Goal: Task Accomplishment & Management: Manage account settings

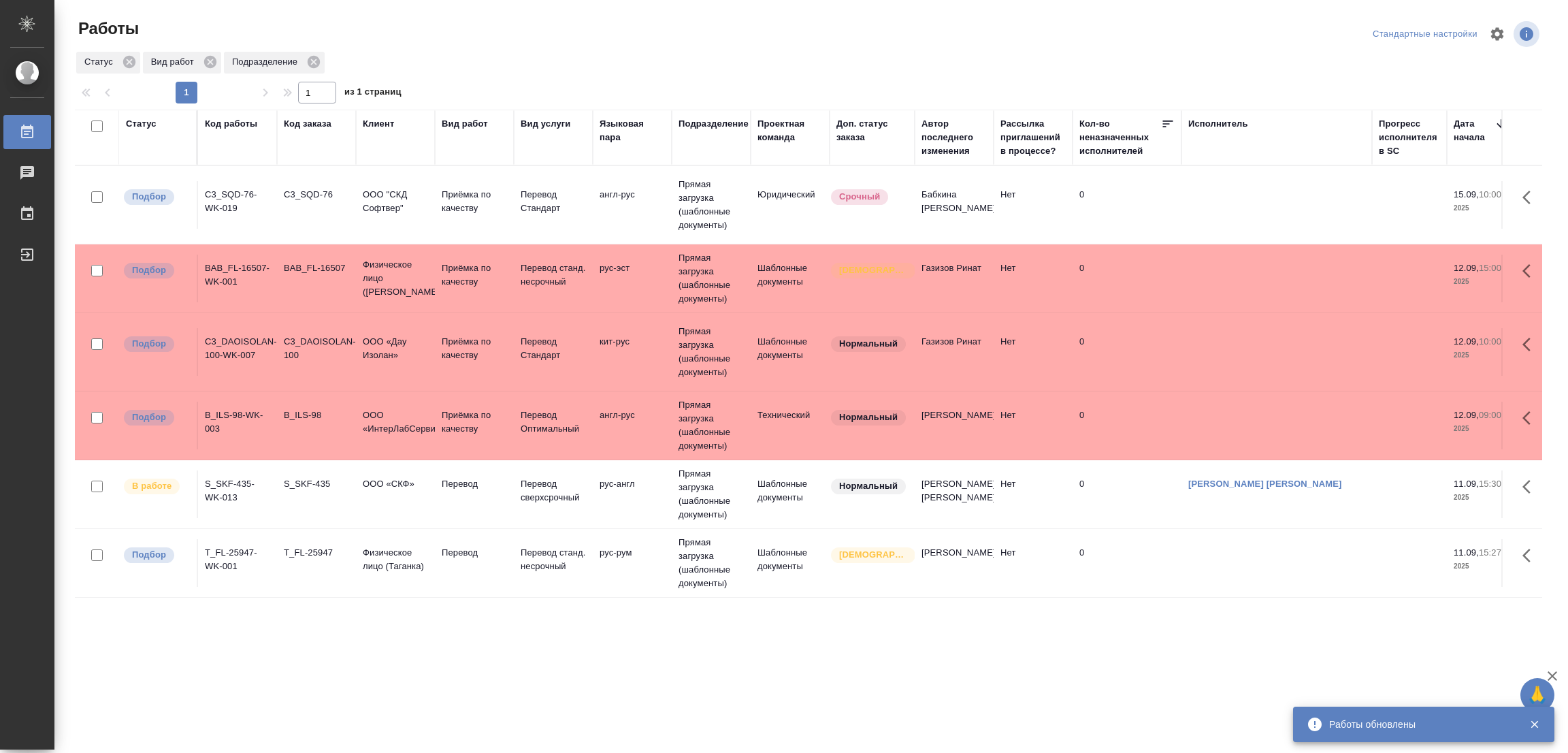
drag, startPoint x: 1542, startPoint y: 349, endPoint x: 1532, endPoint y: 370, distance: 23.3
click at [1542, 351] on div "Статус Код работы Код заказа Клиент Вид работ Вид услуги Языковая пара Подразде…" at bounding box center [814, 354] width 1478 height 490
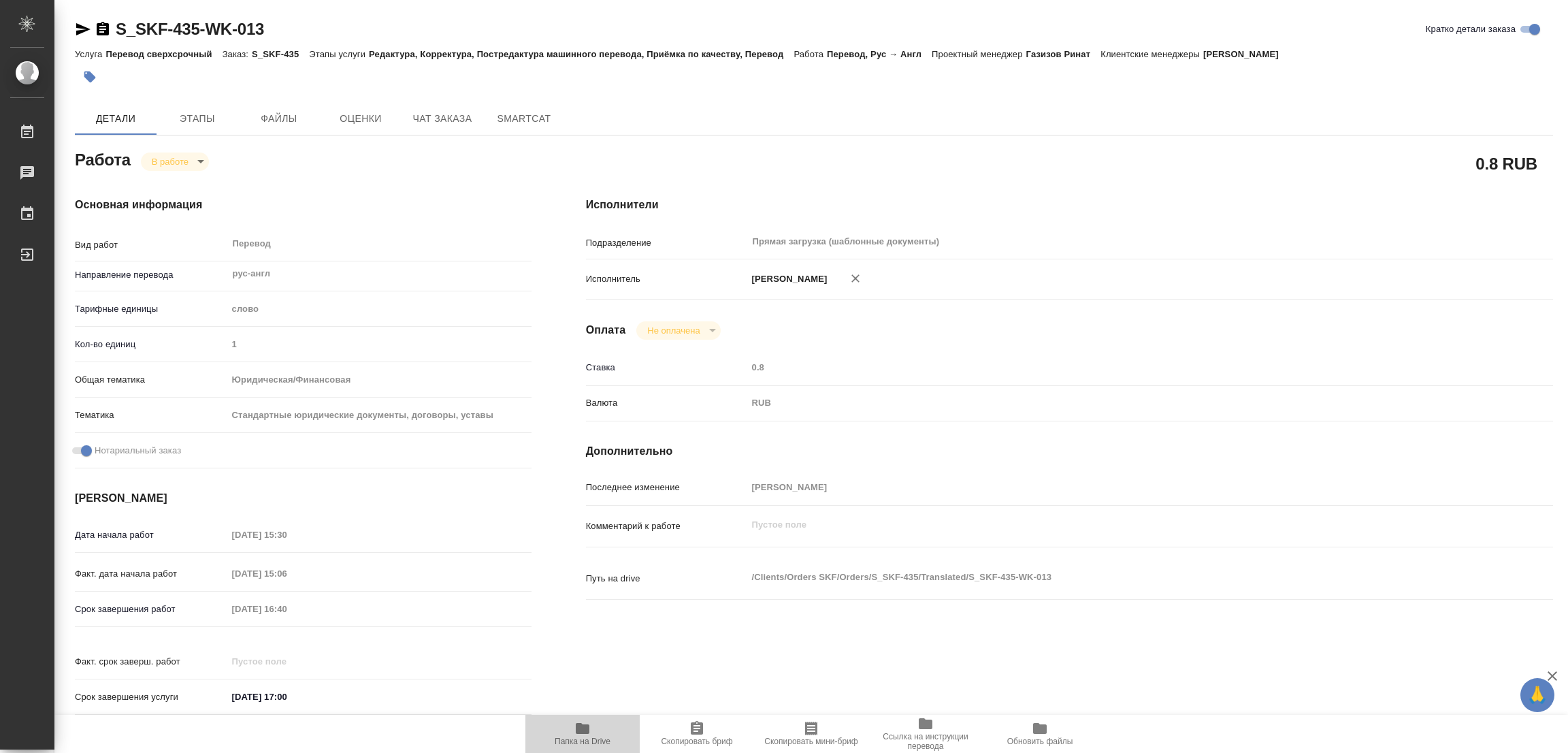
click at [582, 721] on icon "button" at bounding box center [583, 728] width 16 height 16
click at [201, 115] on span "Этапы" at bounding box center [197, 119] width 65 height 17
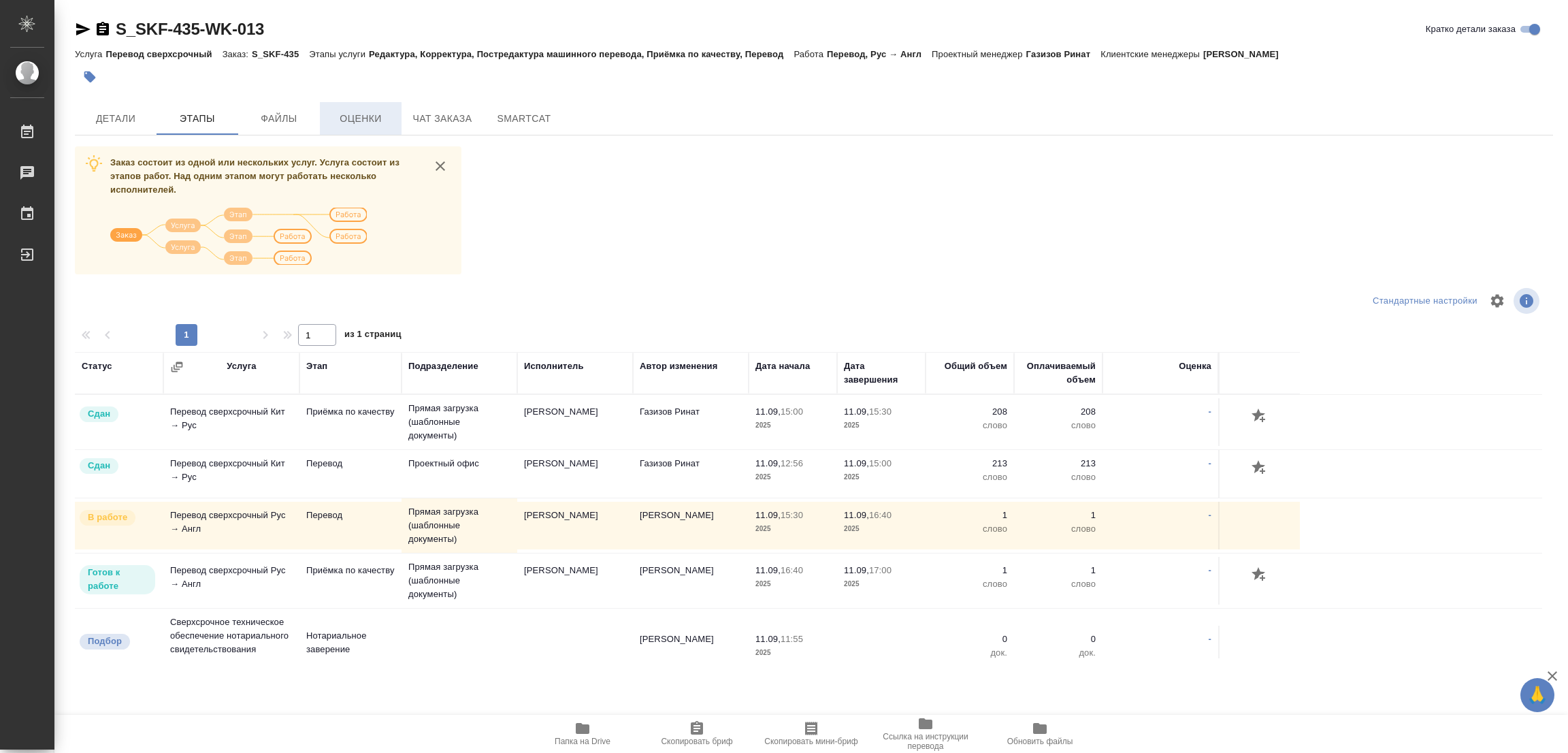
drag, startPoint x: 672, startPoint y: 225, endPoint x: 369, endPoint y: 102, distance: 327.0
click at [659, 226] on div "Заказ состоит из одной или нескольких услуг. Услуга состоит из этапов работ. На…" at bounding box center [814, 402] width 1478 height 512
click at [120, 116] on span "Детали" at bounding box center [115, 119] width 65 height 17
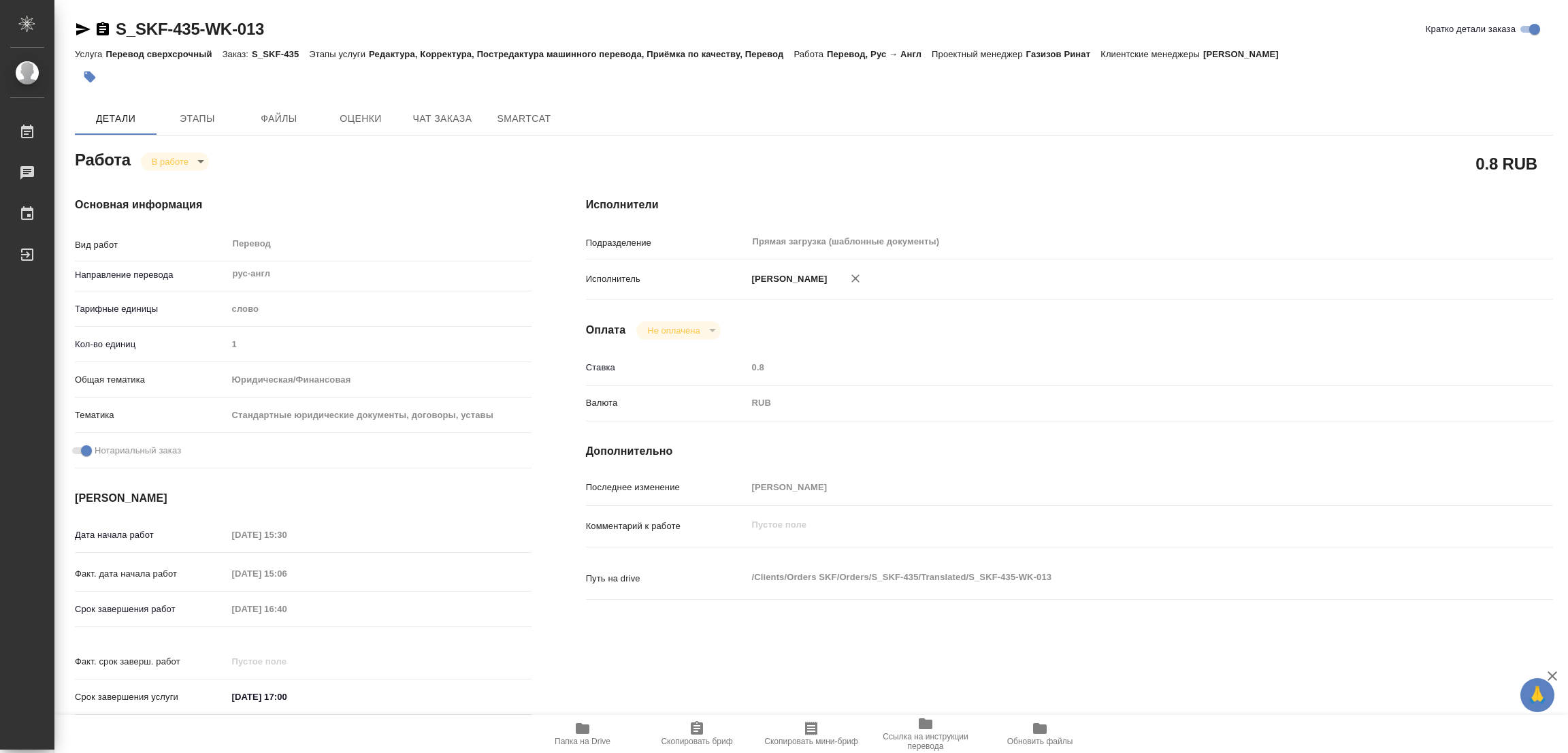
type textarea "x"
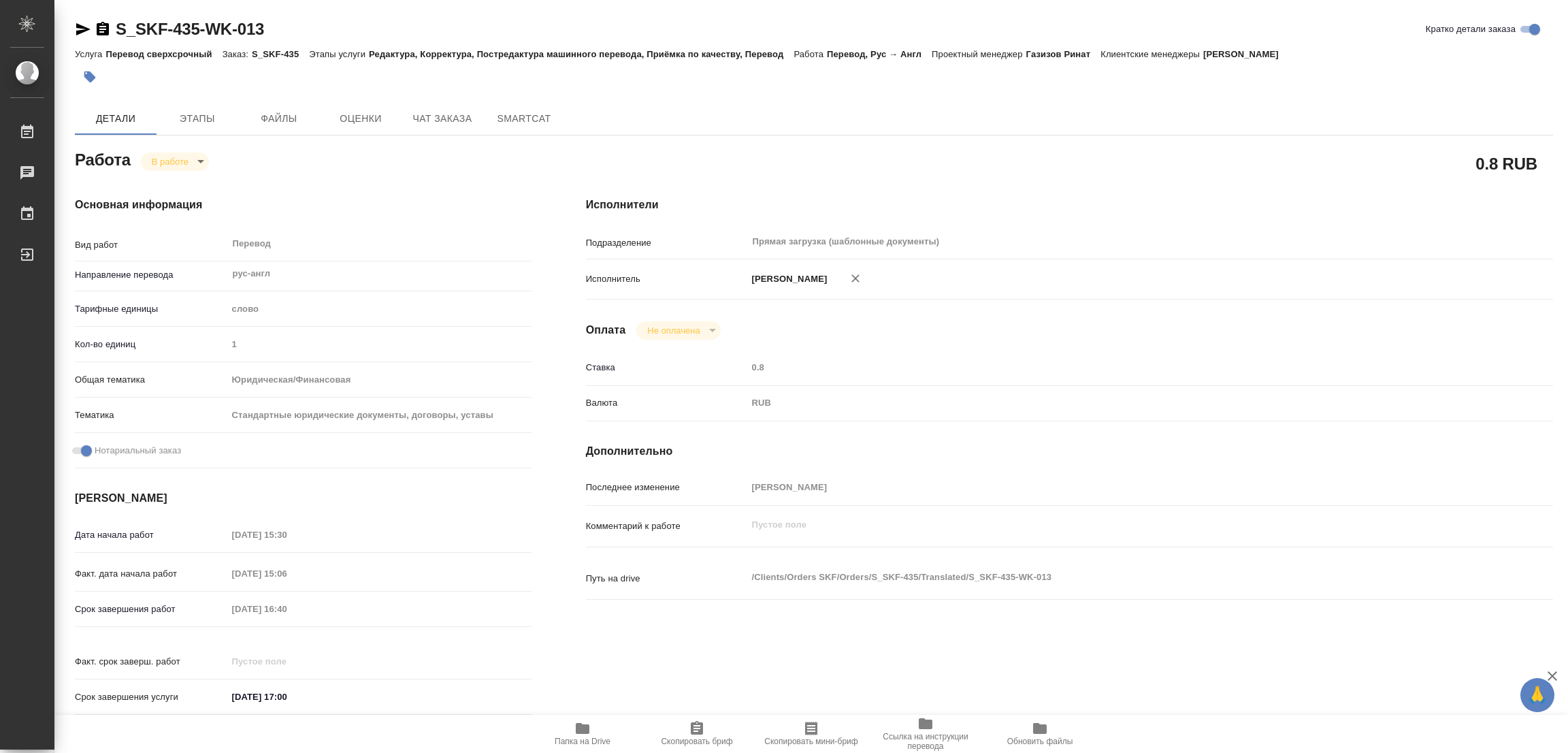
type textarea "x"
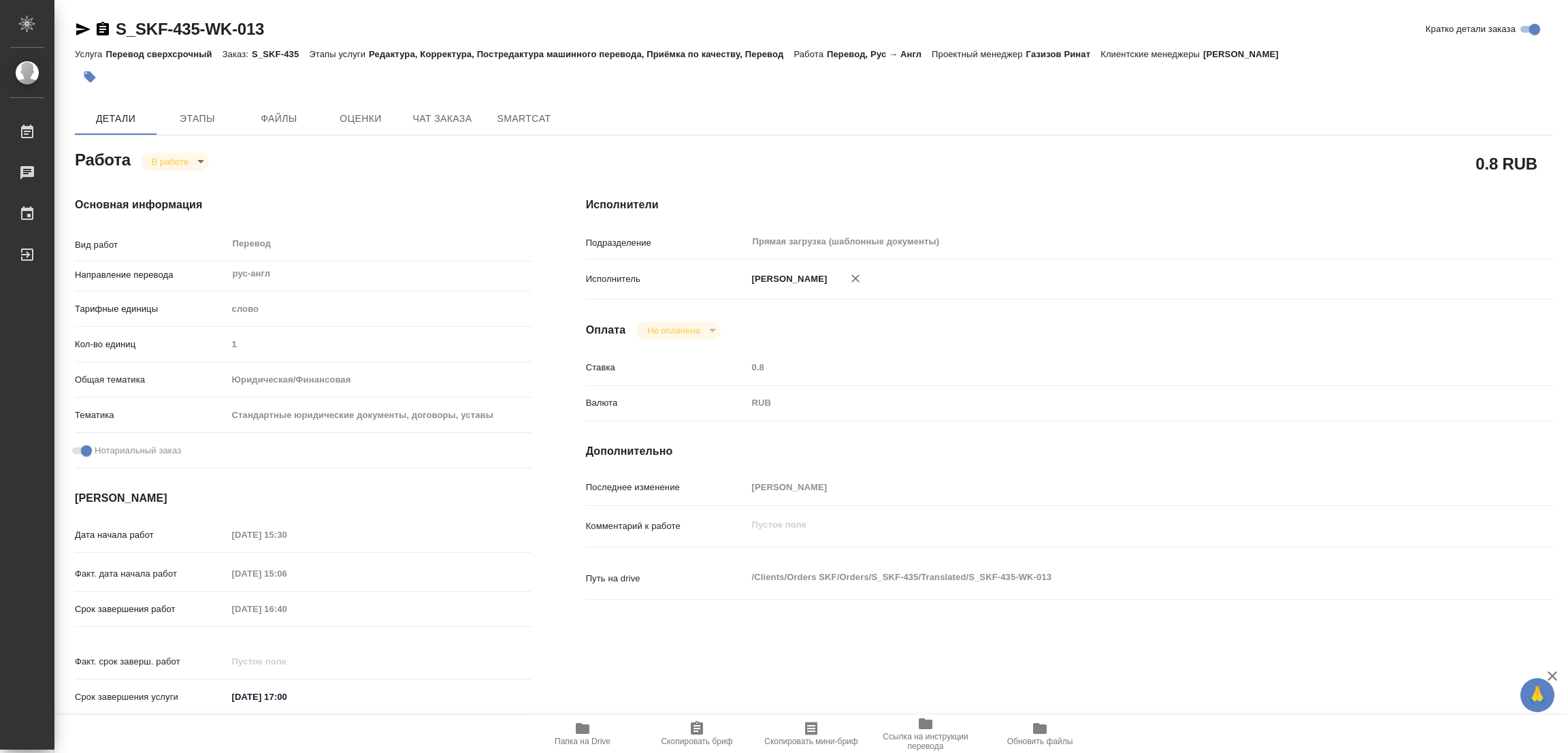
type textarea "x"
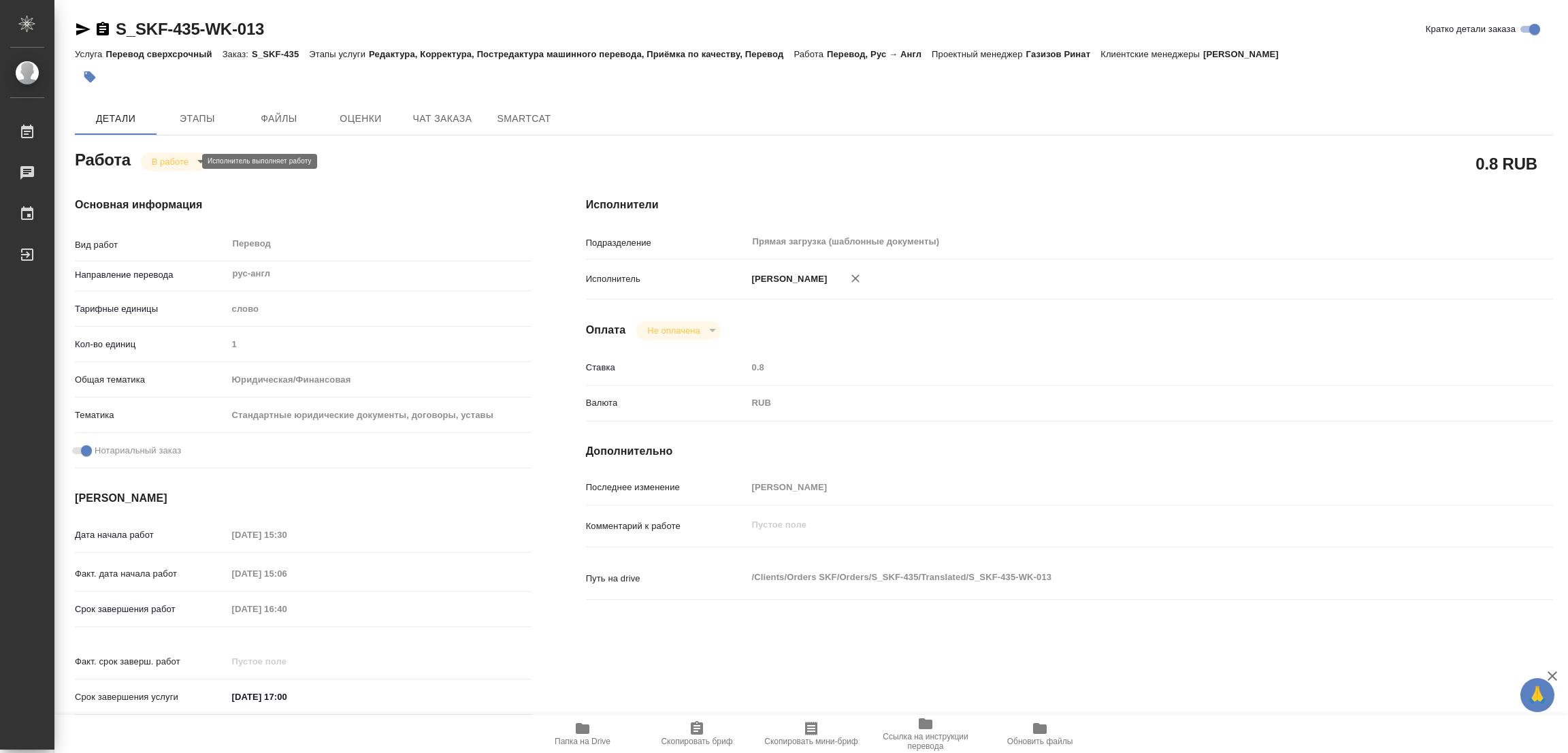
click at [166, 158] on body "🙏 .cls-1 fill:#fff; AWATERA Popova Galina Работы 0 Чаты График Выйти S_SKF-435-…" at bounding box center [784, 376] width 1568 height 753
click at [166, 185] on button "Выполнен" at bounding box center [176, 185] width 49 height 15
type textarea "x"
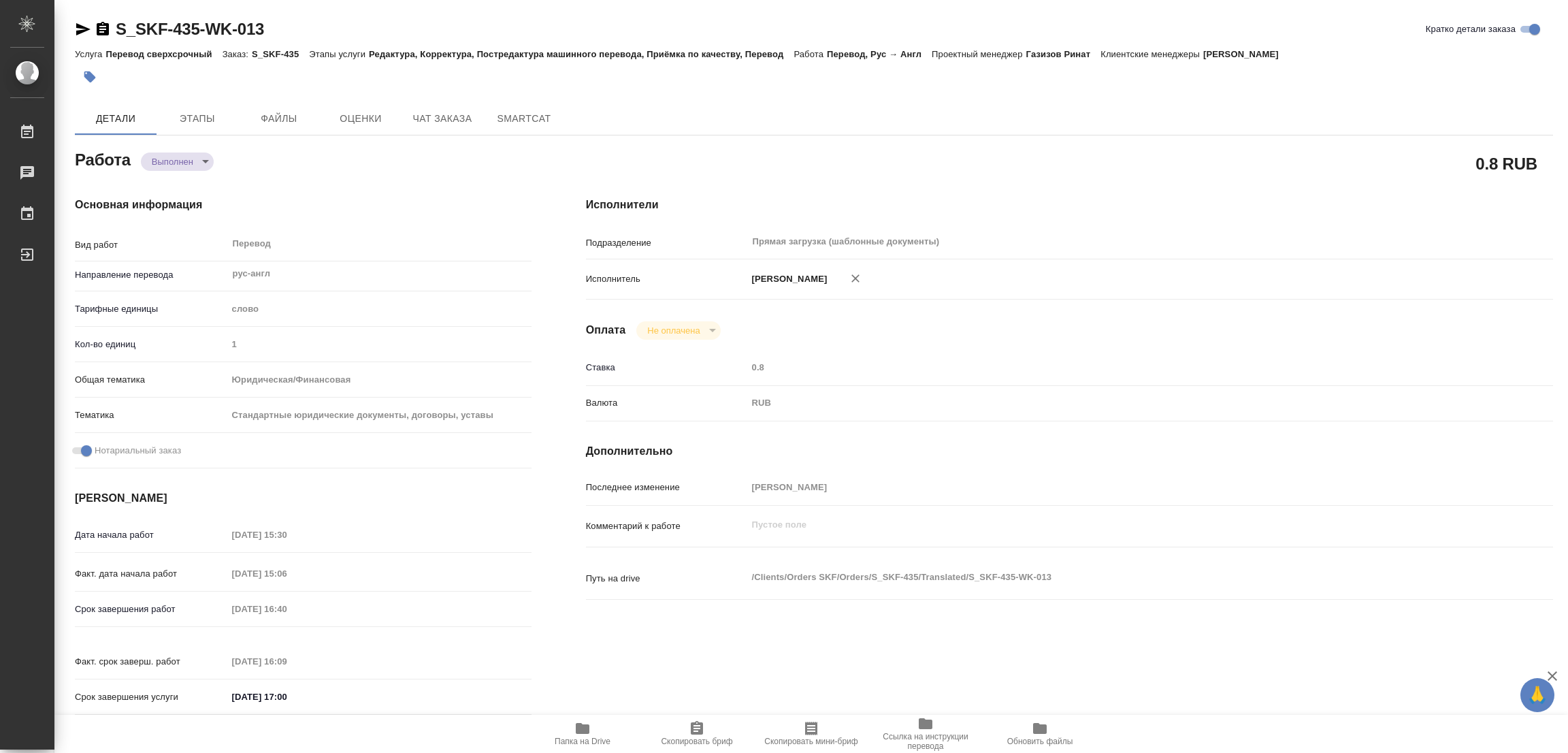
type textarea "x"
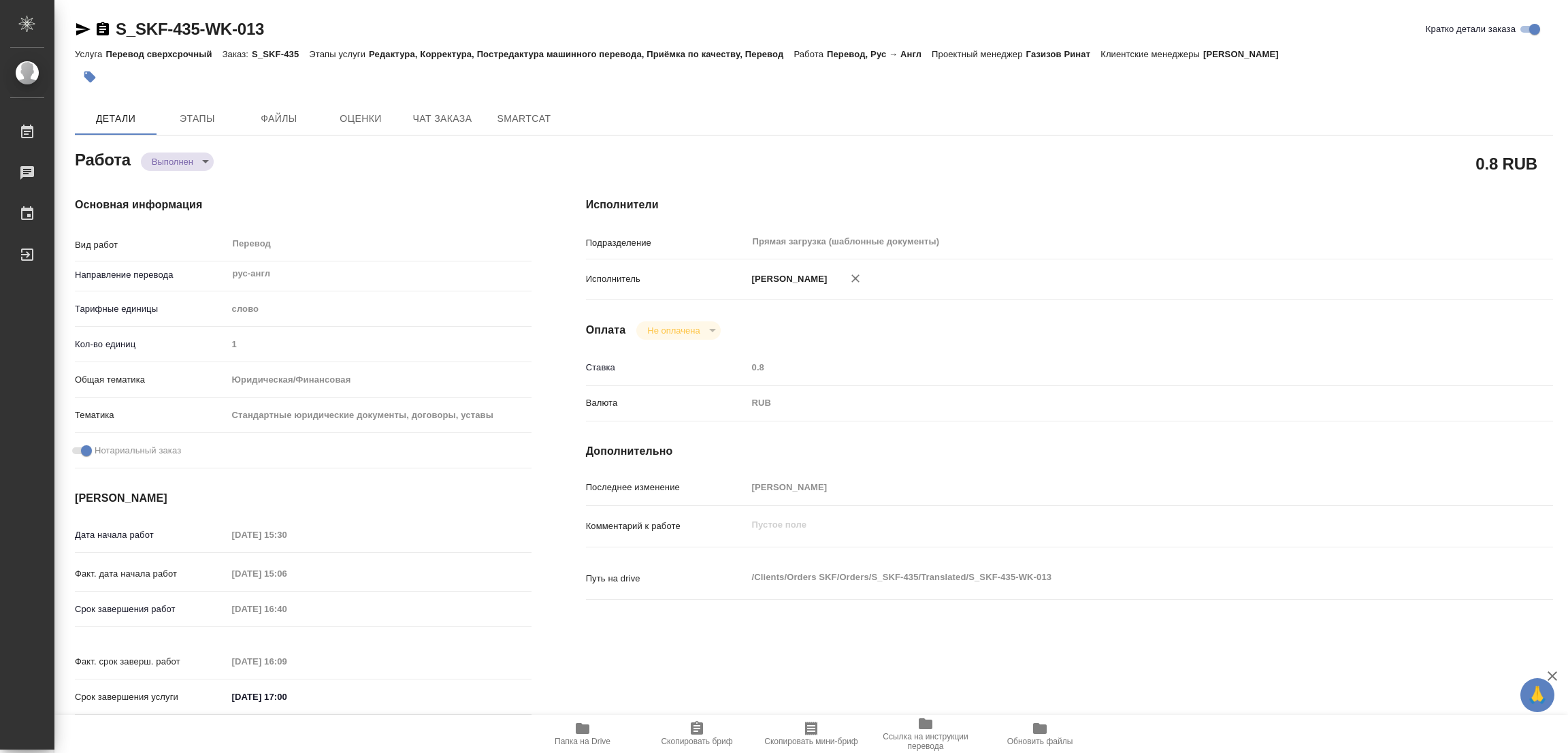
type textarea "x"
click at [92, 76] on icon "button" at bounding box center [90, 77] width 12 height 12
type textarea "x"
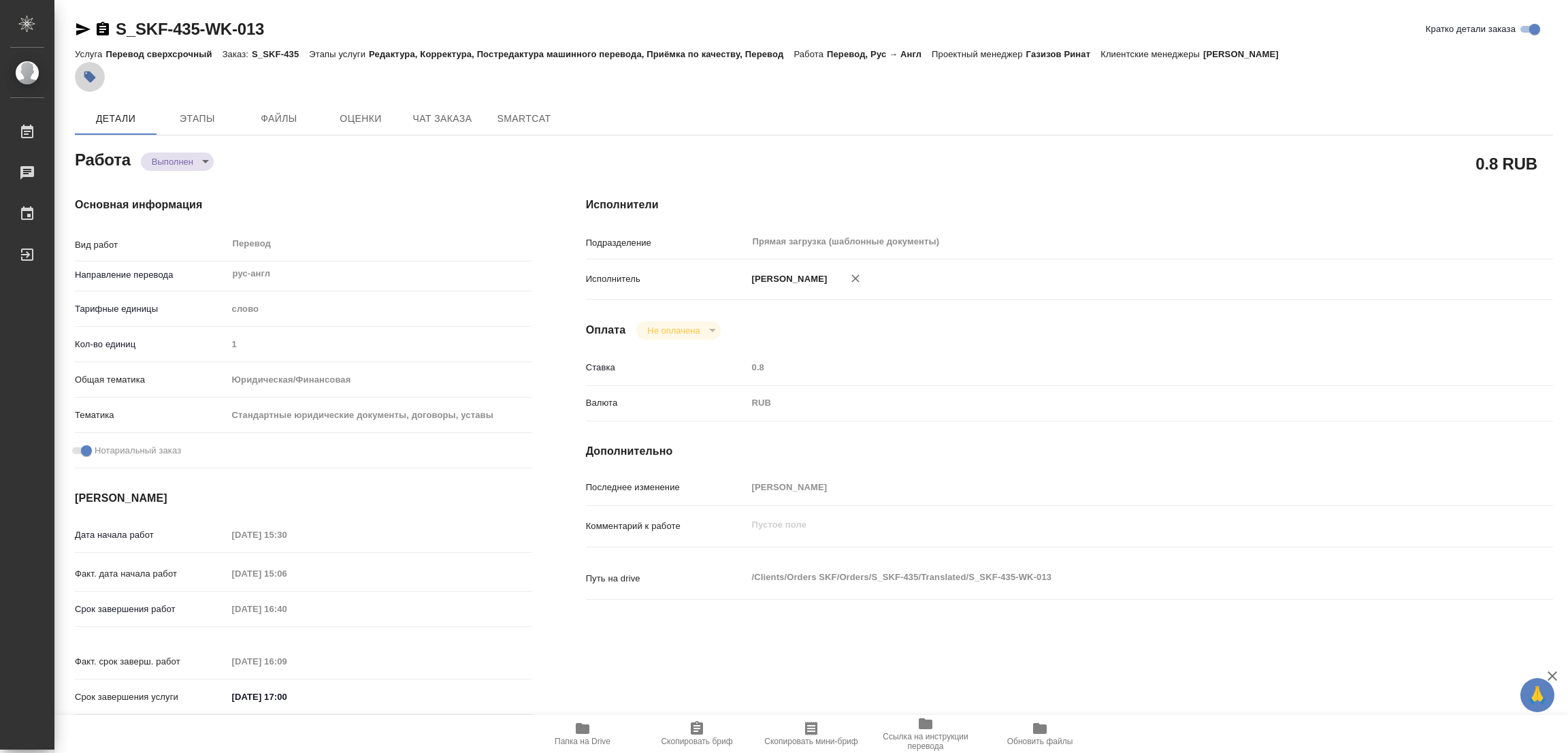
type textarea "x"
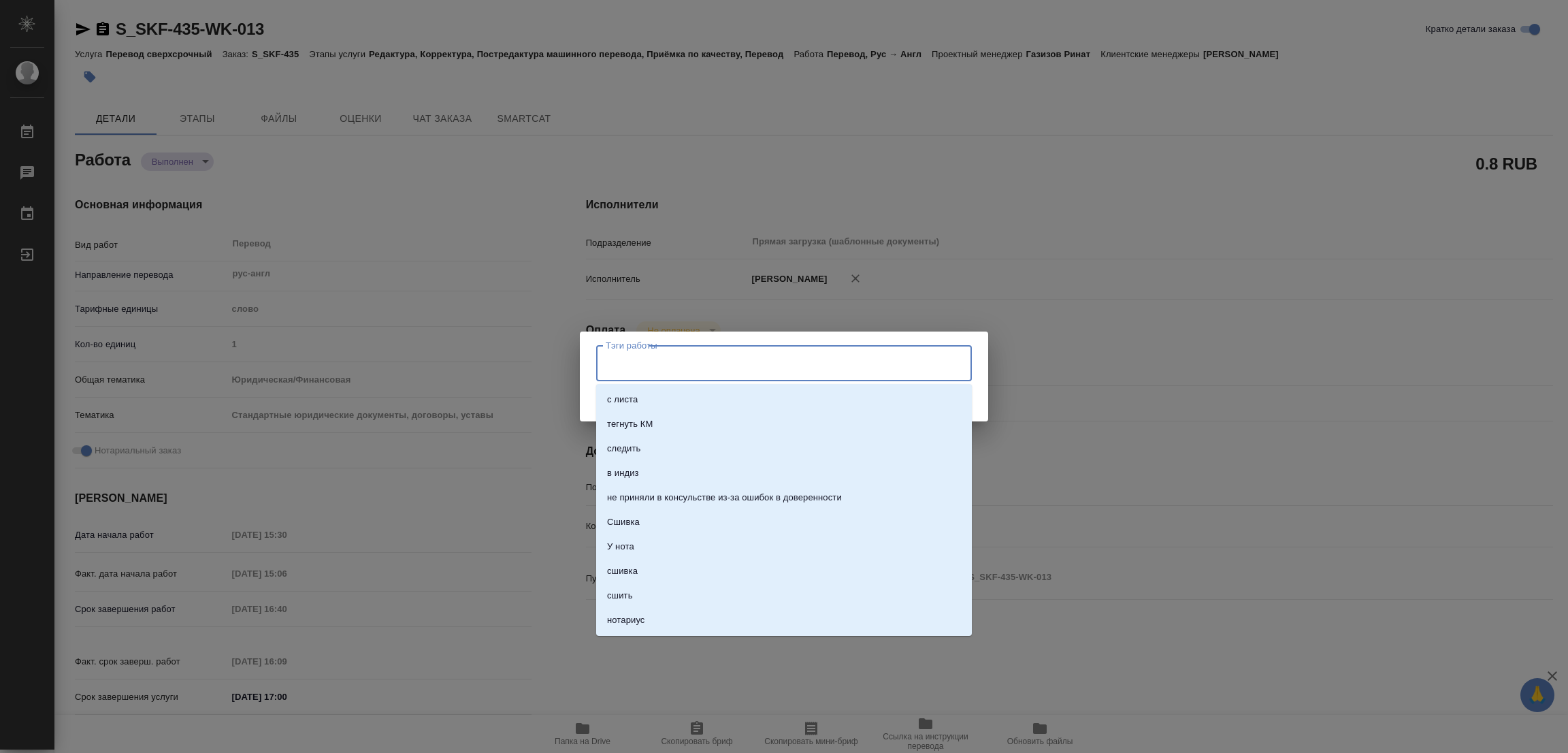
click at [614, 364] on input "Тэги работы" at bounding box center [771, 362] width 338 height 23
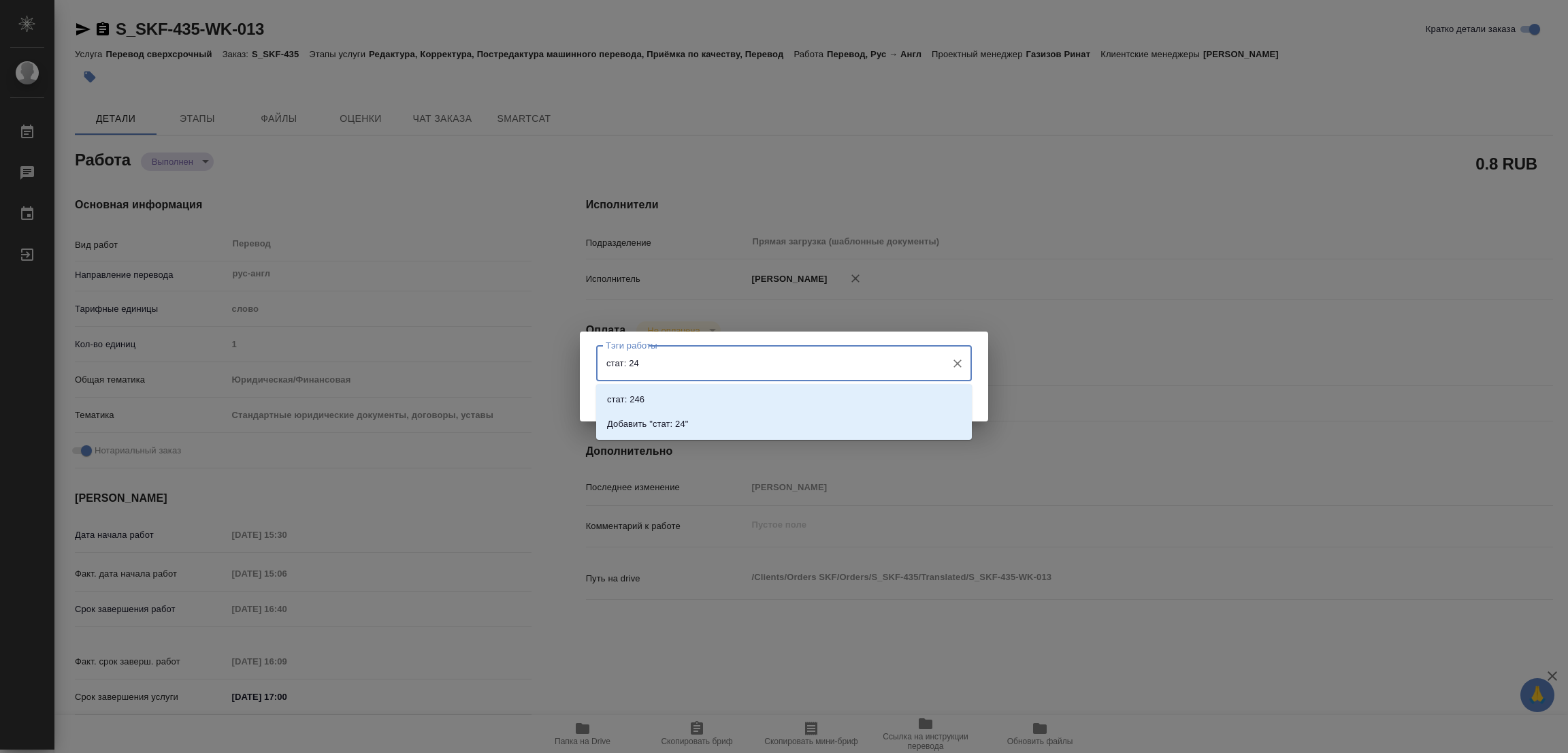
type input "стат: 241"
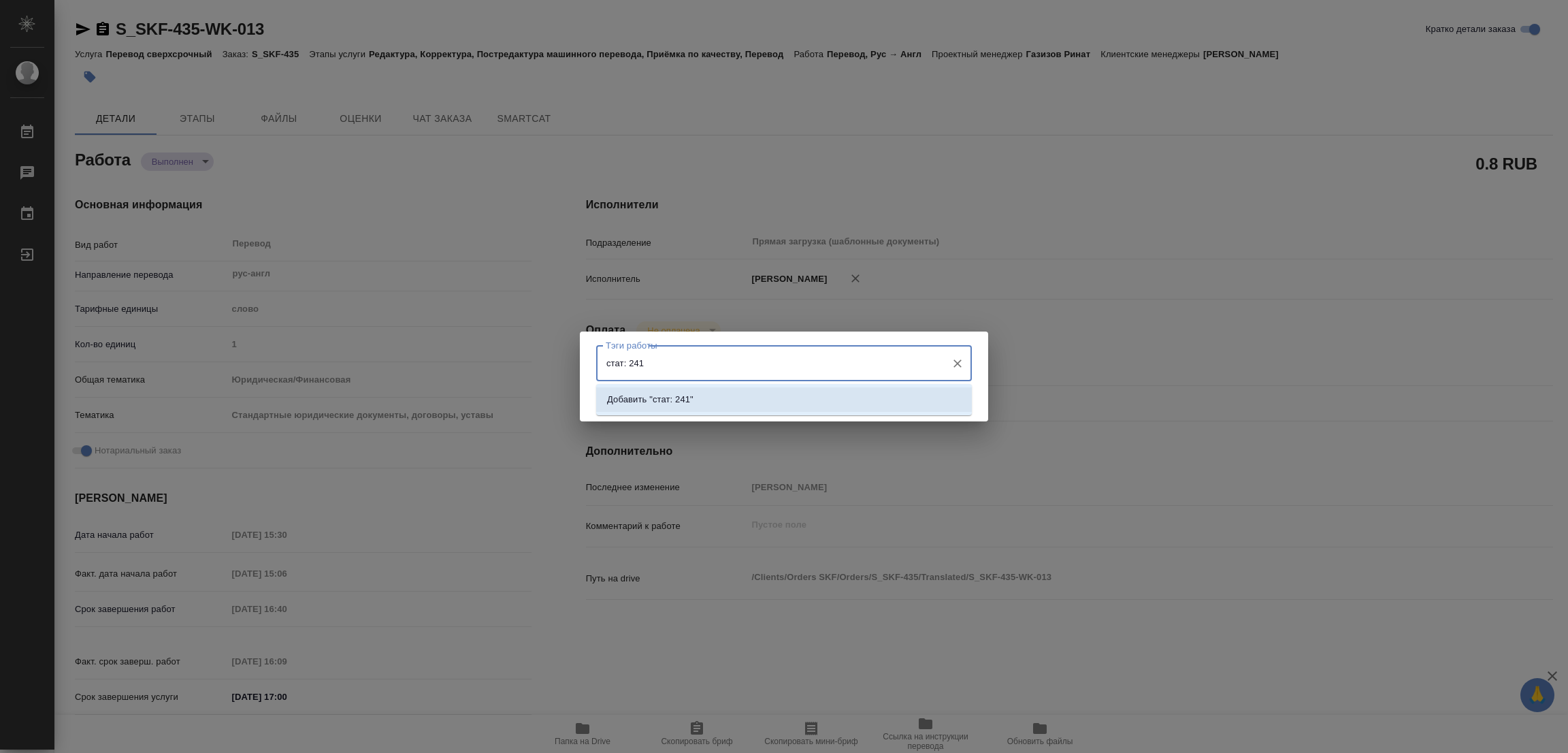
click at [672, 389] on li "Добавить "стат: 241"" at bounding box center [784, 400] width 376 height 25
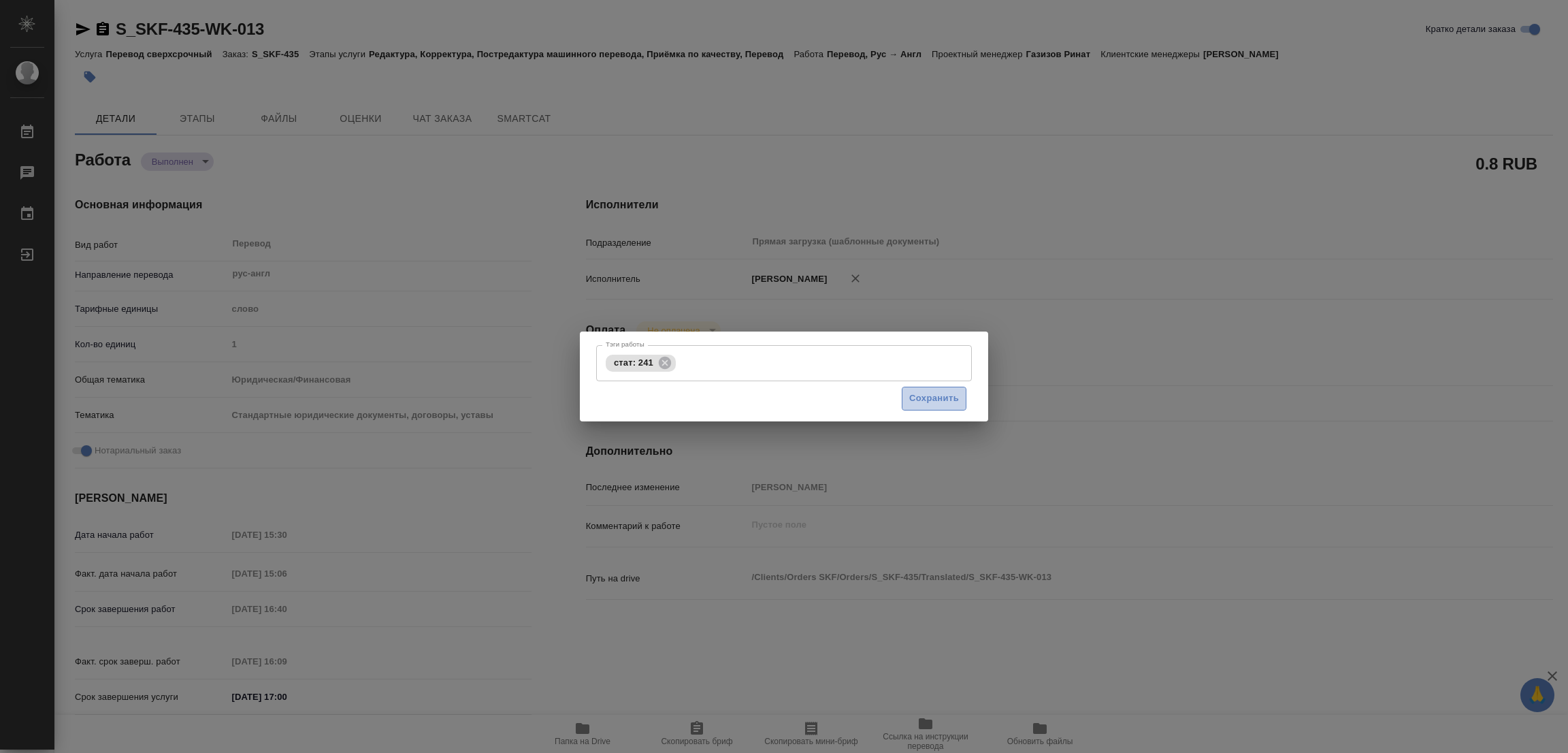
click at [938, 400] on span "Сохранить" at bounding box center [934, 398] width 49 height 16
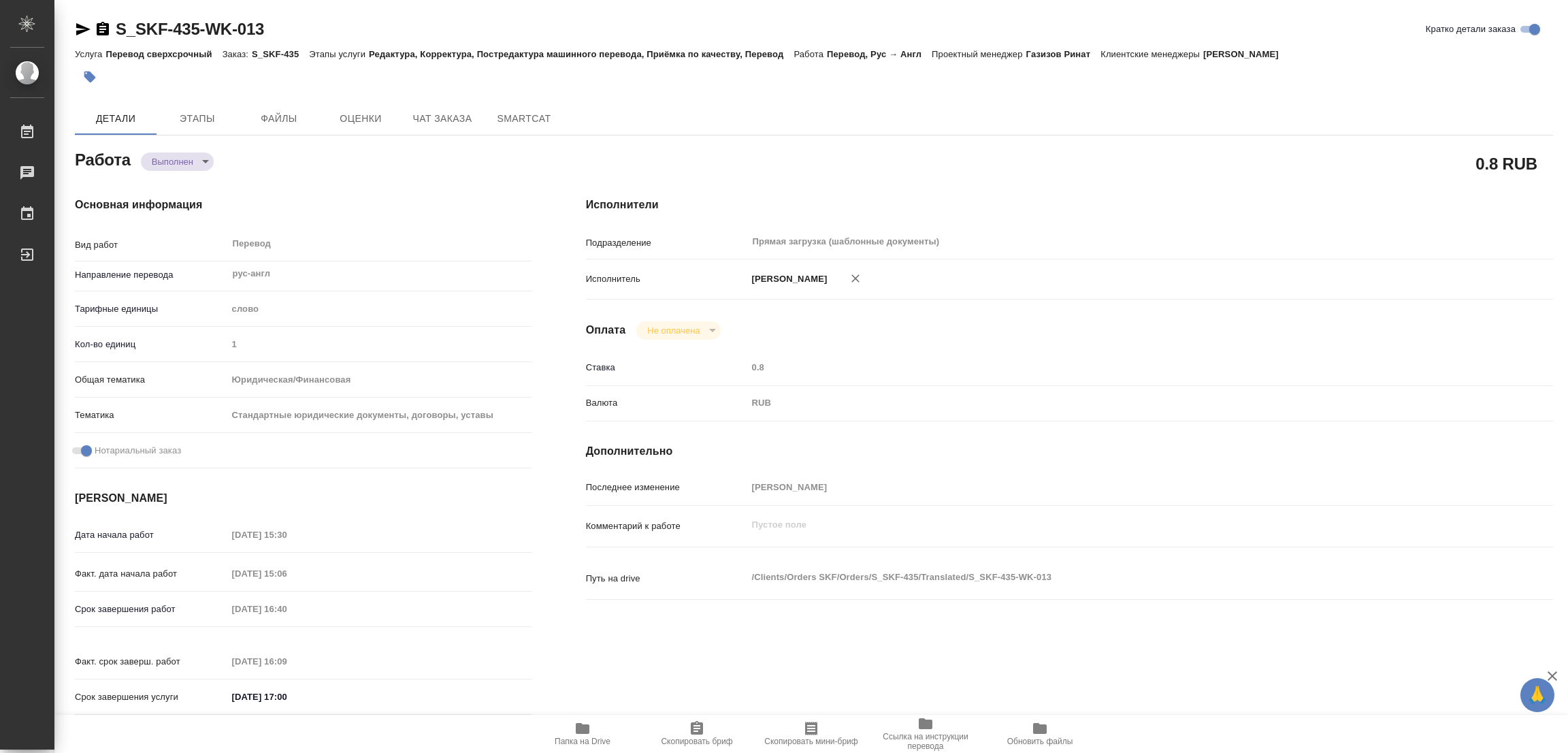
type input "completed"
type textarea "Перевод"
type textarea "x"
type input "рус-англ"
type input "5a8b1489cc6b4906c91bfd90"
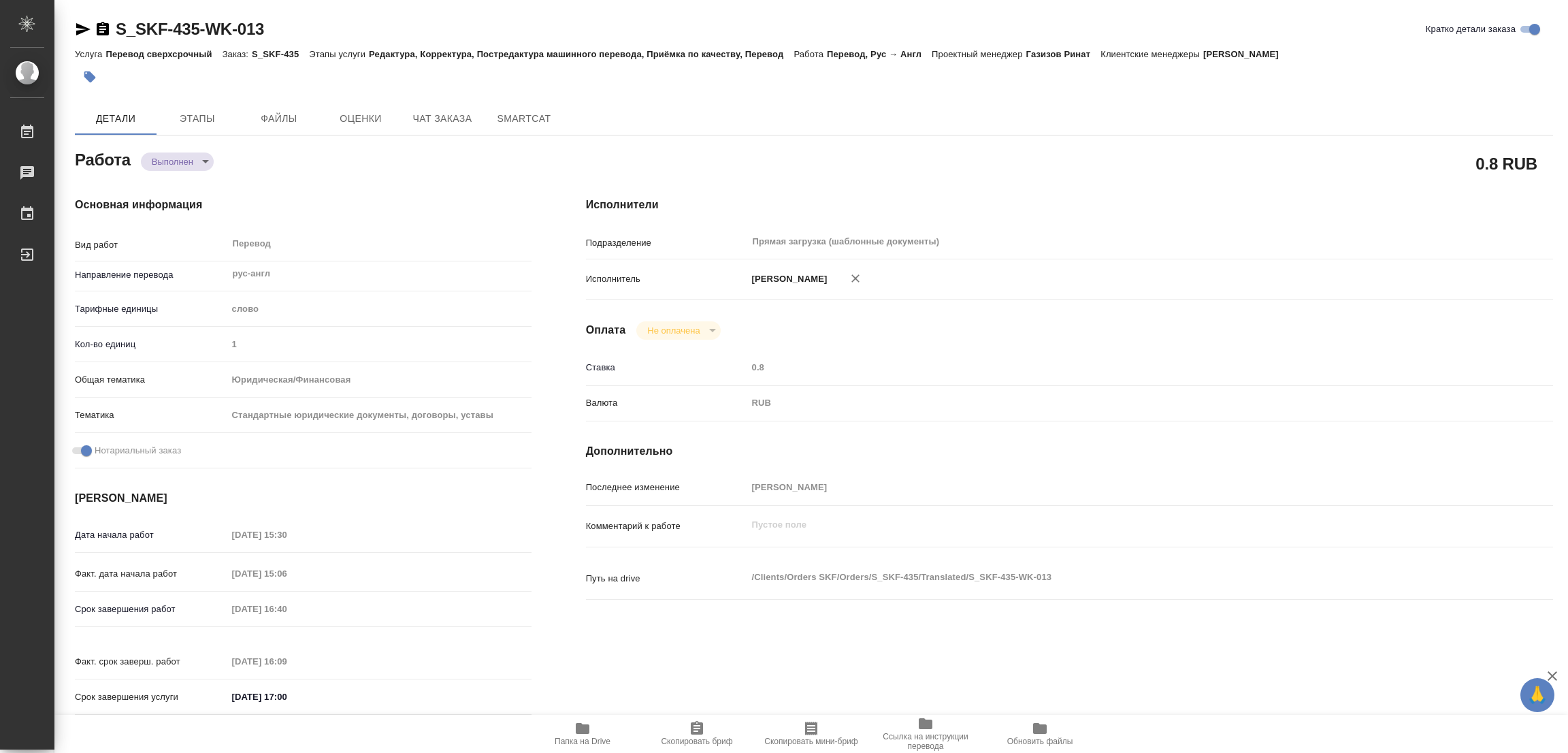
type input "1"
type input "yr-fn"
type input "5f647205b73bc97568ca66bf"
checkbox input "true"
type input "11.09.2025 15:30"
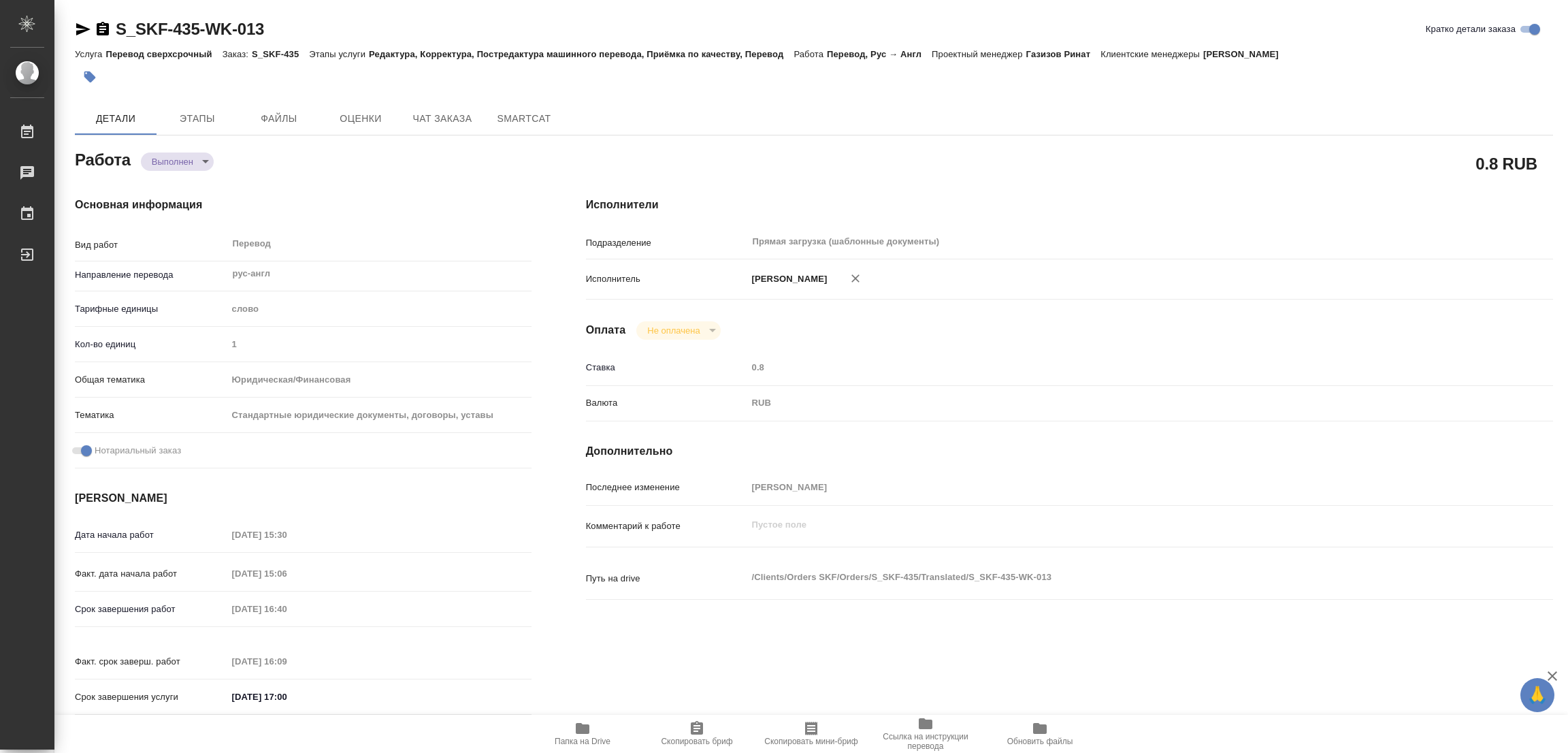
type input "11.09.2025 15:06"
type input "11.09.2025 16:40"
type input "11.09.2025 16:09"
type input "11.09.2025 17:00"
type input "Прямая загрузка (шаблонные документы)"
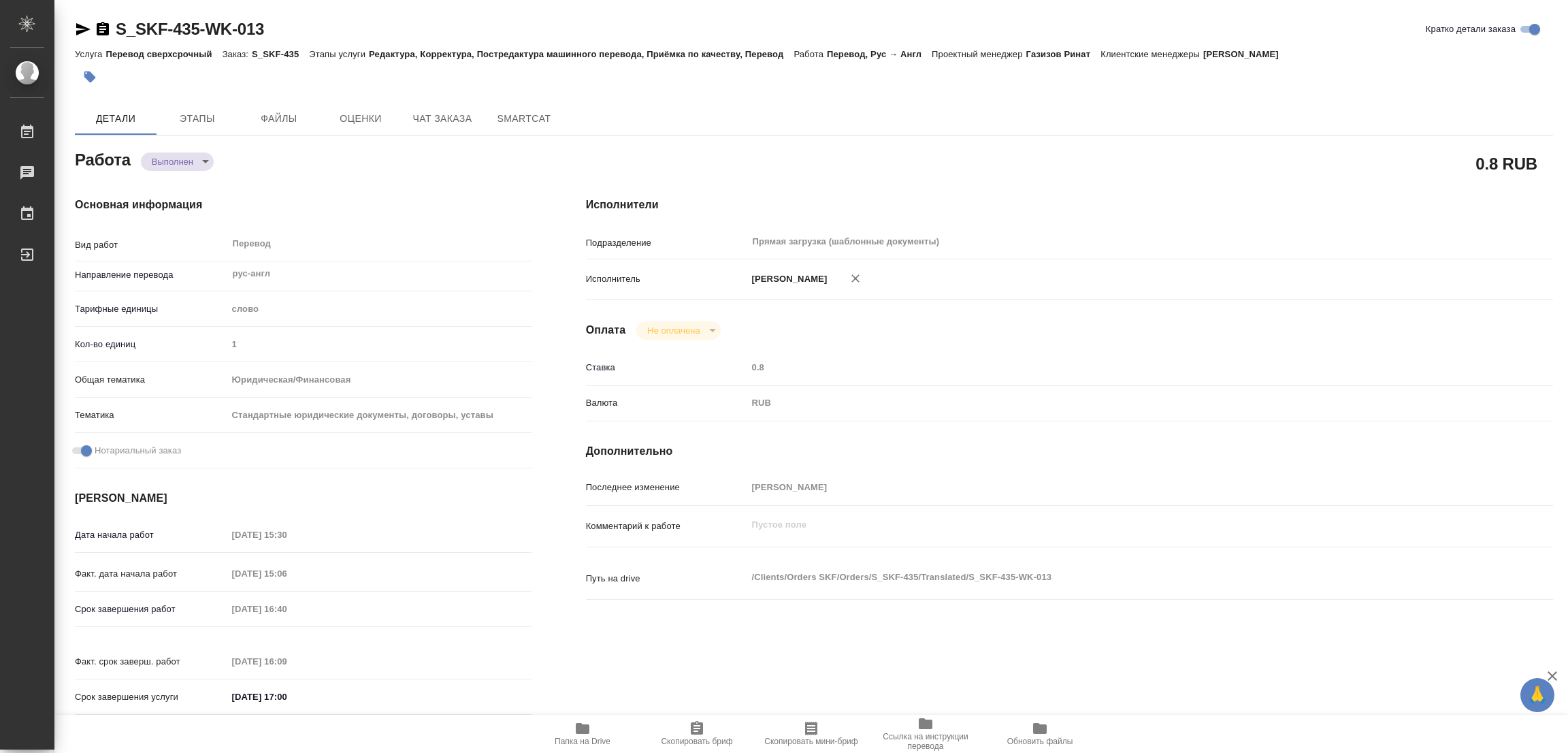
type input "notPayed"
type input "0.8"
type input "RUB"
type input "[PERSON_NAME]"
type textarea "x"
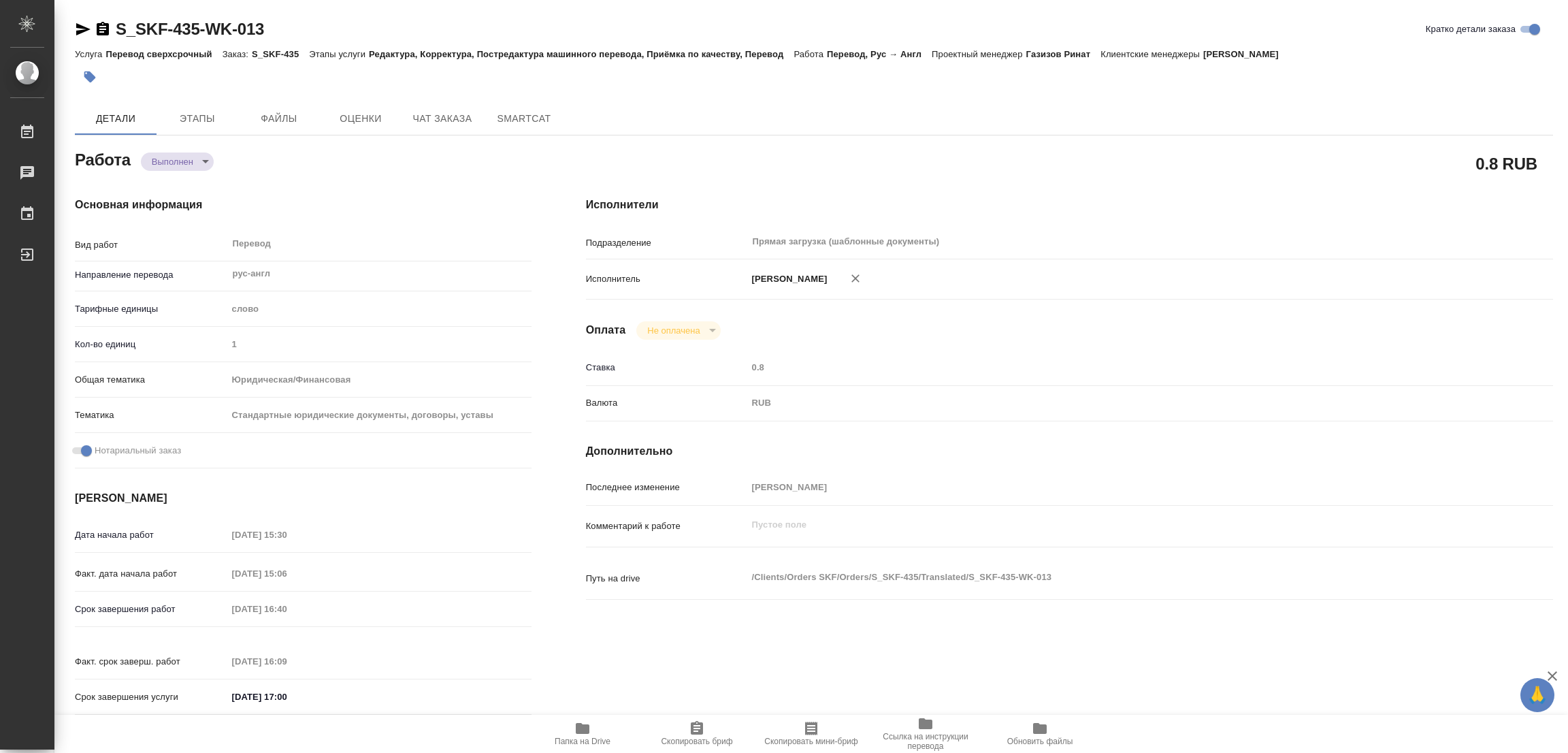
type textarea "/Clients/Orders SKF/Orders/S_SKF-435/Translated/S_SKF-435-WK-013"
type textarea "x"
type input "S_SKF-435"
type input "Перевод сверхсрочный"
type input "Редактура, Корректура, Постредактура машинного перевода, Приёмка по качеству, П…"
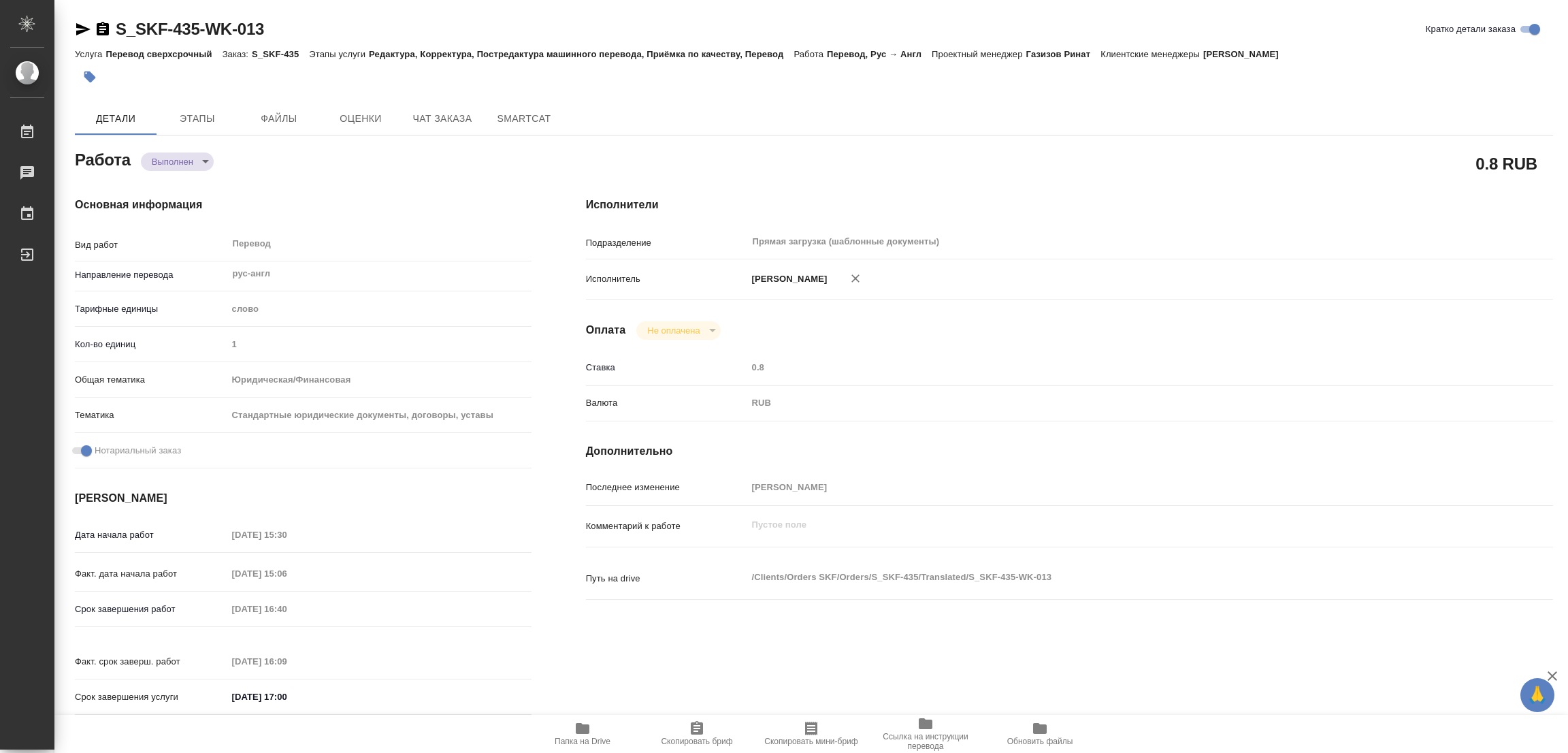
type input "Никифорова Валерия"
type input "/Clients/Orders SKF/Orders/S_SKF-435"
type textarea "x"
type textarea "кит-рус, рус-англ перевод лицензии под нзп"
type textarea "x"
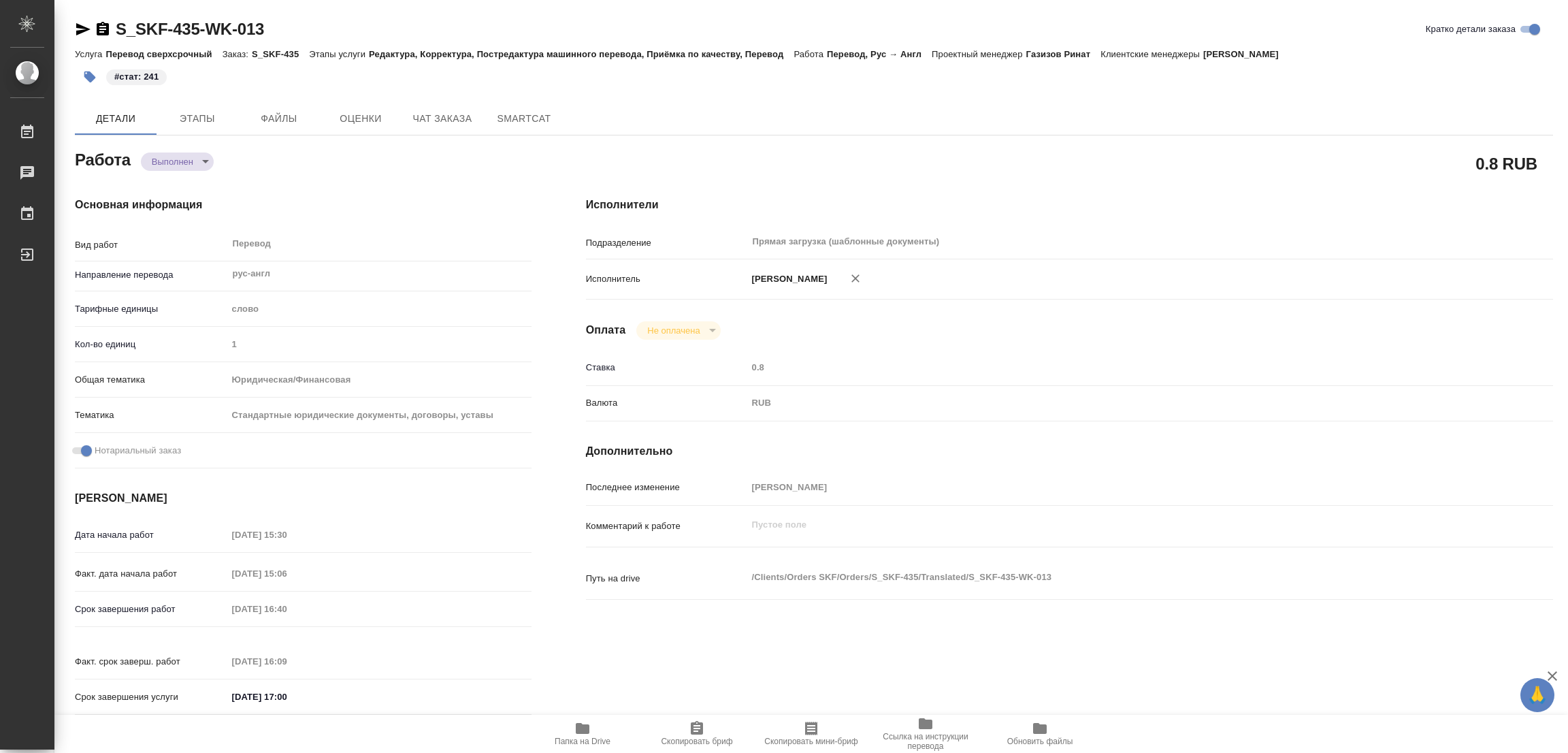
type textarea "x"
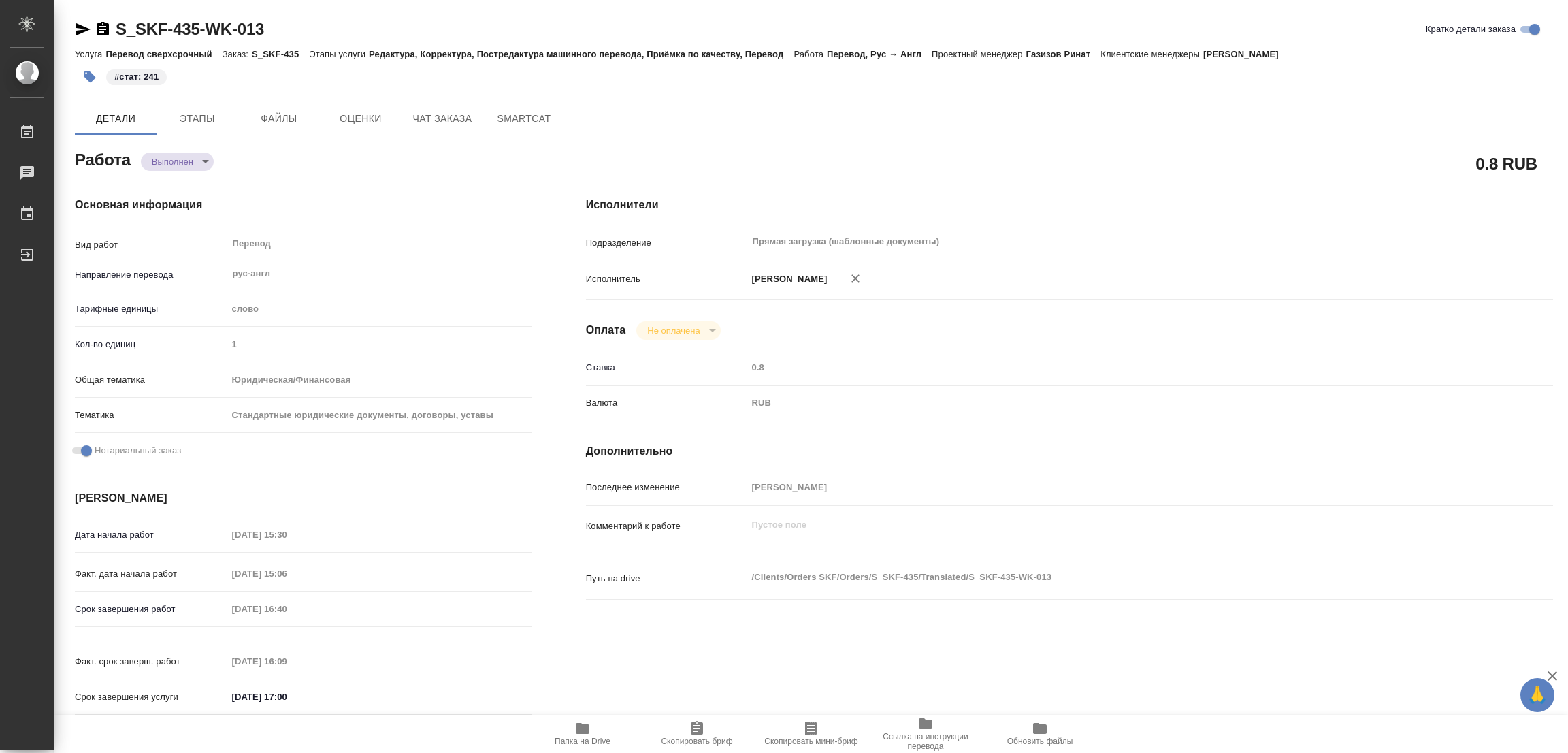
type textarea "x"
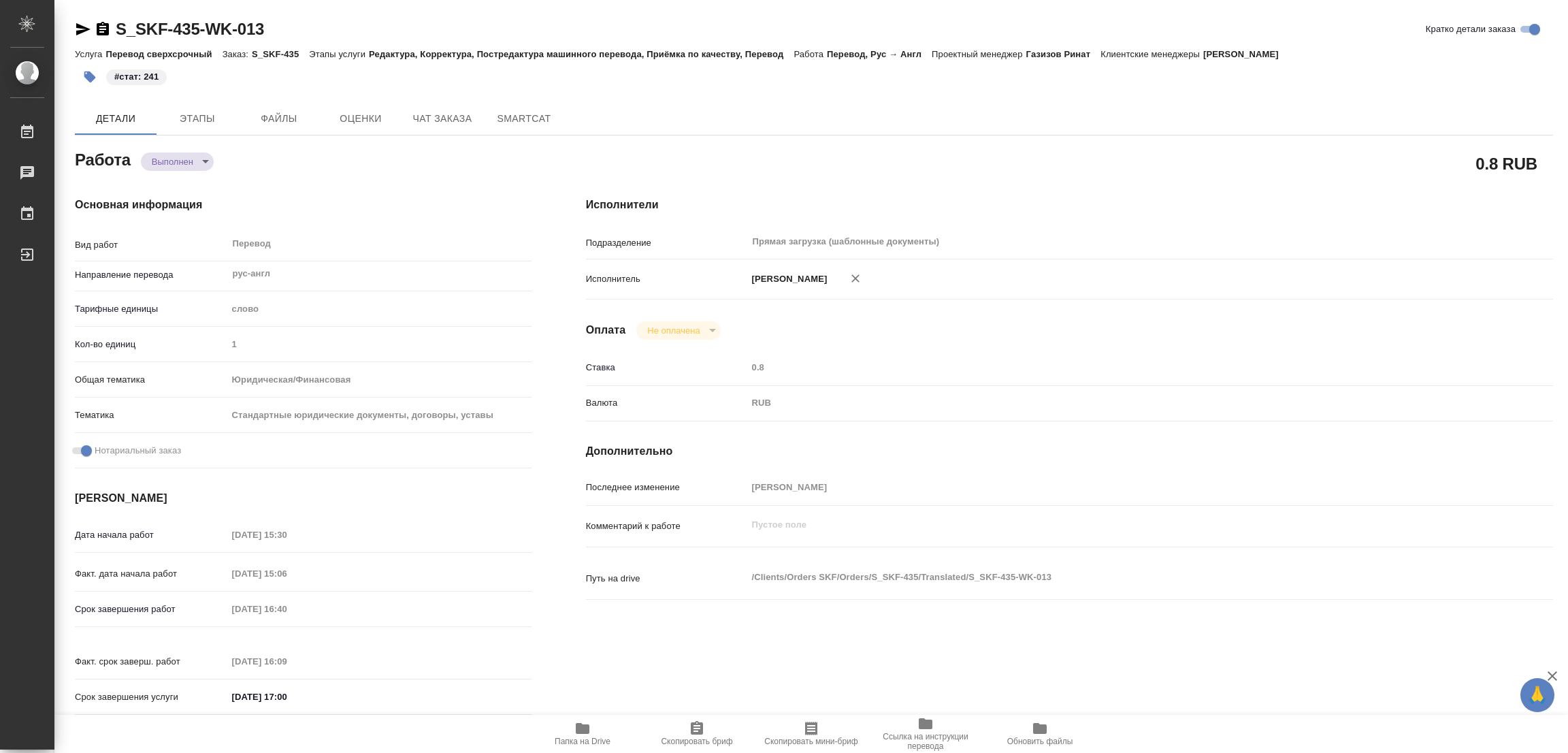
type textarea "x"
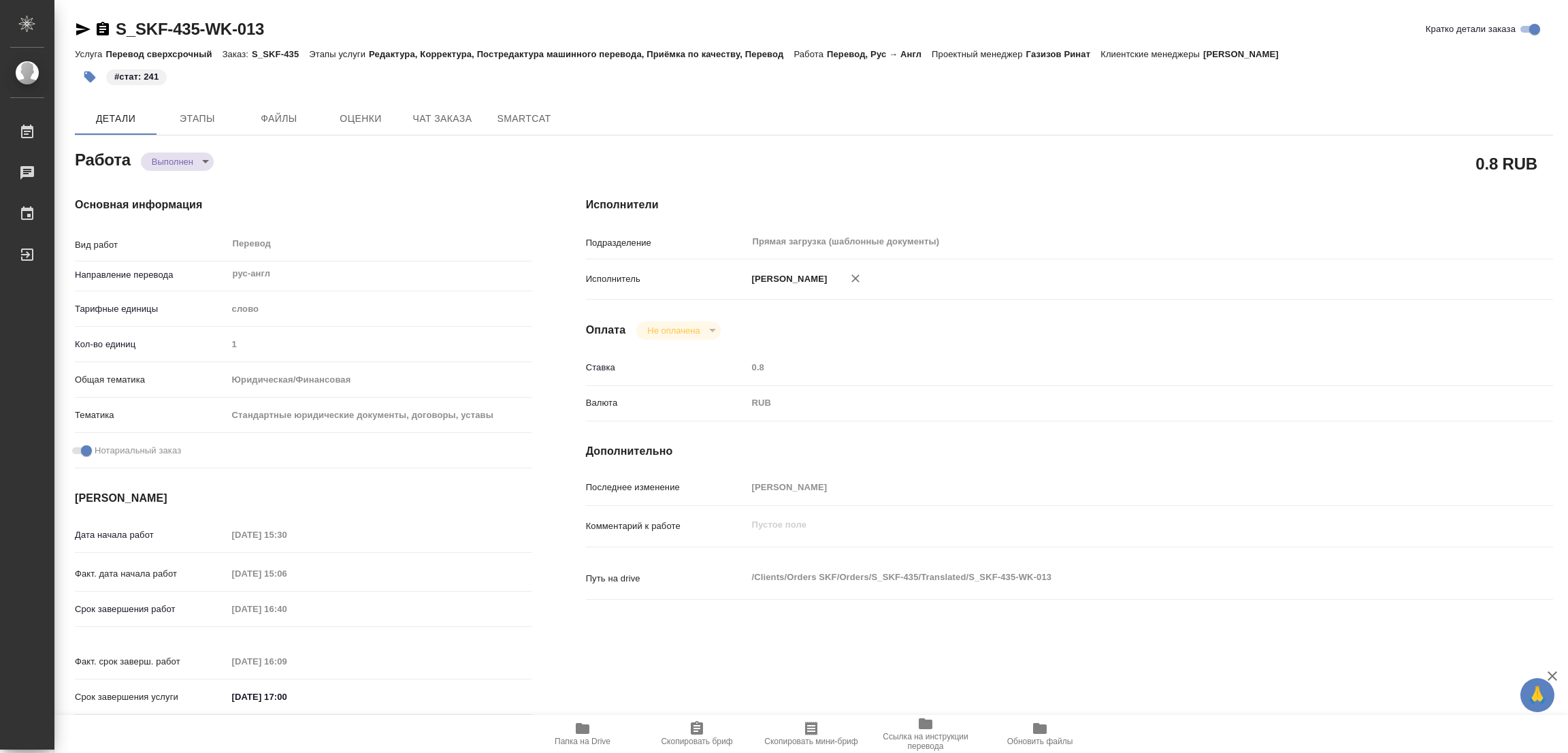
type textarea "x"
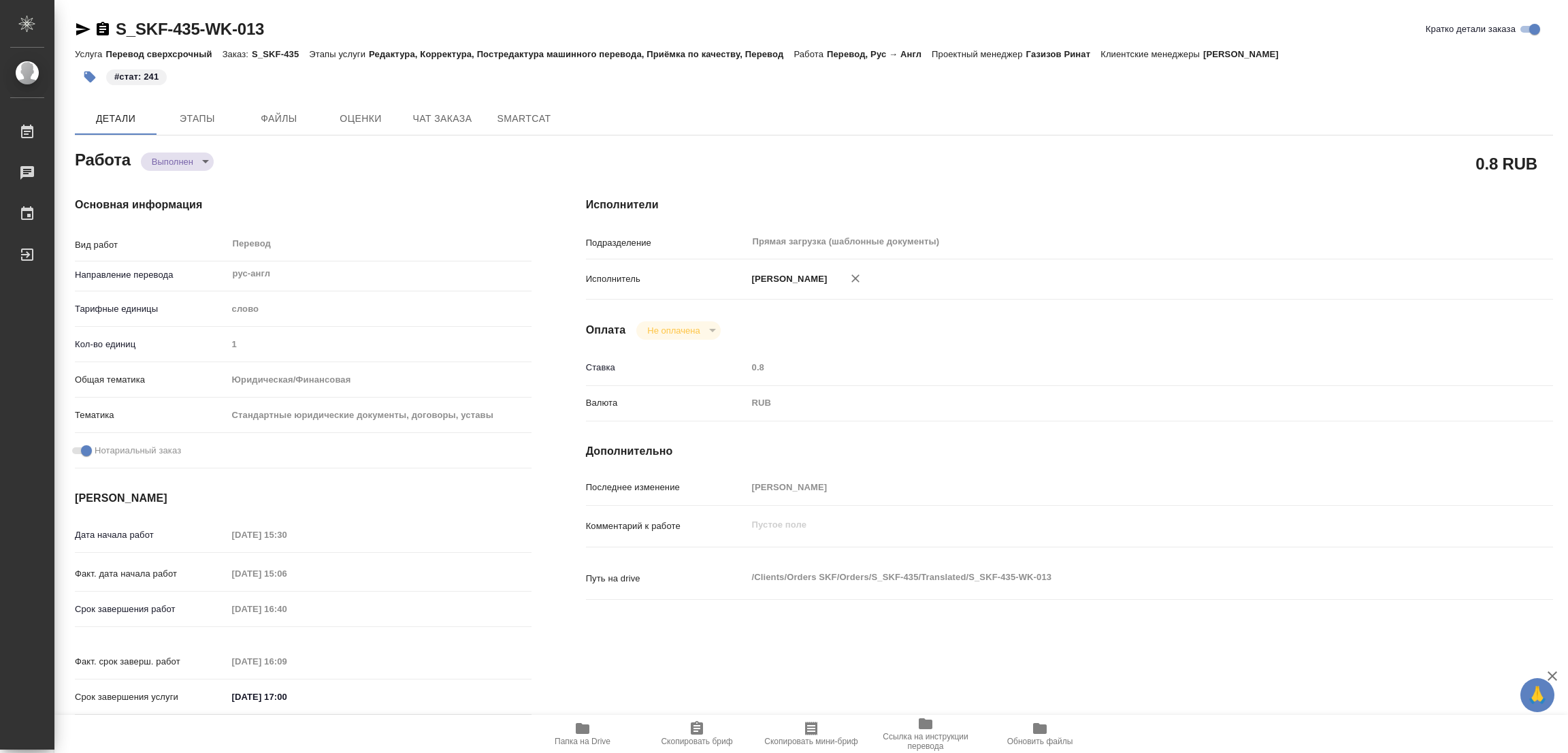
click at [1150, 147] on div "0.8 RUB" at bounding box center [1070, 163] width 967 height 34
click at [1039, 108] on div "Детали Этапы Файлы Оценки Чат заказа SmartCat" at bounding box center [814, 119] width 1478 height 33
click at [1229, 116] on div "Детали Этапы Файлы Оценки Чат заказа SmartCat" at bounding box center [814, 119] width 1478 height 33
click at [962, 111] on div "Детали Этапы Файлы Оценки Чат заказа SmartCat" at bounding box center [814, 119] width 1478 height 33
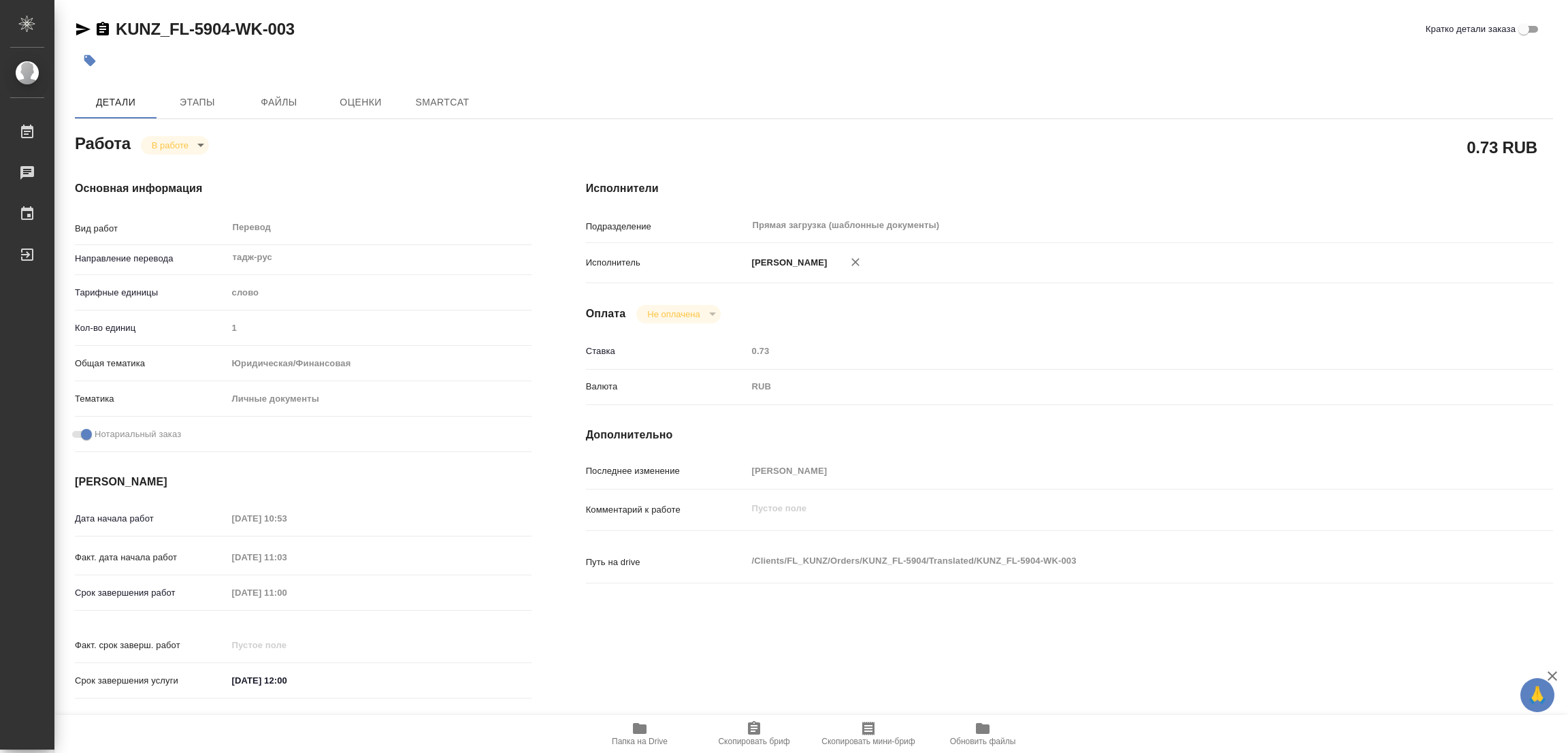
type textarea "x"
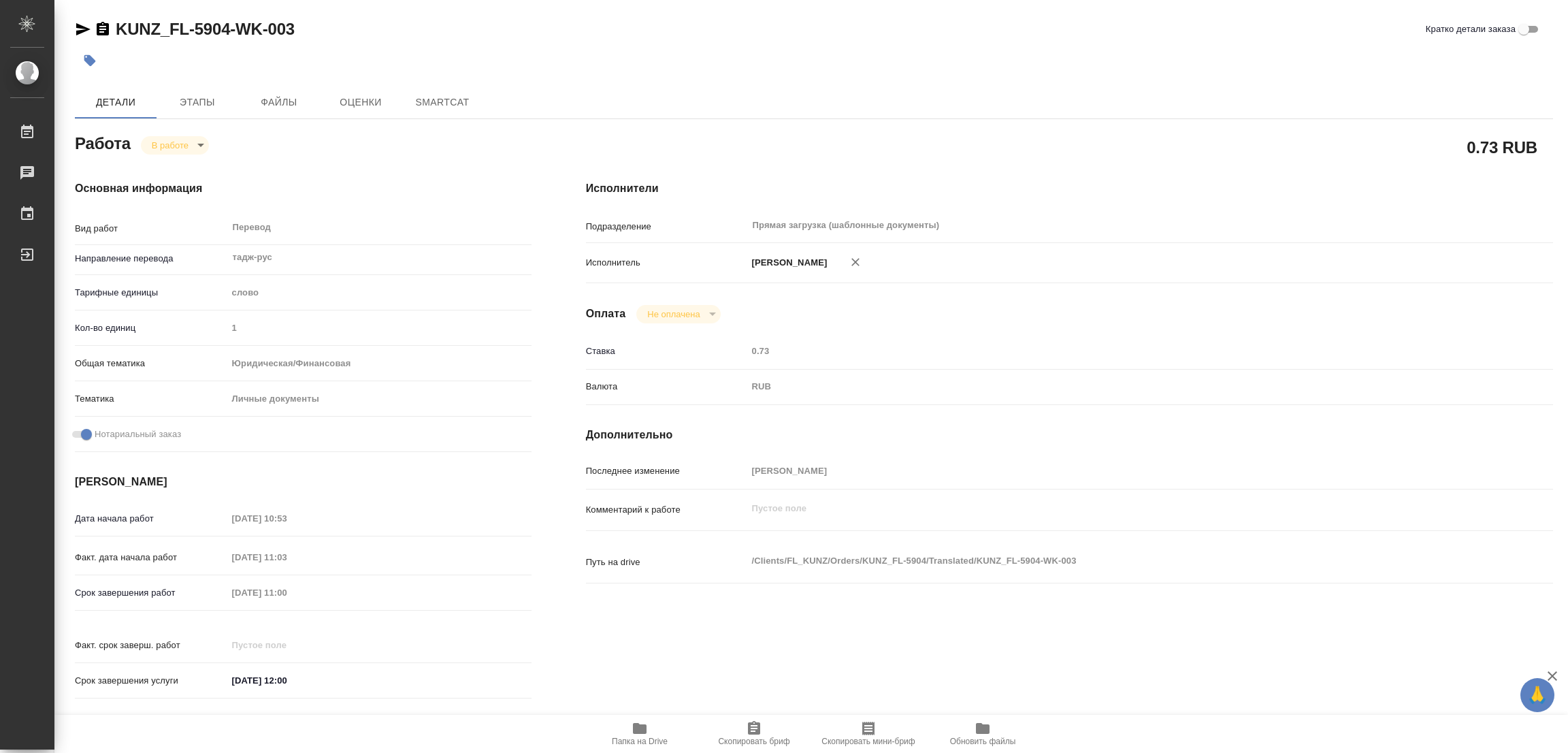
type textarea "x"
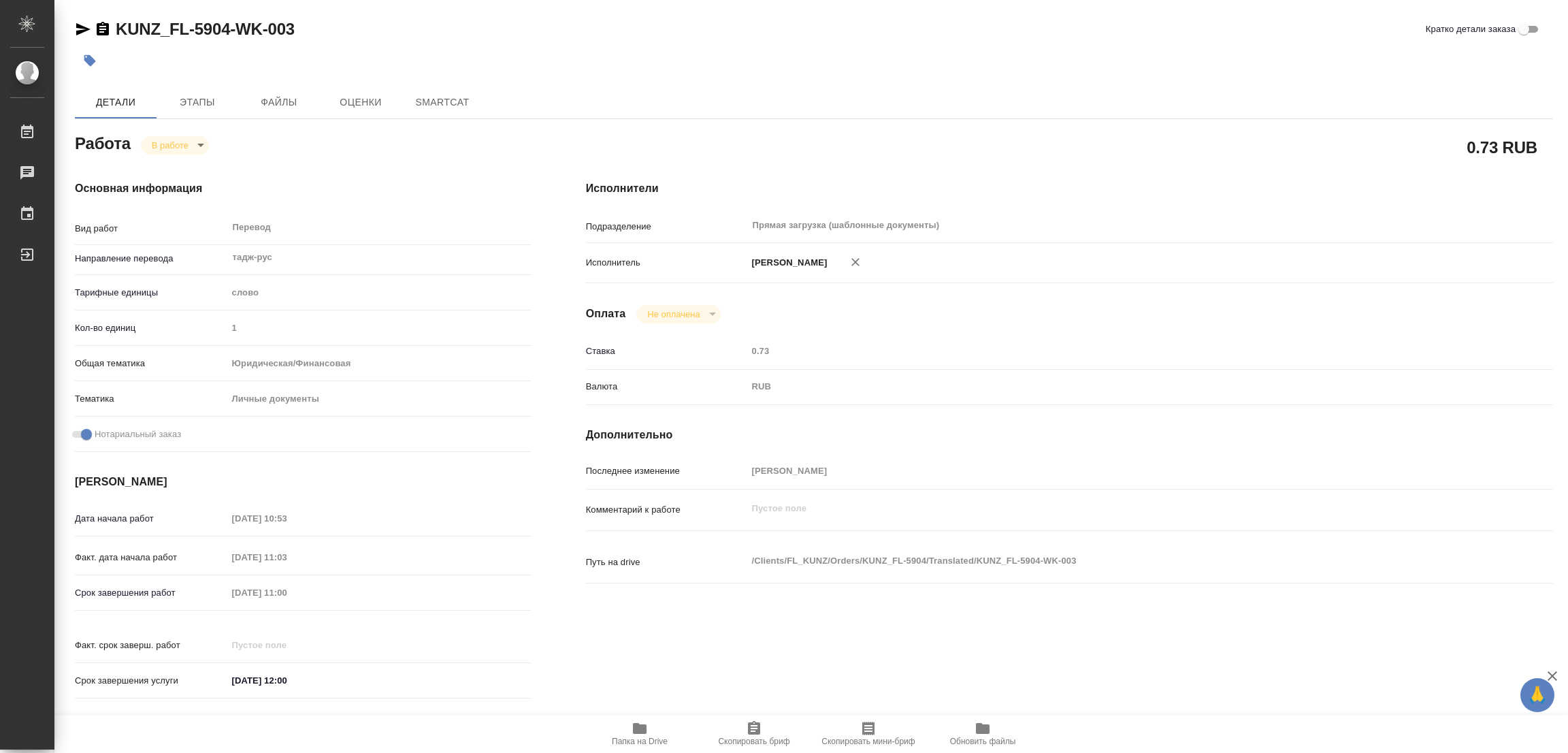
type textarea "x"
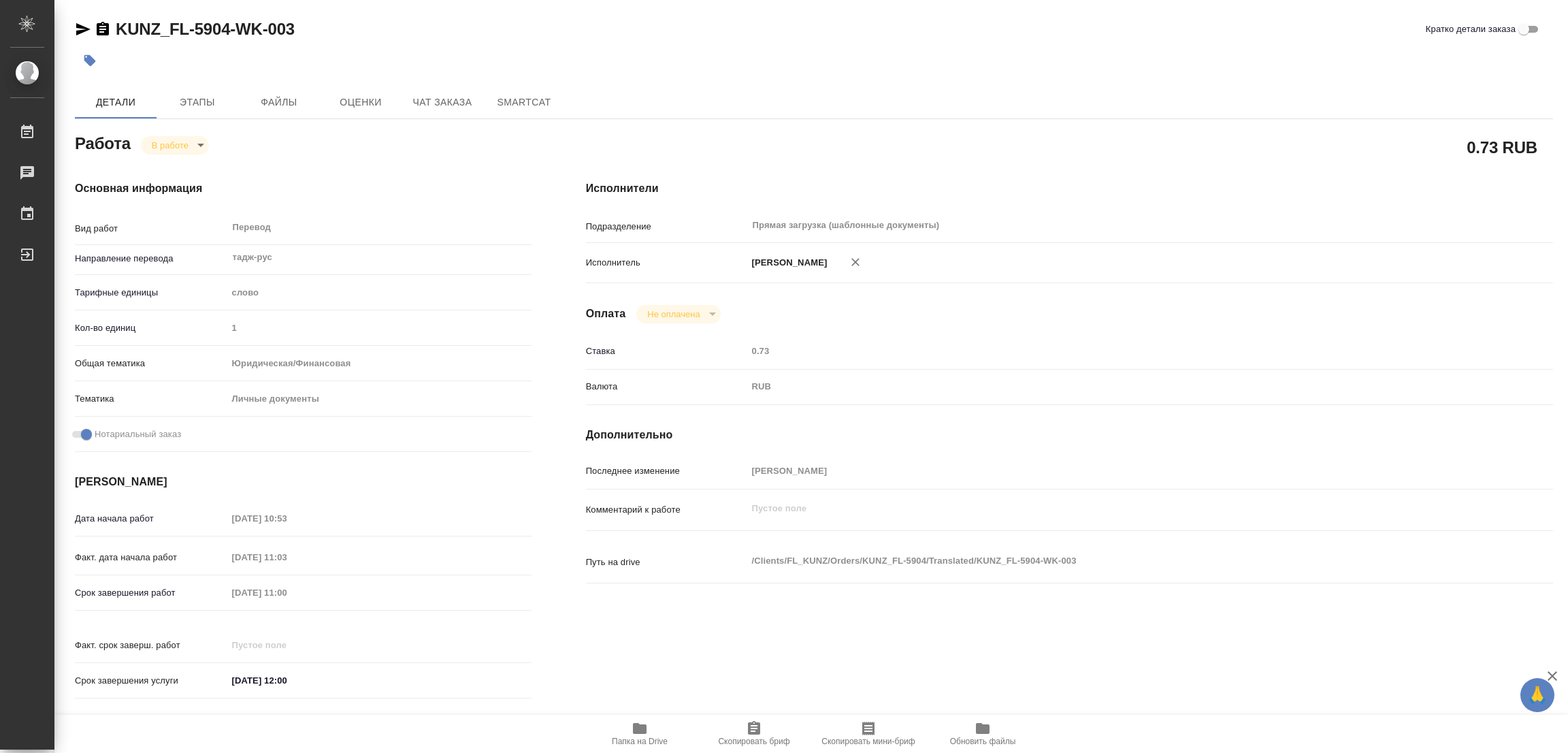
type textarea "x"
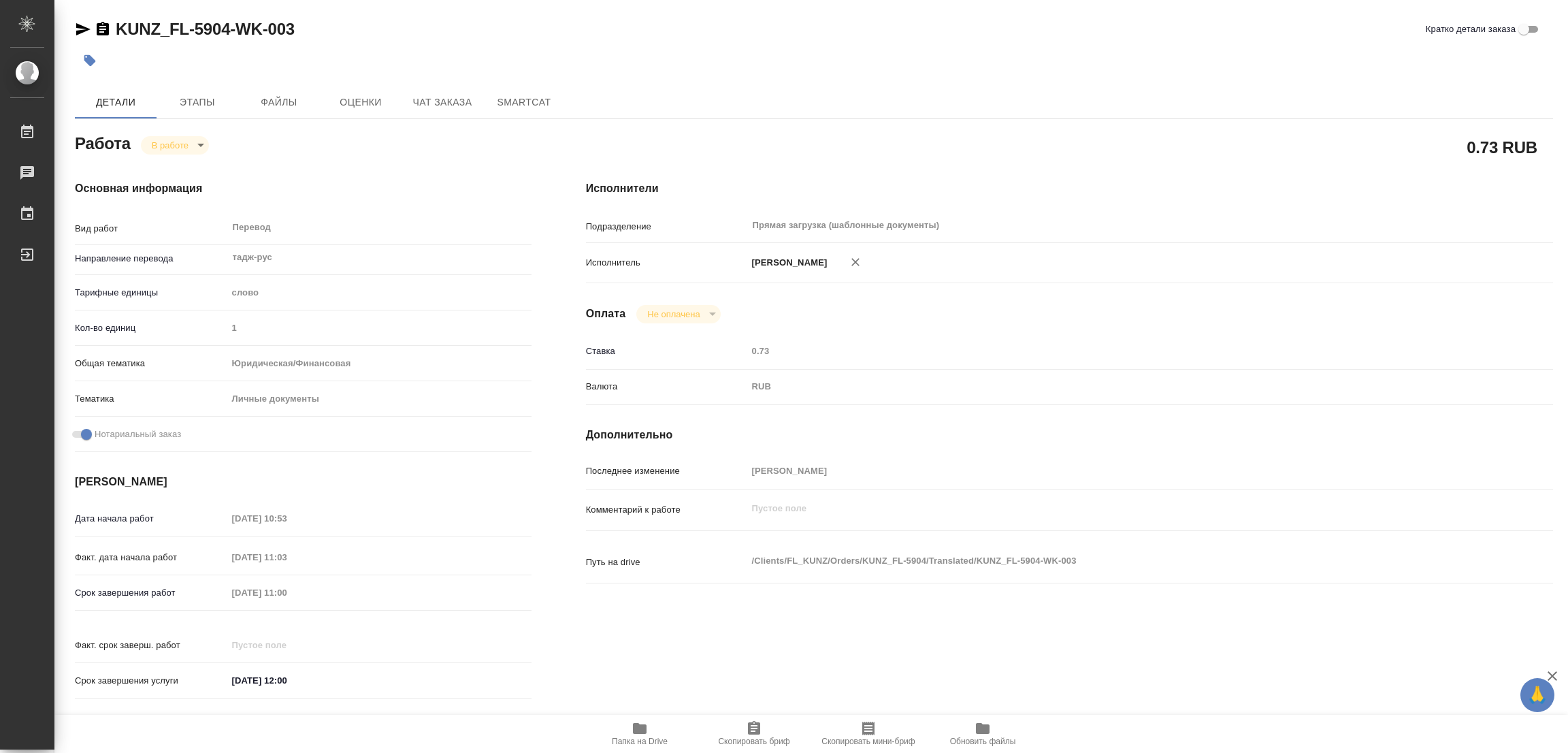
type textarea "x"
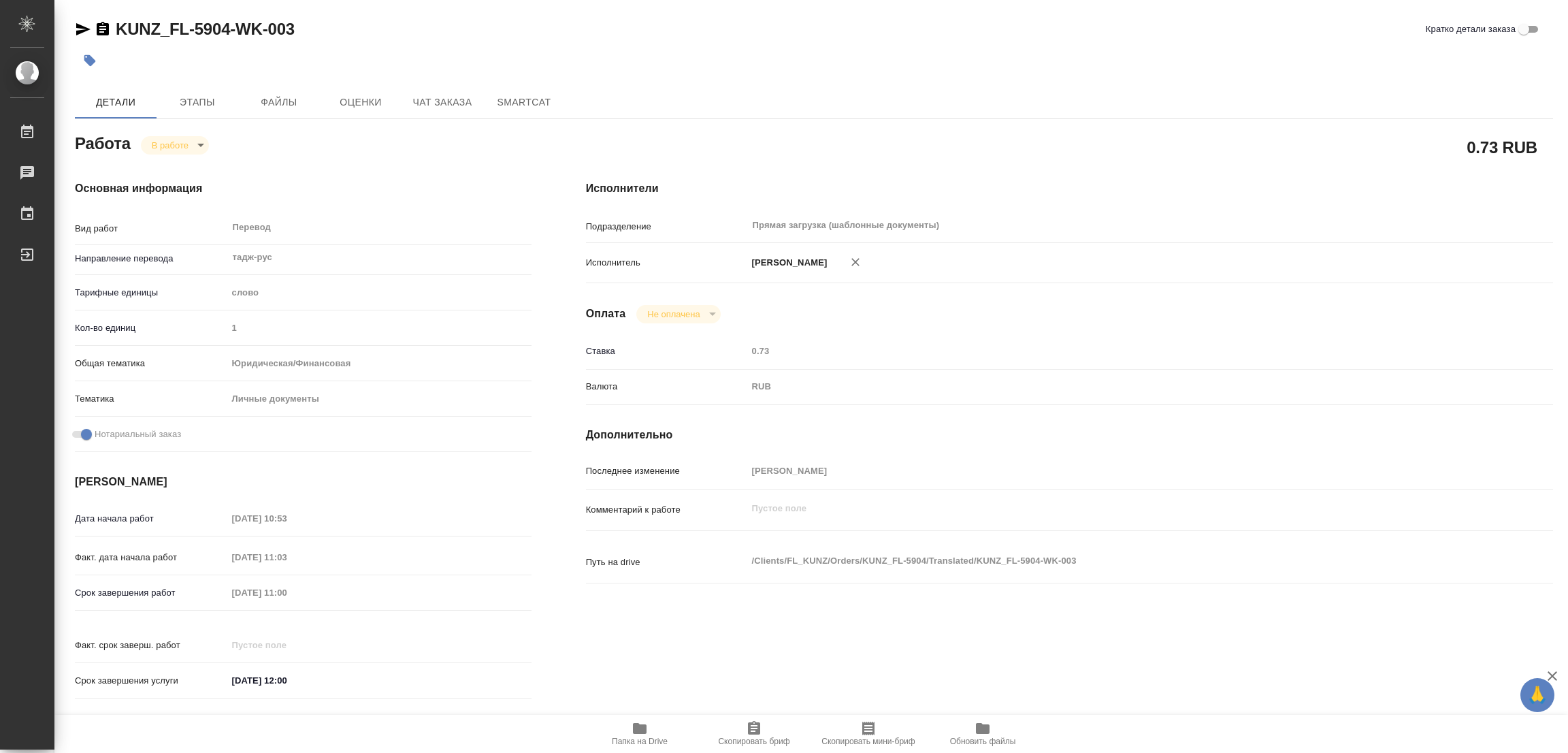
type textarea "x"
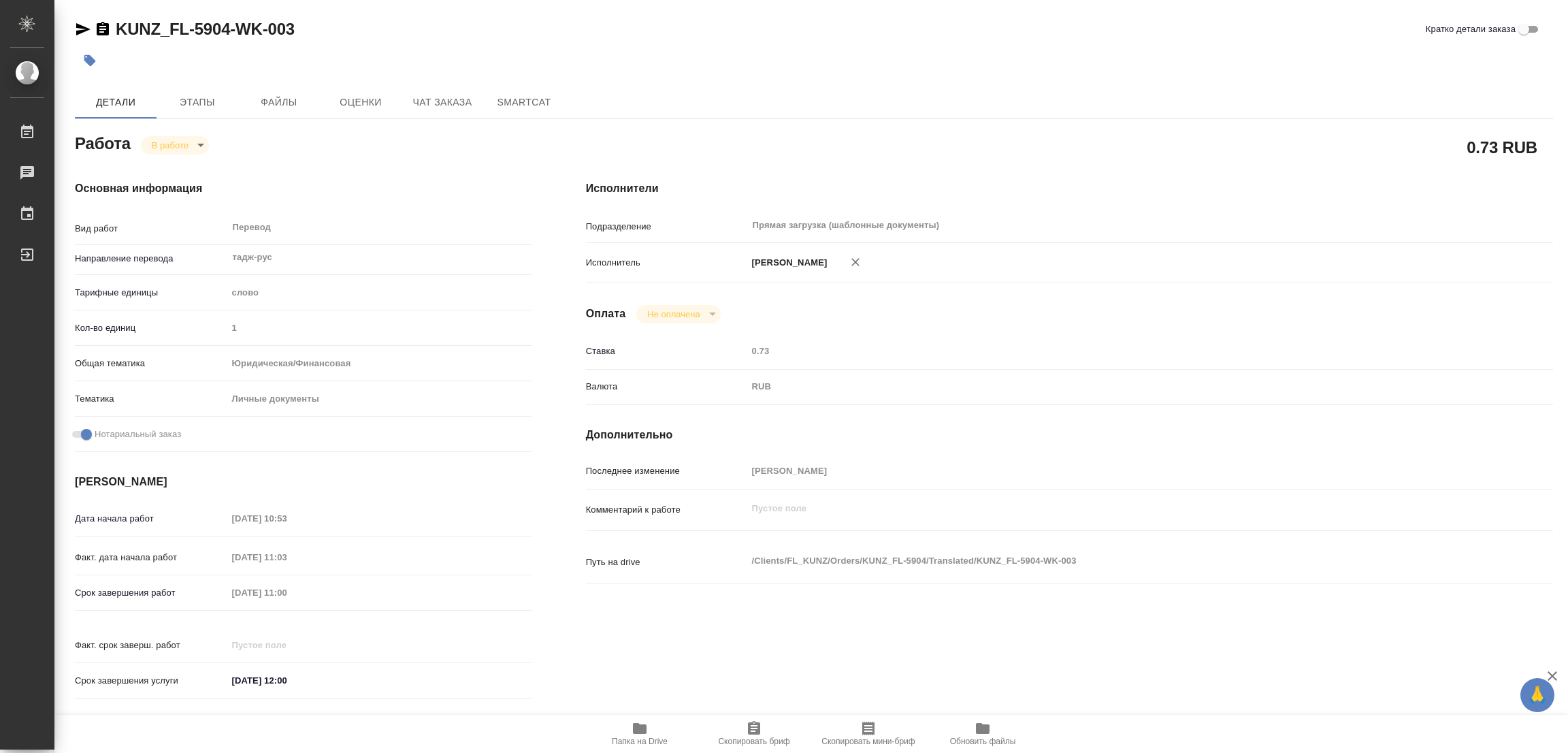
type textarea "x"
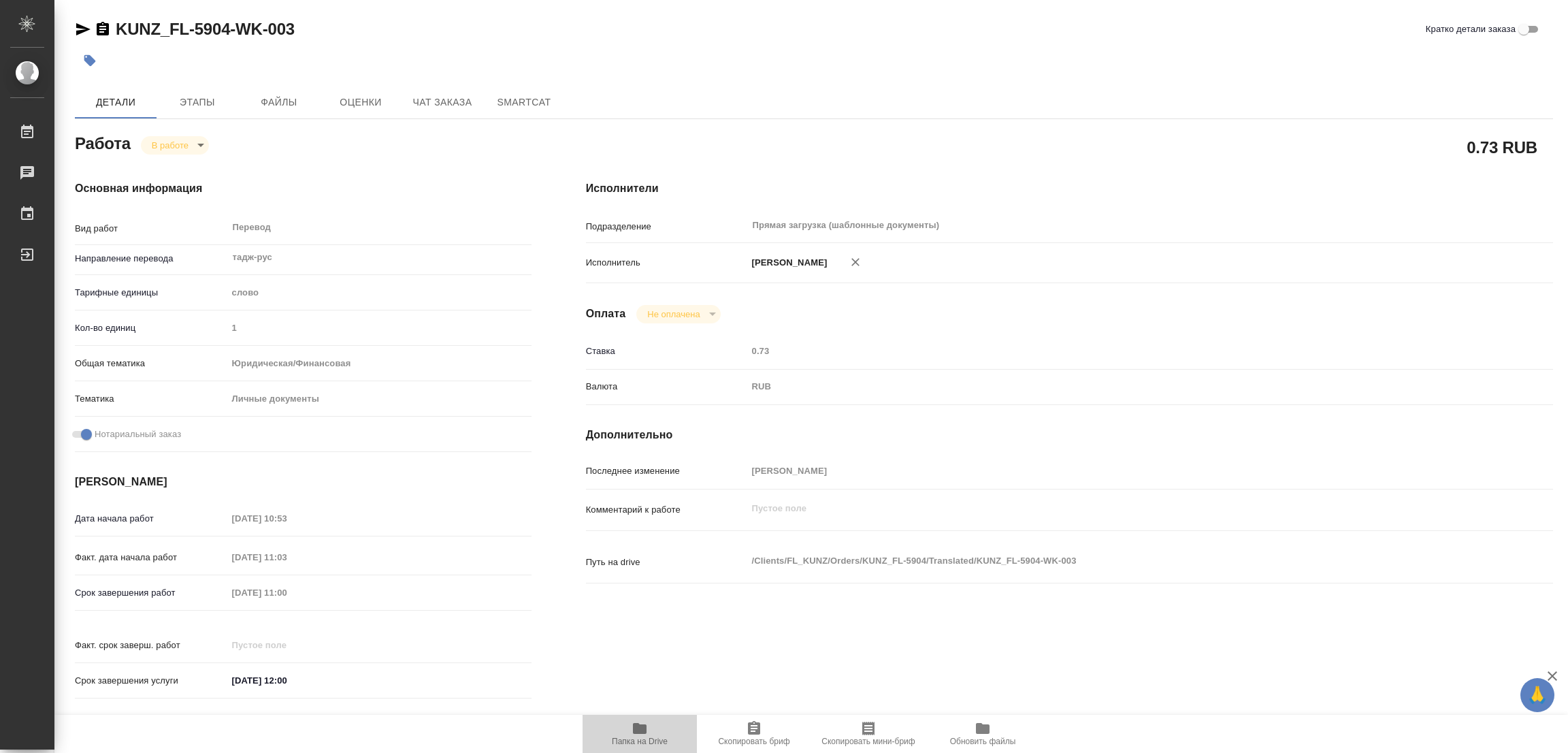
click at [639, 732] on icon "button" at bounding box center [639, 727] width 14 height 11
click at [199, 97] on span "Этапы" at bounding box center [197, 102] width 65 height 17
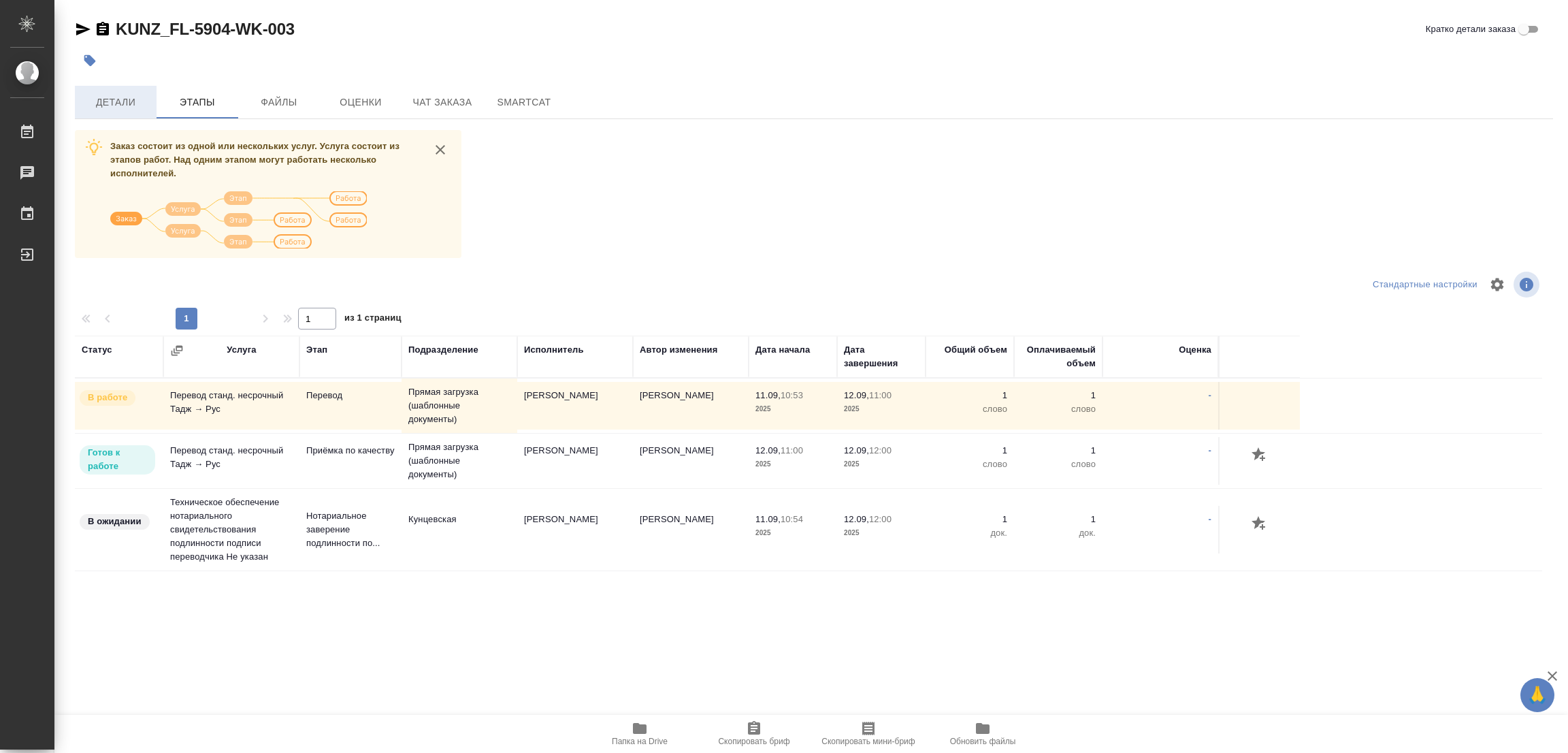
click at [117, 104] on span "Детали" at bounding box center [115, 102] width 65 height 17
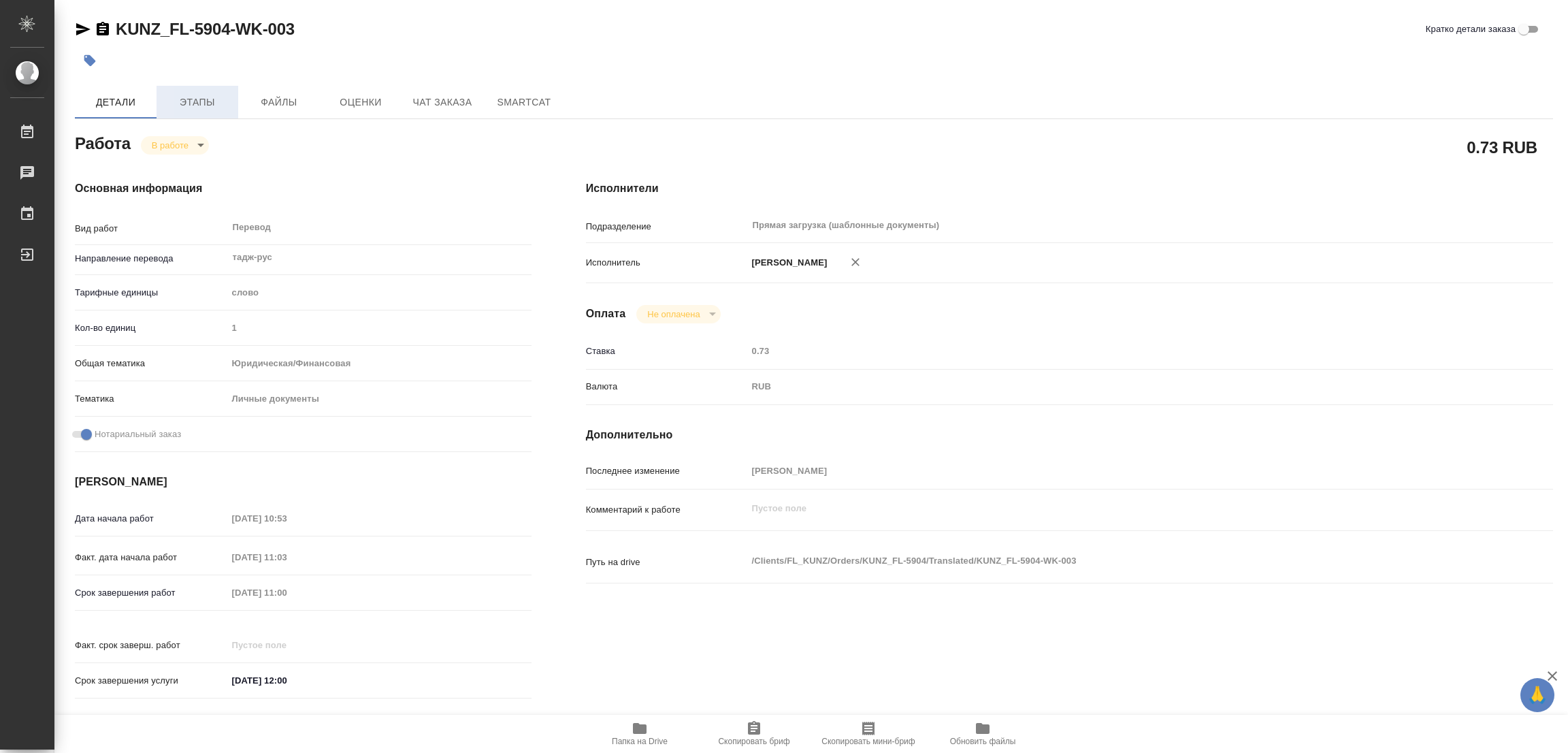
type textarea "x"
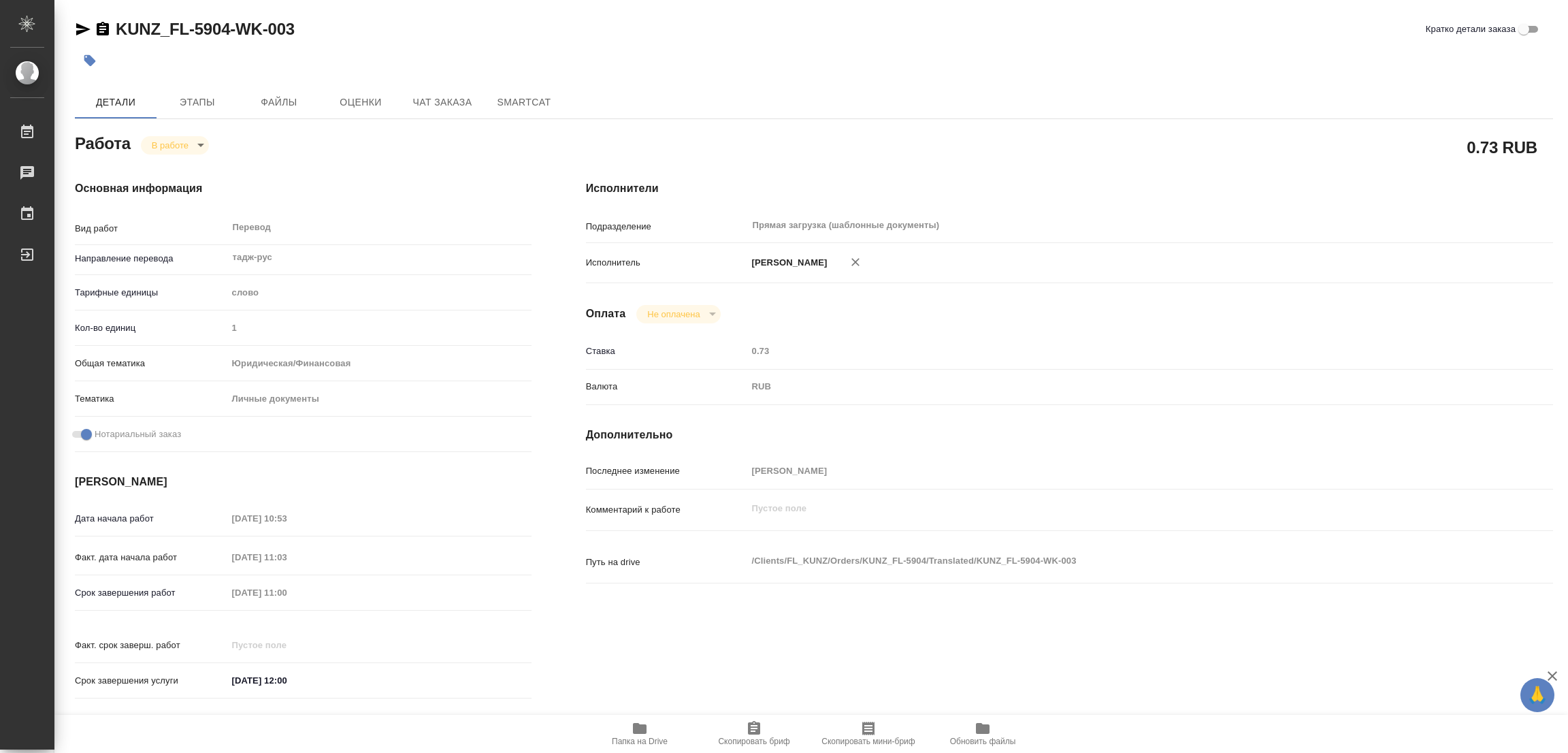
type textarea "x"
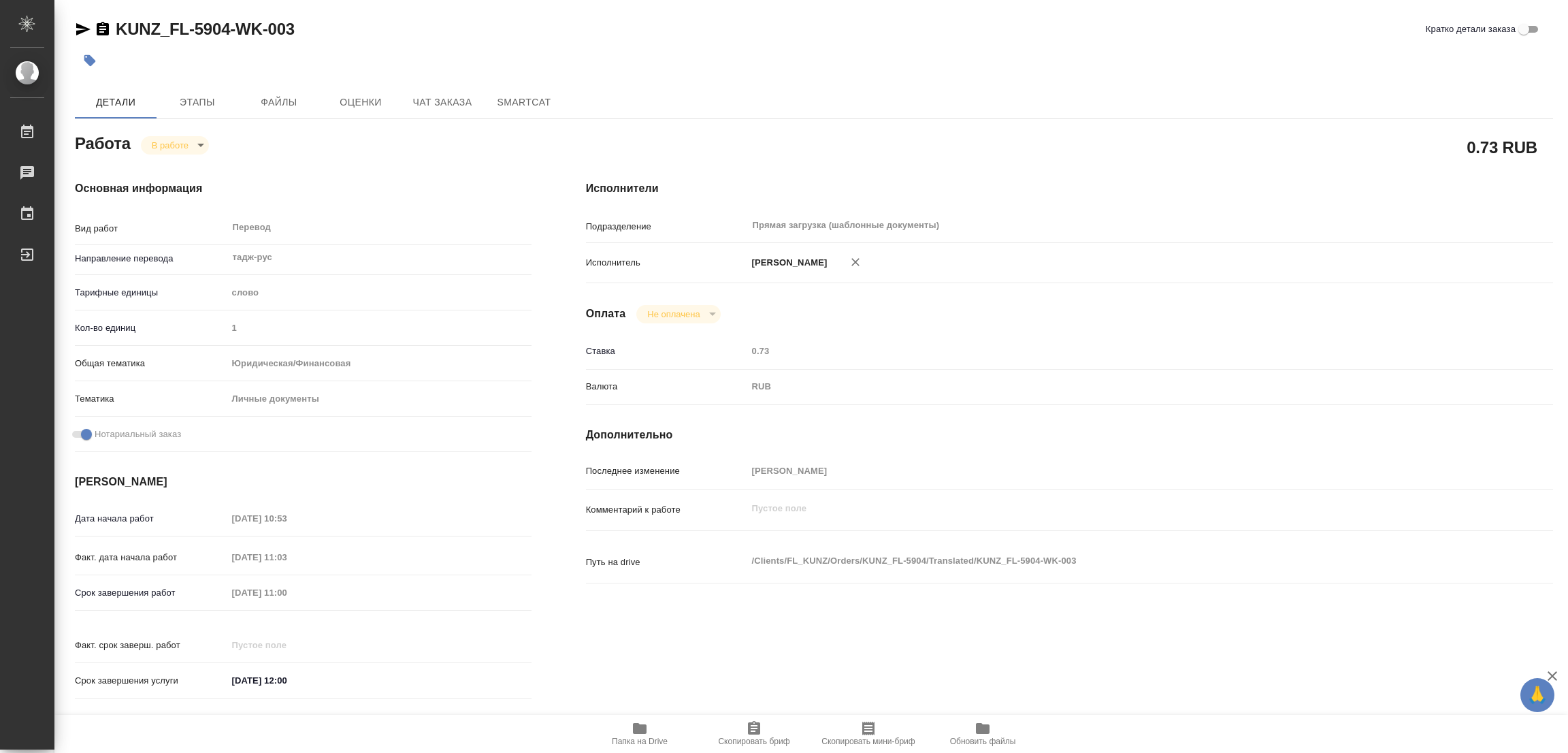
type textarea "x"
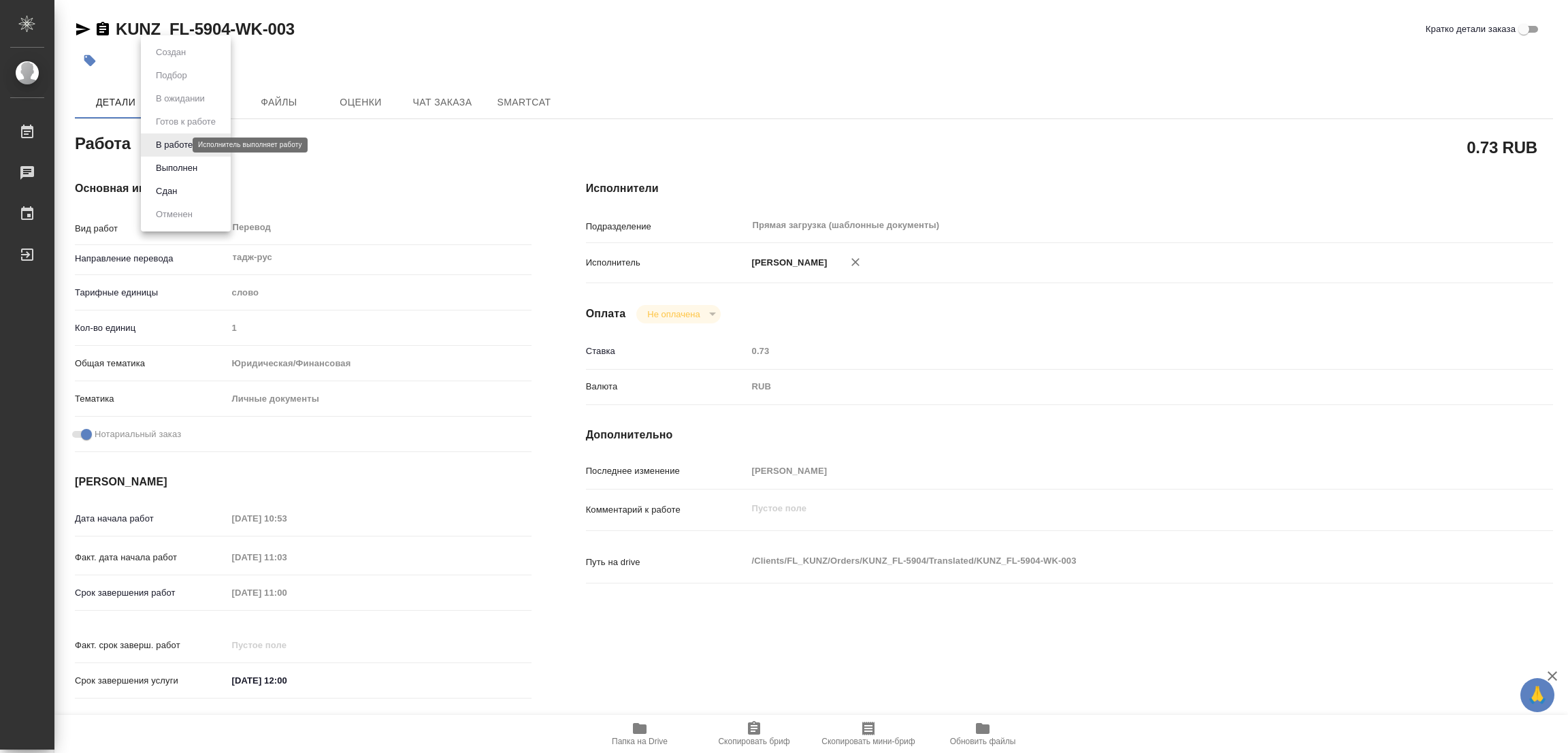
click at [174, 143] on body "🙏 .cls-1 fill:#fff; AWATERA Popova Galina Работы 0 Чаты График Выйти KUNZ_FL-59…" at bounding box center [784, 376] width 1568 height 753
click at [174, 165] on button "Выполнен" at bounding box center [176, 168] width 49 height 15
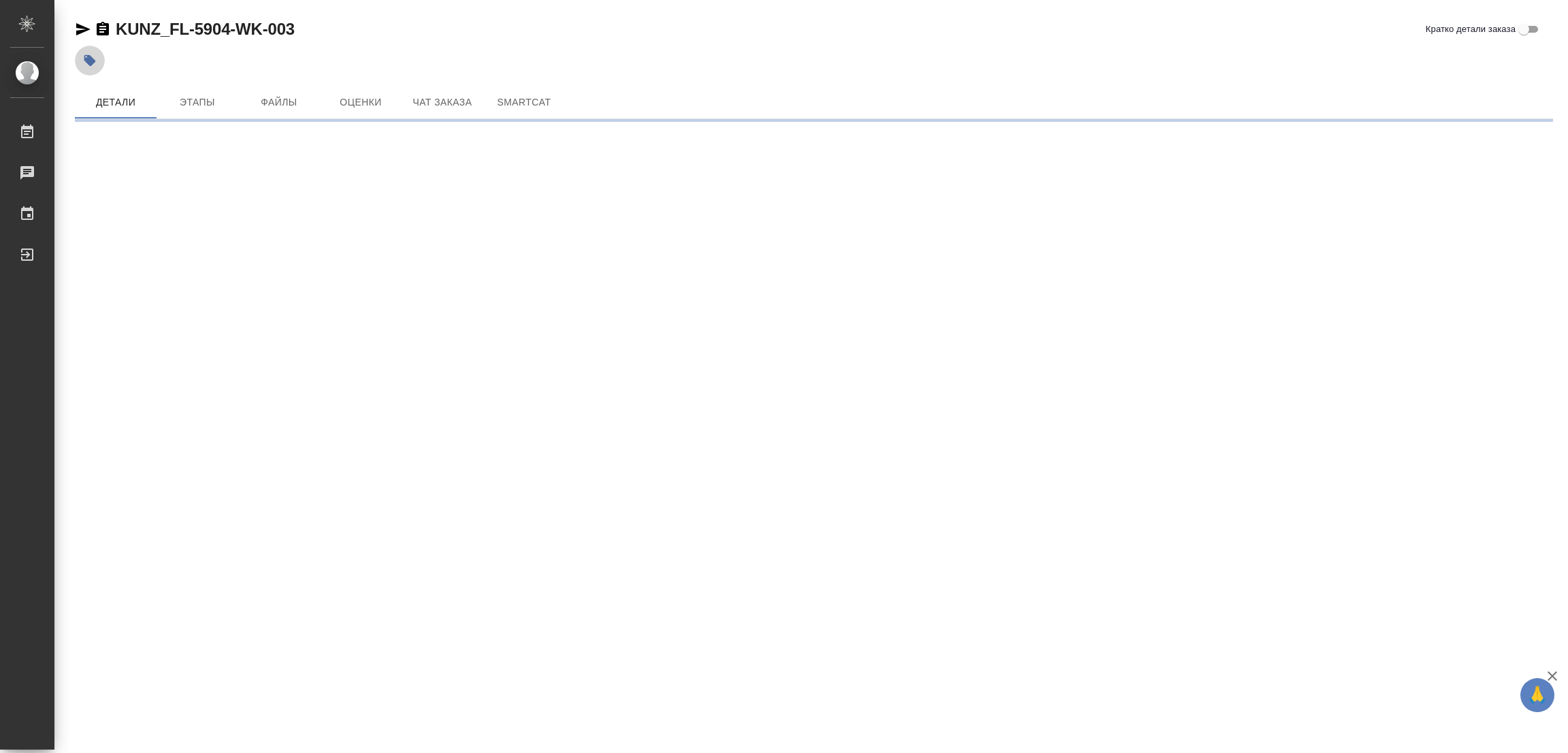
click at [96, 63] on button "button" at bounding box center [90, 60] width 30 height 30
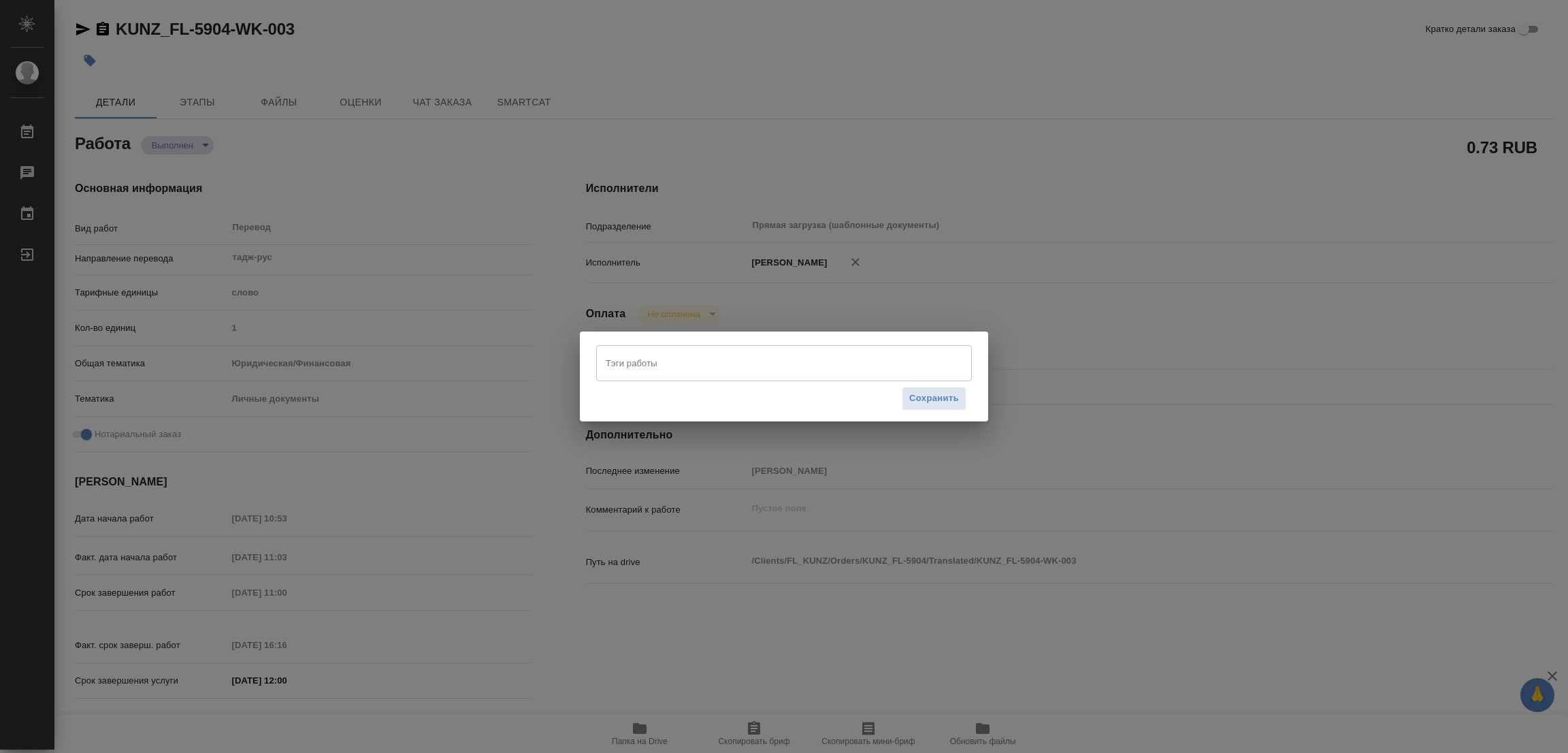
type textarea "x"
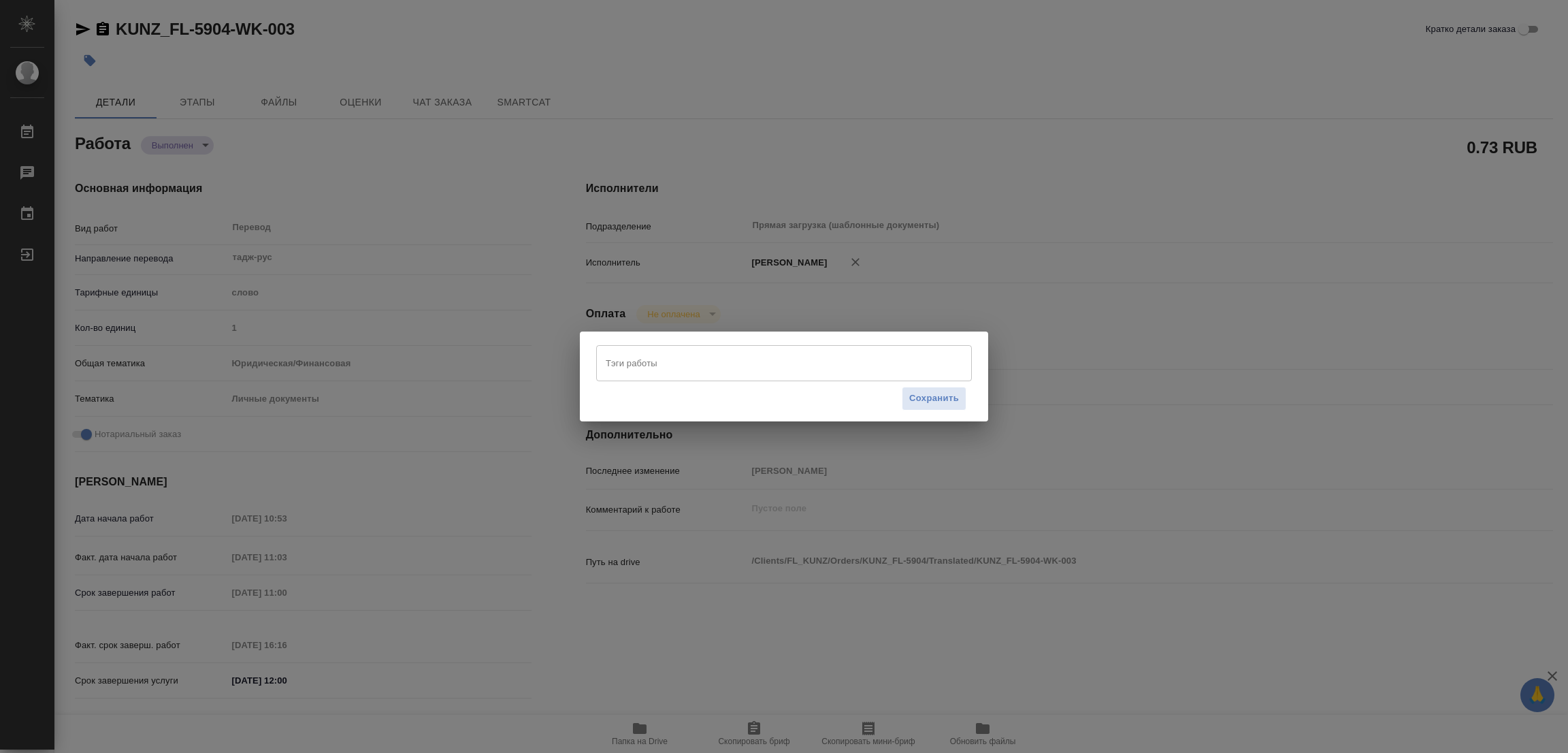
type textarea "x"
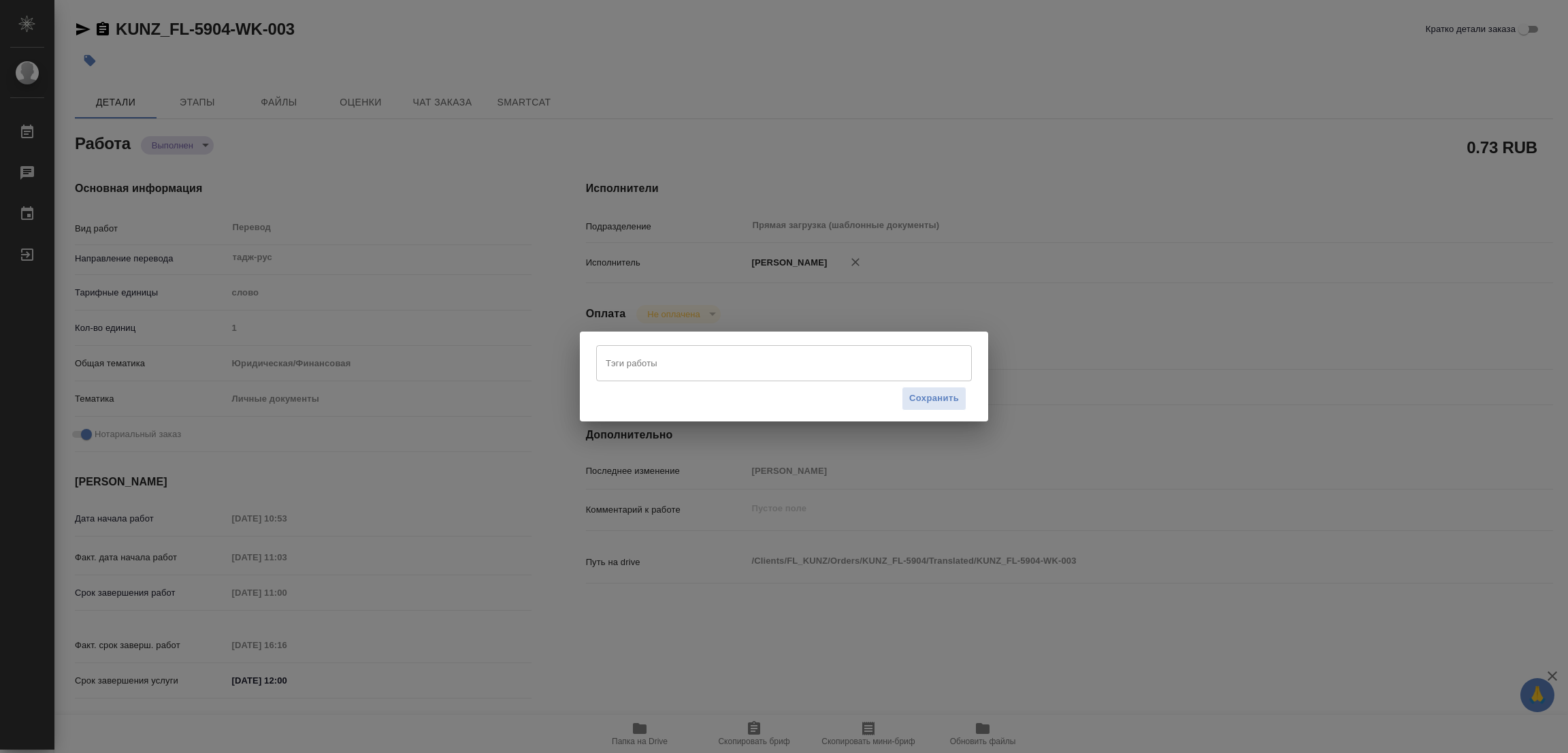
type textarea "x"
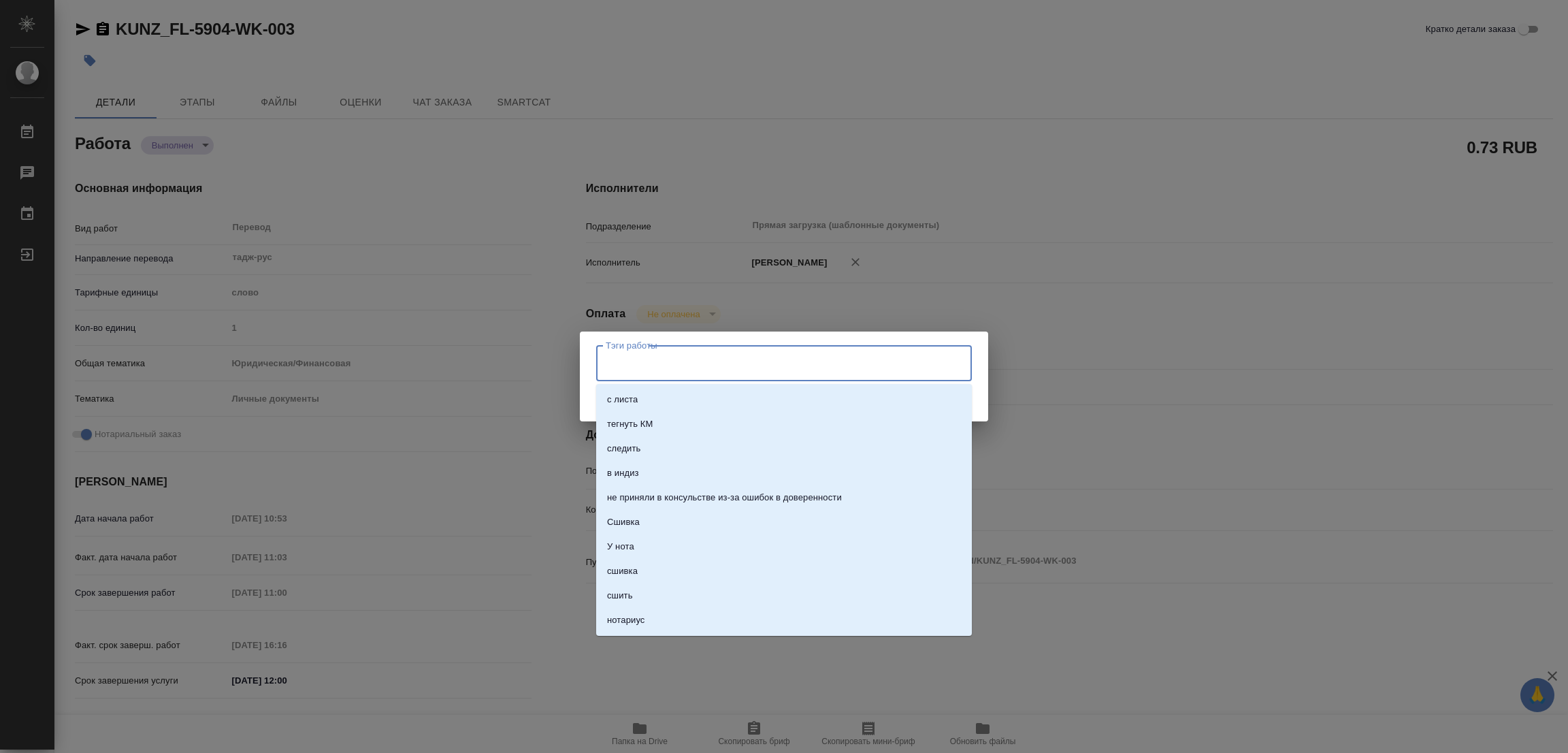
click at [662, 360] on input "Тэги работы" at bounding box center [771, 362] width 338 height 23
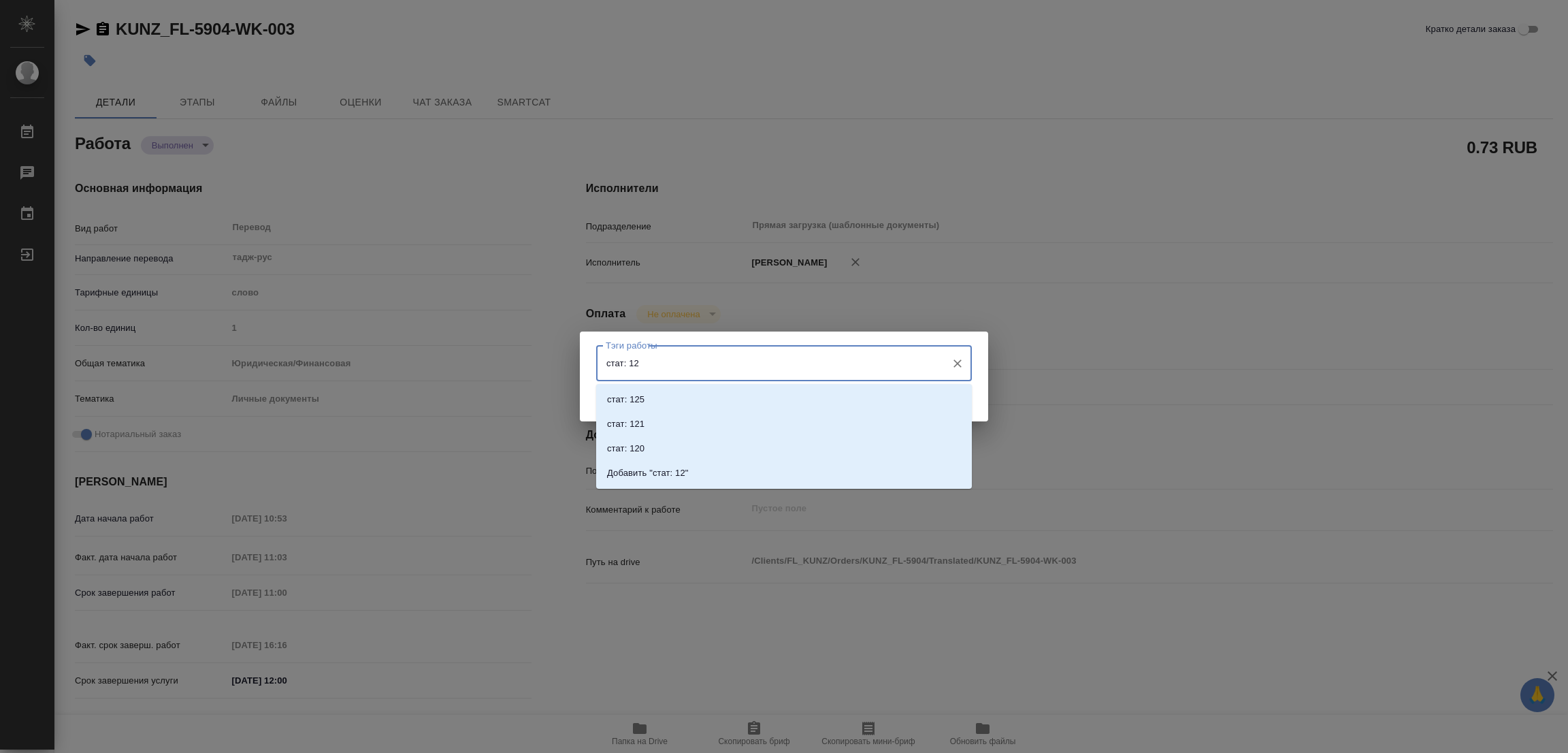
type input "стат: 125"
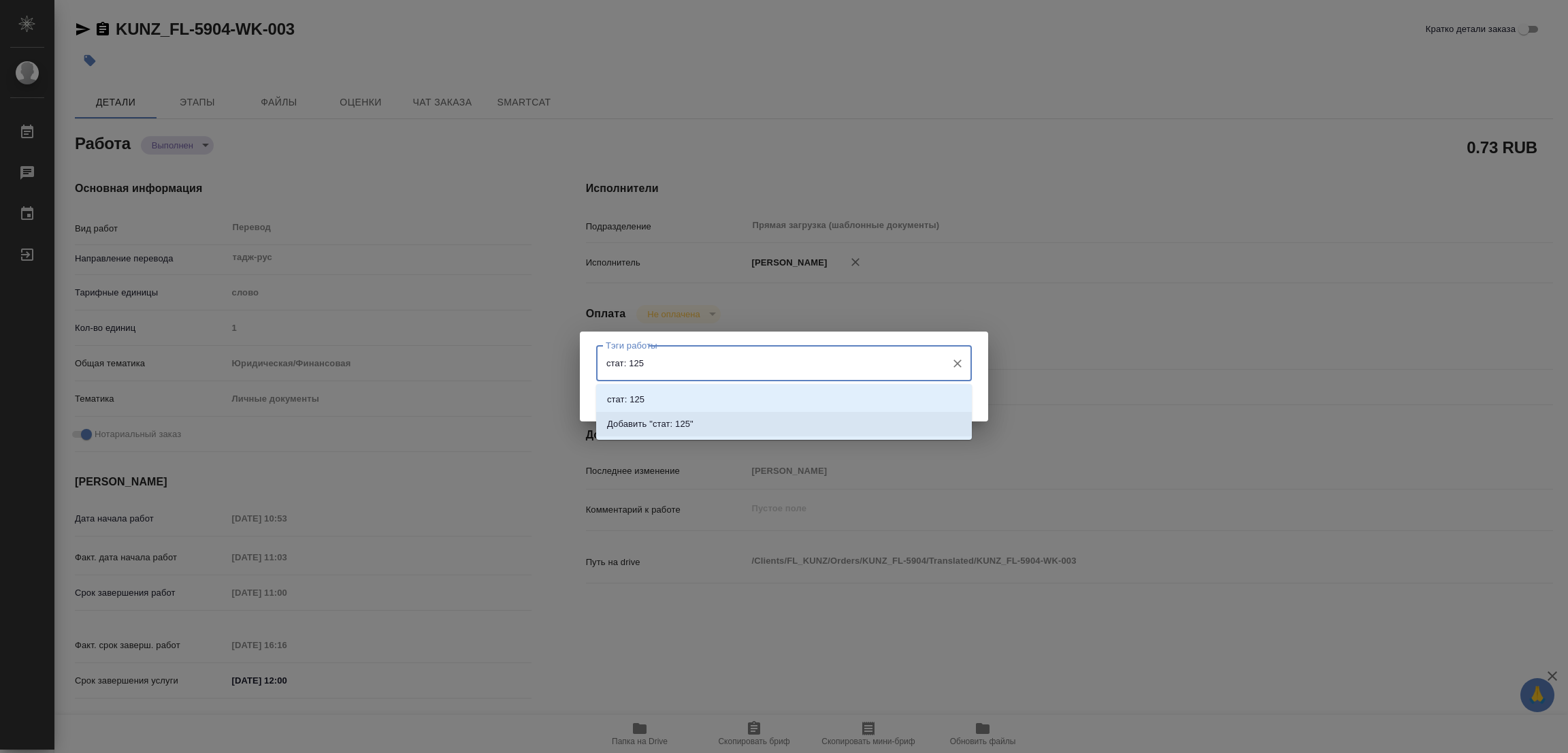
click at [667, 424] on p "Добавить "стат: 125"" at bounding box center [650, 423] width 87 height 14
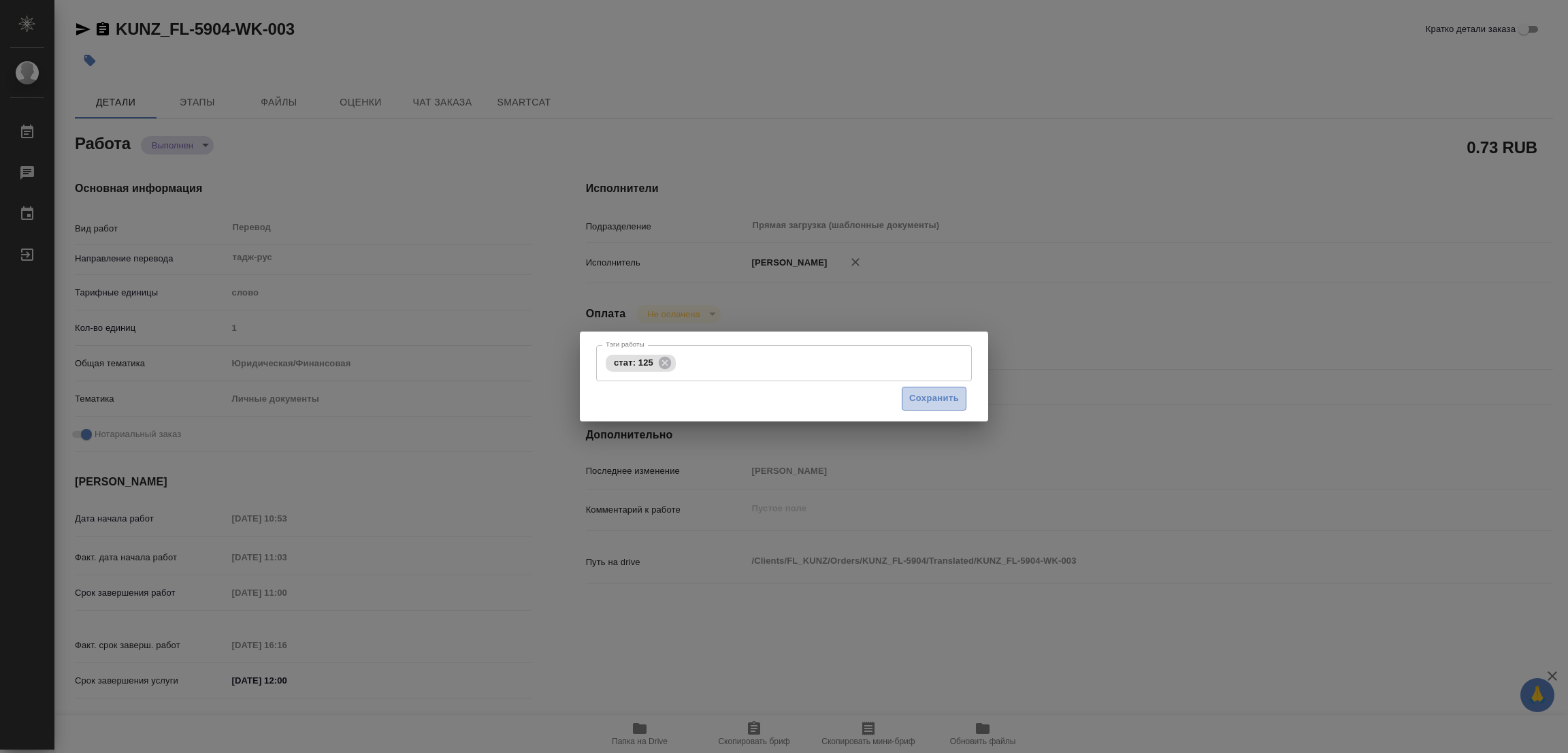
click at [941, 401] on span "Сохранить" at bounding box center [934, 398] width 49 height 16
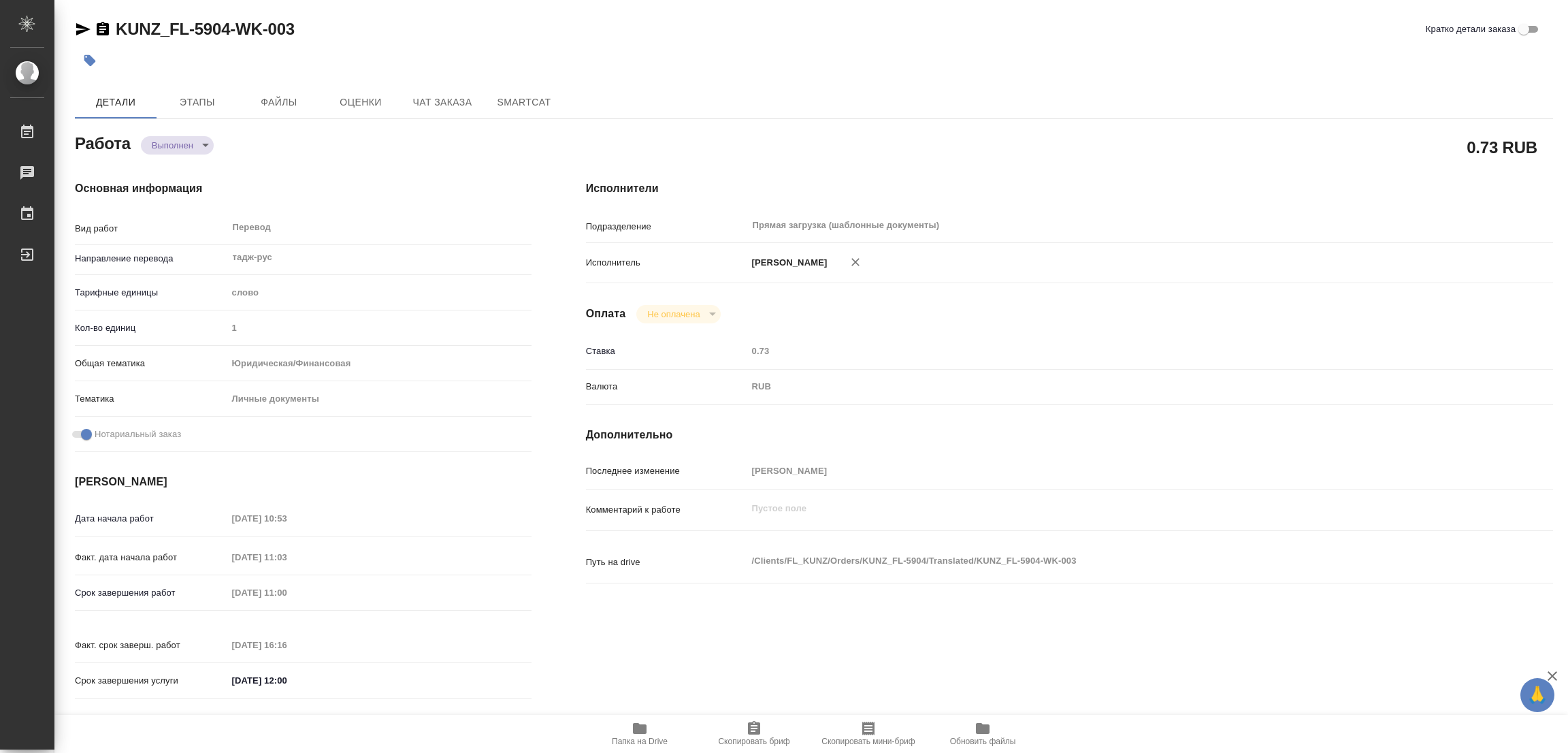
type input "completed"
type textarea "Перевод"
type textarea "x"
type input "тадж-рус"
type input "5a8b1489cc6b4906c91bfd90"
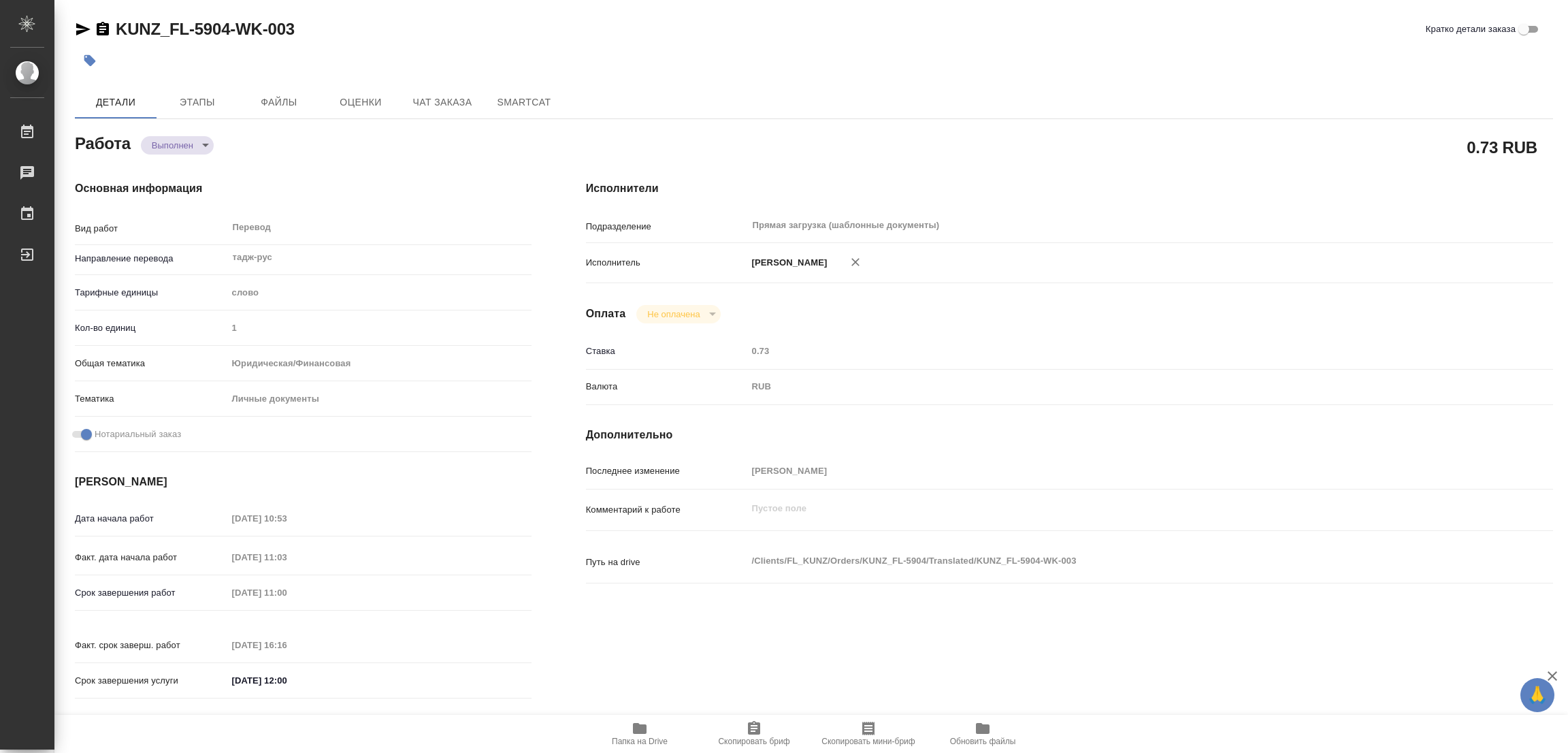
type input "1"
type input "yr-fn"
type input "5a8b8b956a9677013d343cfe"
checkbox input "true"
type input "11.09.2025 10:53"
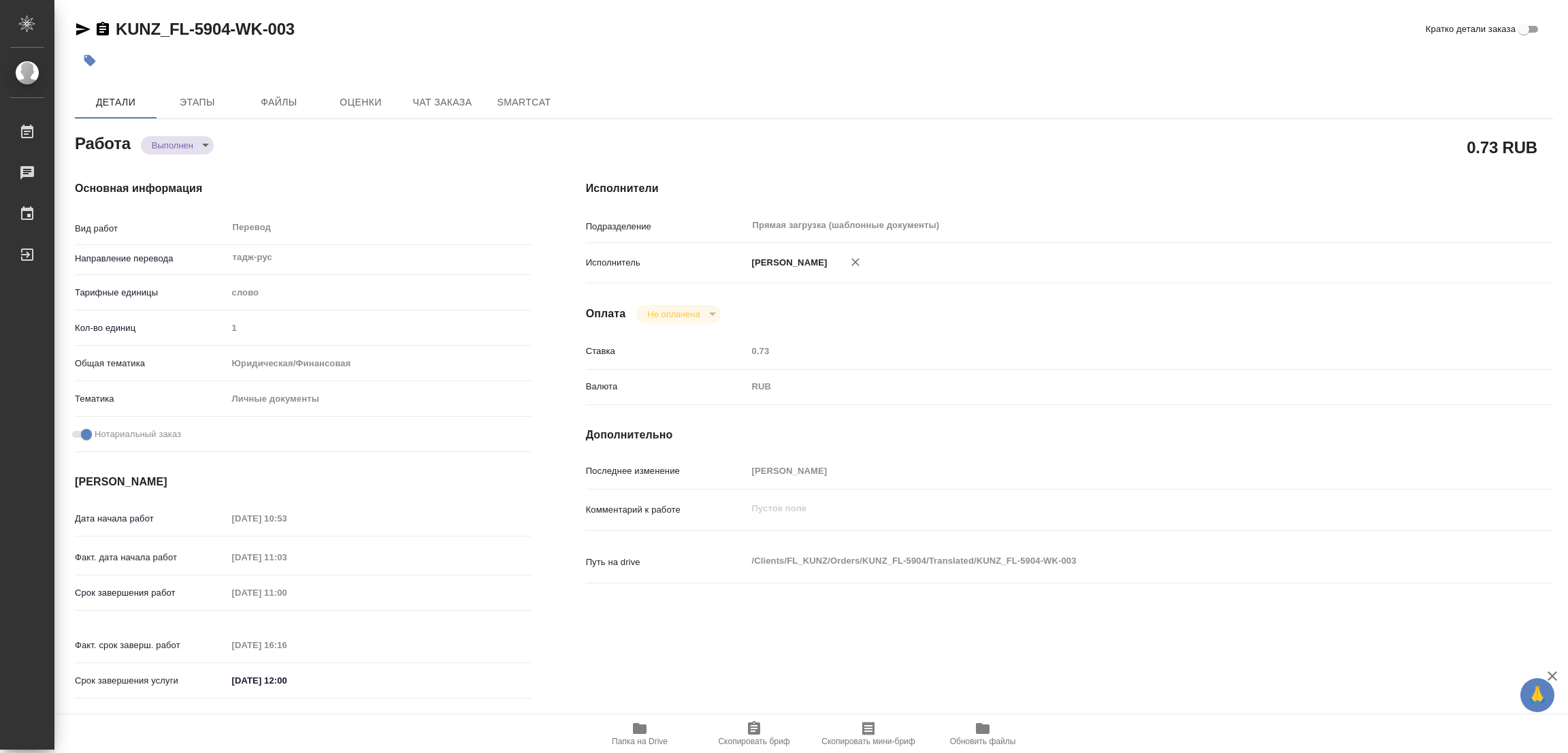
type input "11.09.2025 11:03"
type input "12.09.2025 11:00"
type input "11.09.2025 16:16"
type input "12.09.2025 12:00"
type input "Прямая загрузка (шаблонные документы)"
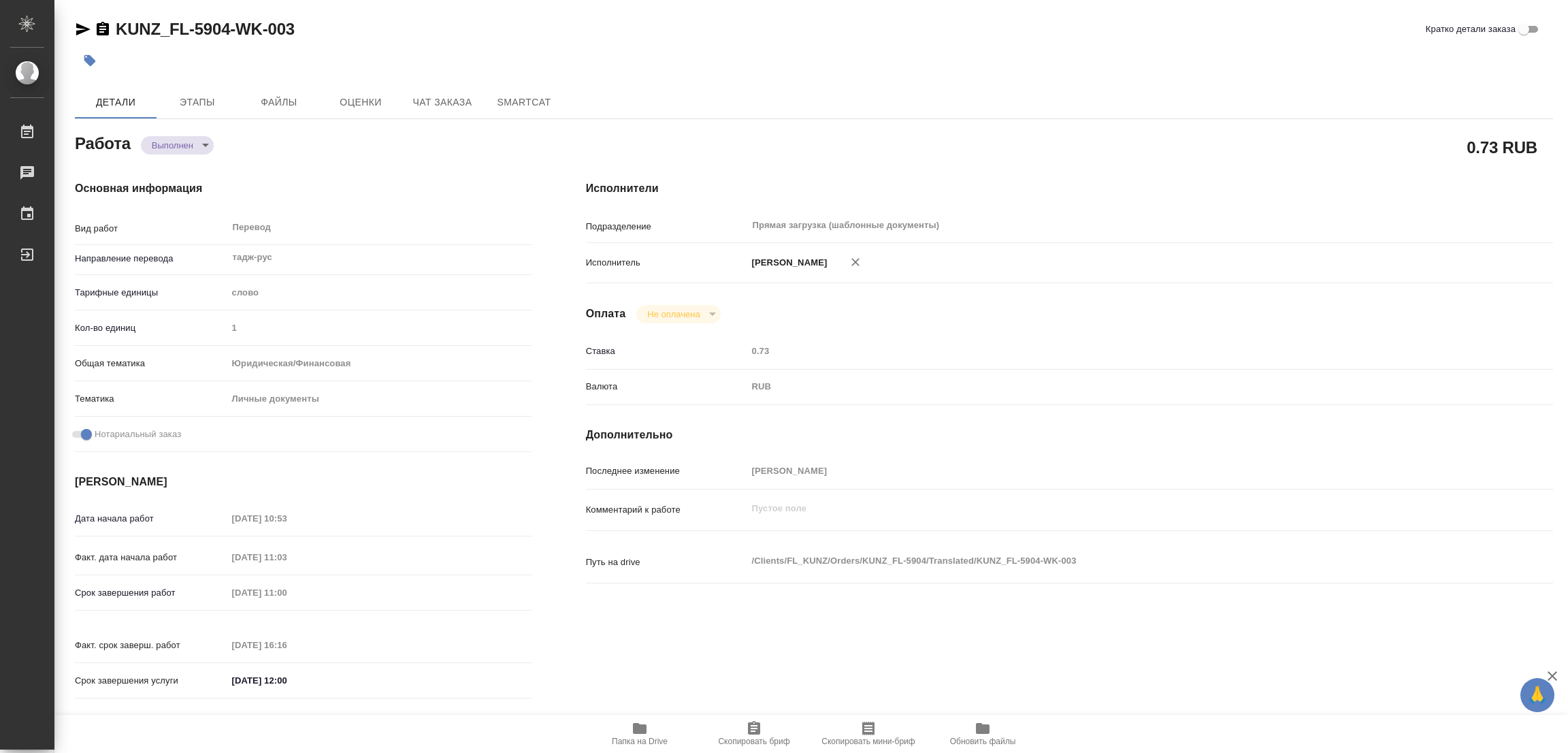
type input "notPayed"
type input "0.73"
type input "RUB"
type input "[PERSON_NAME]"
type textarea "x"
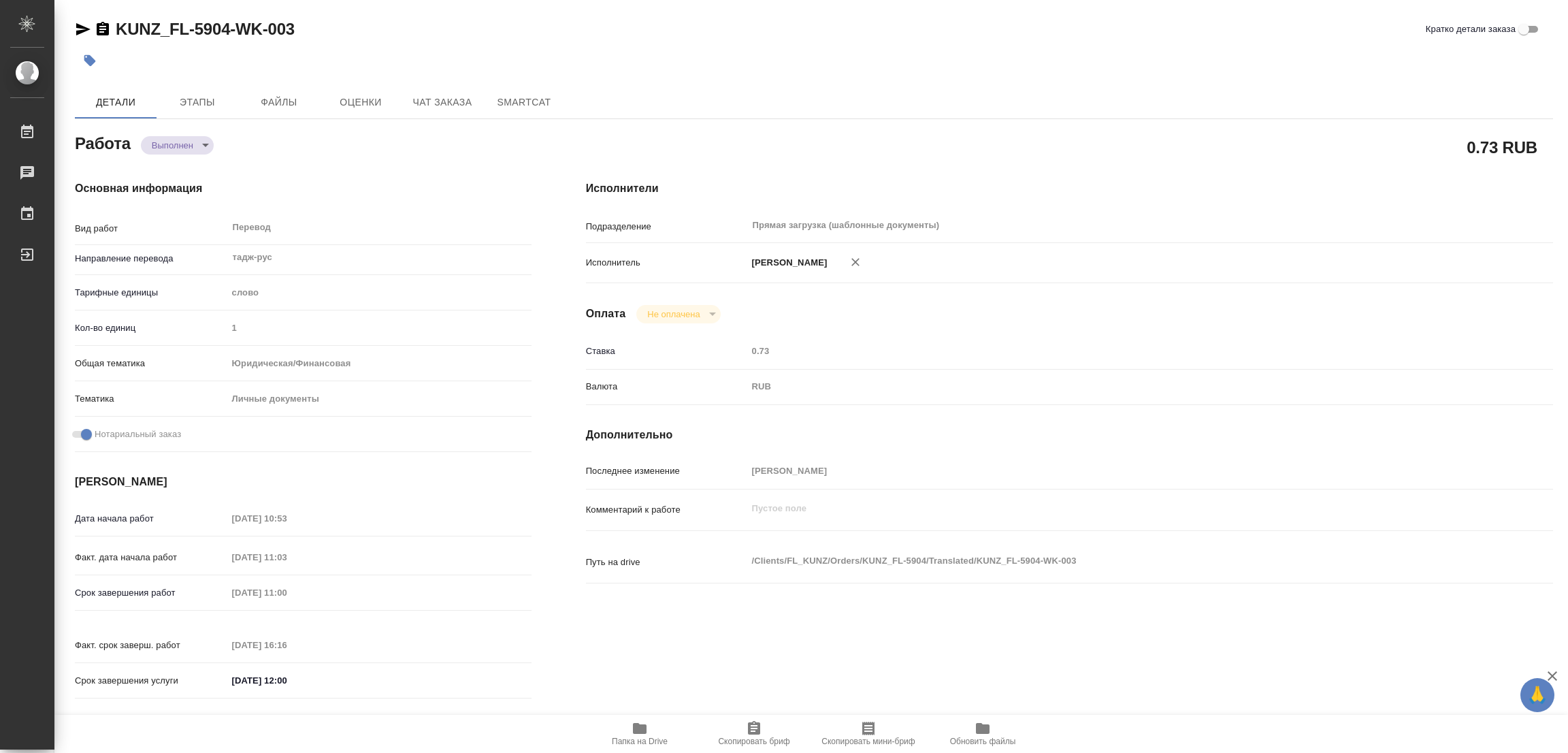
type textarea "/Clients/FL_KUNZ/Orders/KUNZ_FL-5904/Translated/KUNZ_FL-5904-WK-003"
type textarea "x"
type input "KUNZ_FL-5904"
type input "Перевод станд. несрочный"
type input "Корректура, Редактура, Постредактура машинного перевода, Приёмка по качеству, П…"
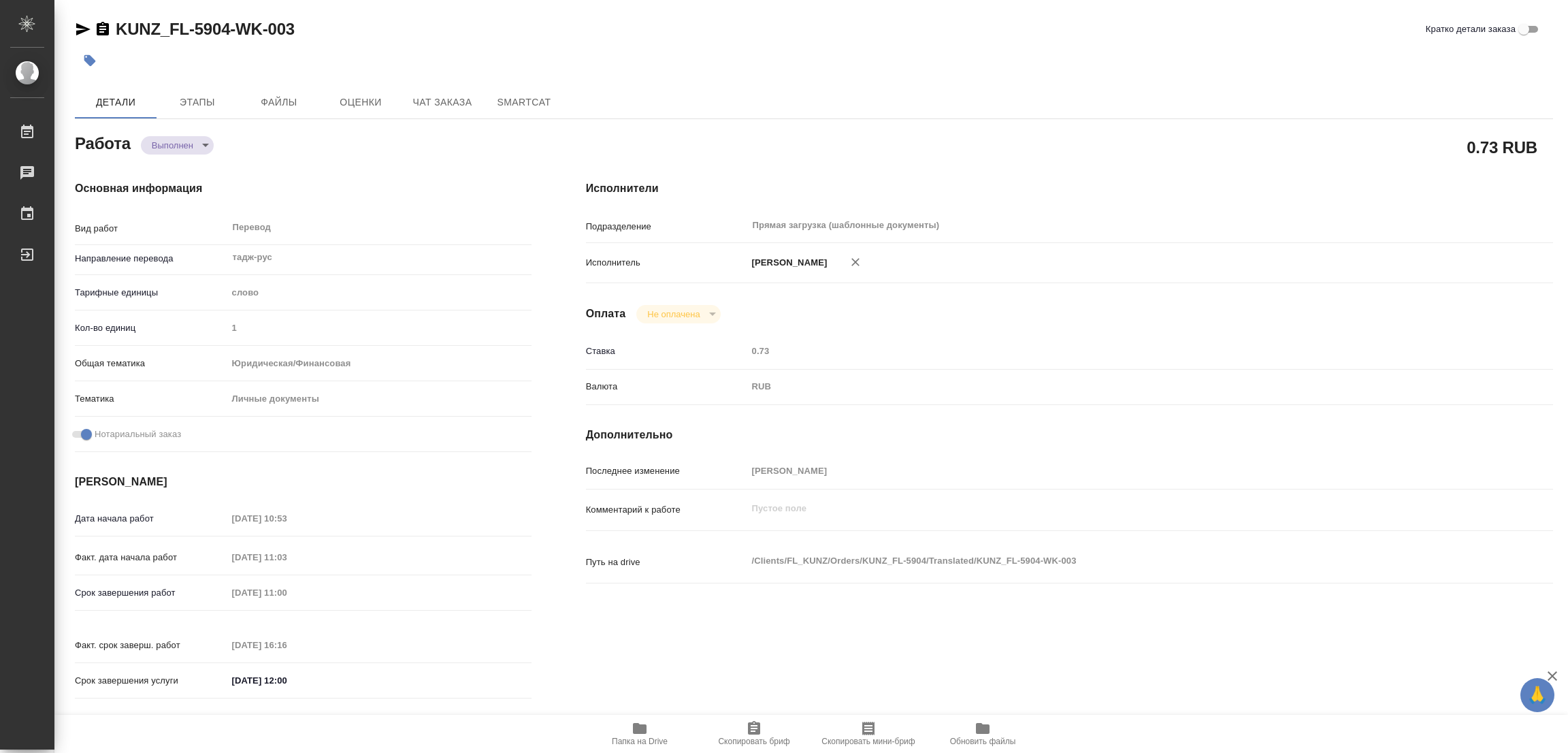
type input "Zotova Ekaterina"
type input "/Clients/FL_KUNZ/Orders/KUNZ_FL-5904"
type textarea "x"
type textarea "СОБ тадж-рус под нот. Полный перенабор для сахарово"
type textarea "x"
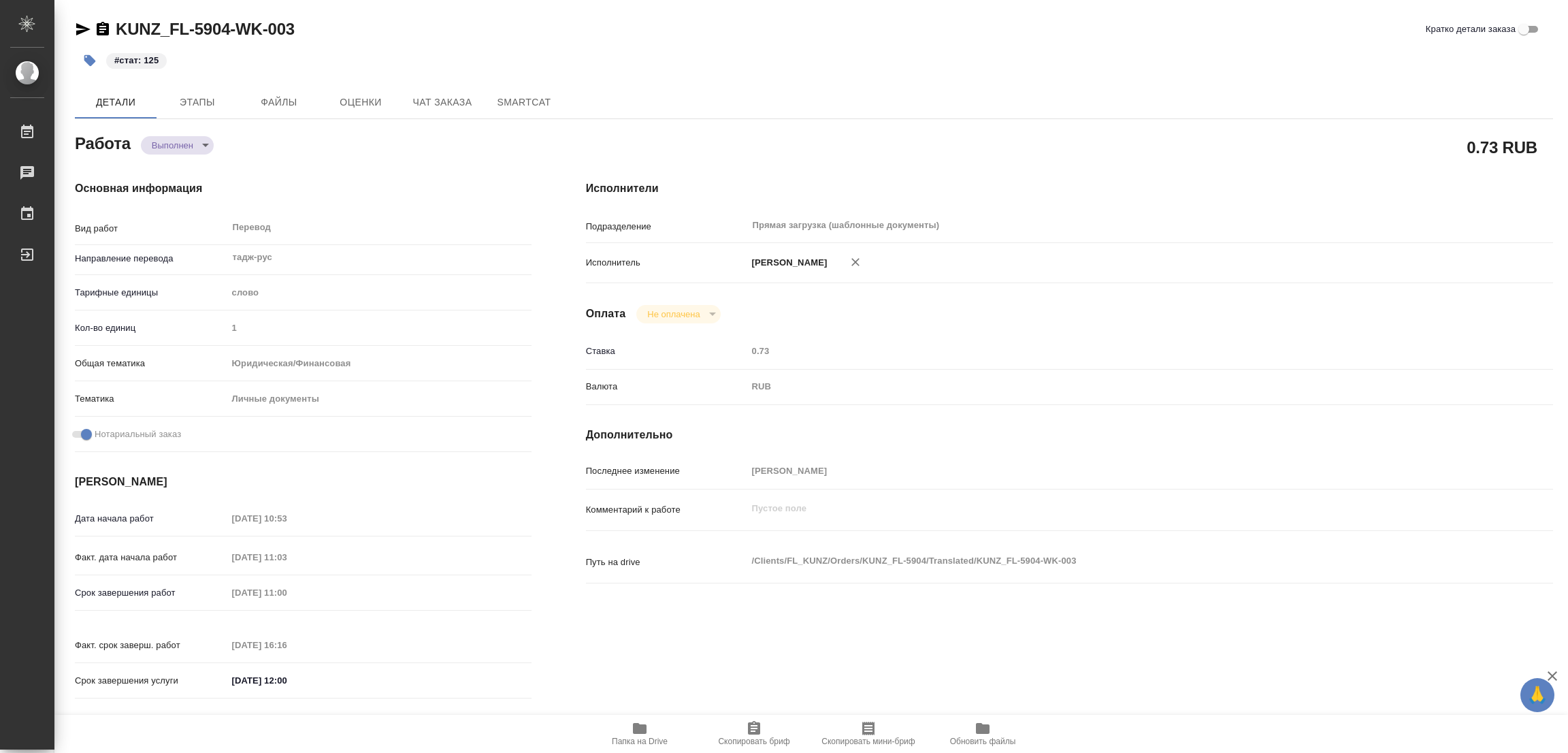
click at [860, 151] on div "0.73 RUB" at bounding box center [1070, 147] width 967 height 34
type textarea "x"
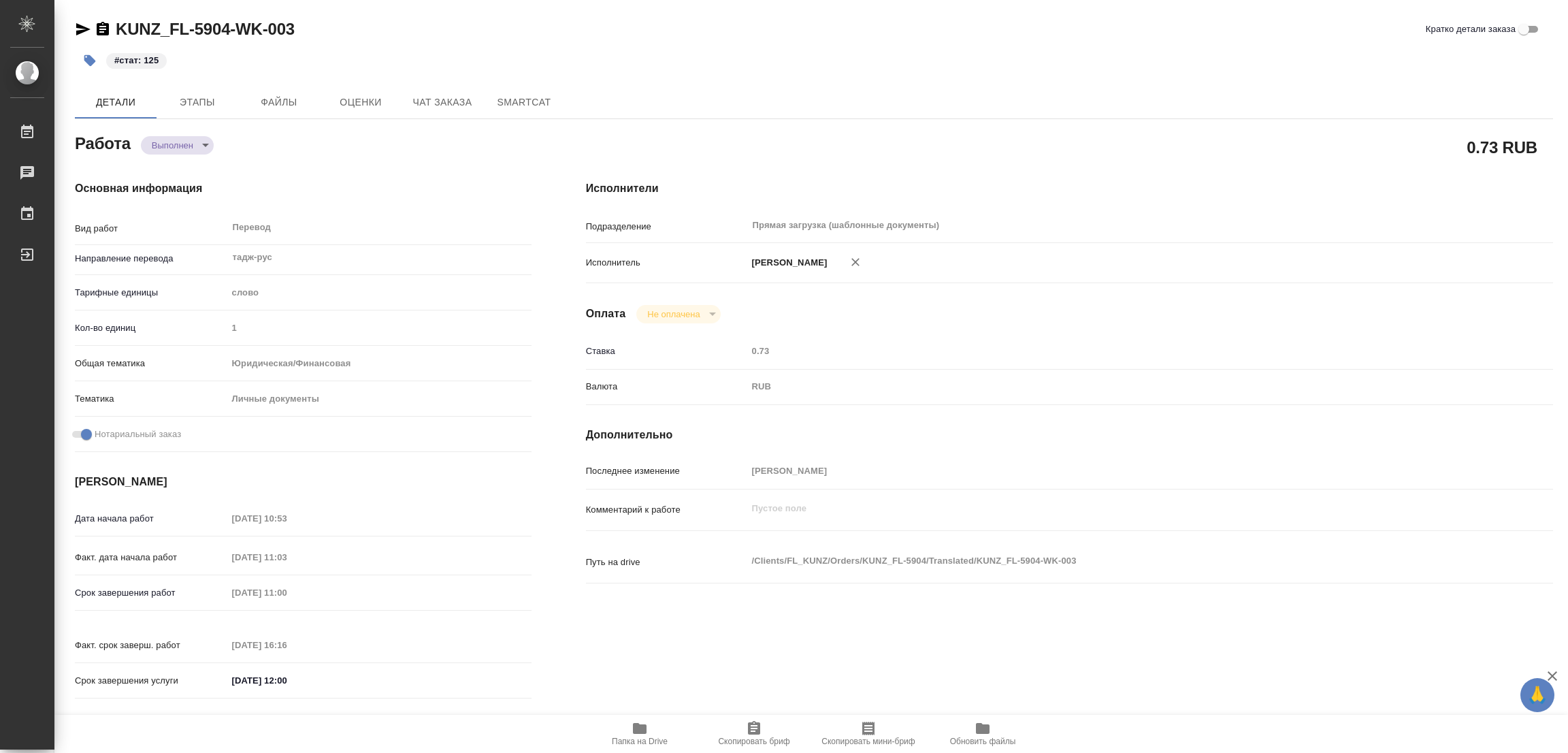
type textarea "x"
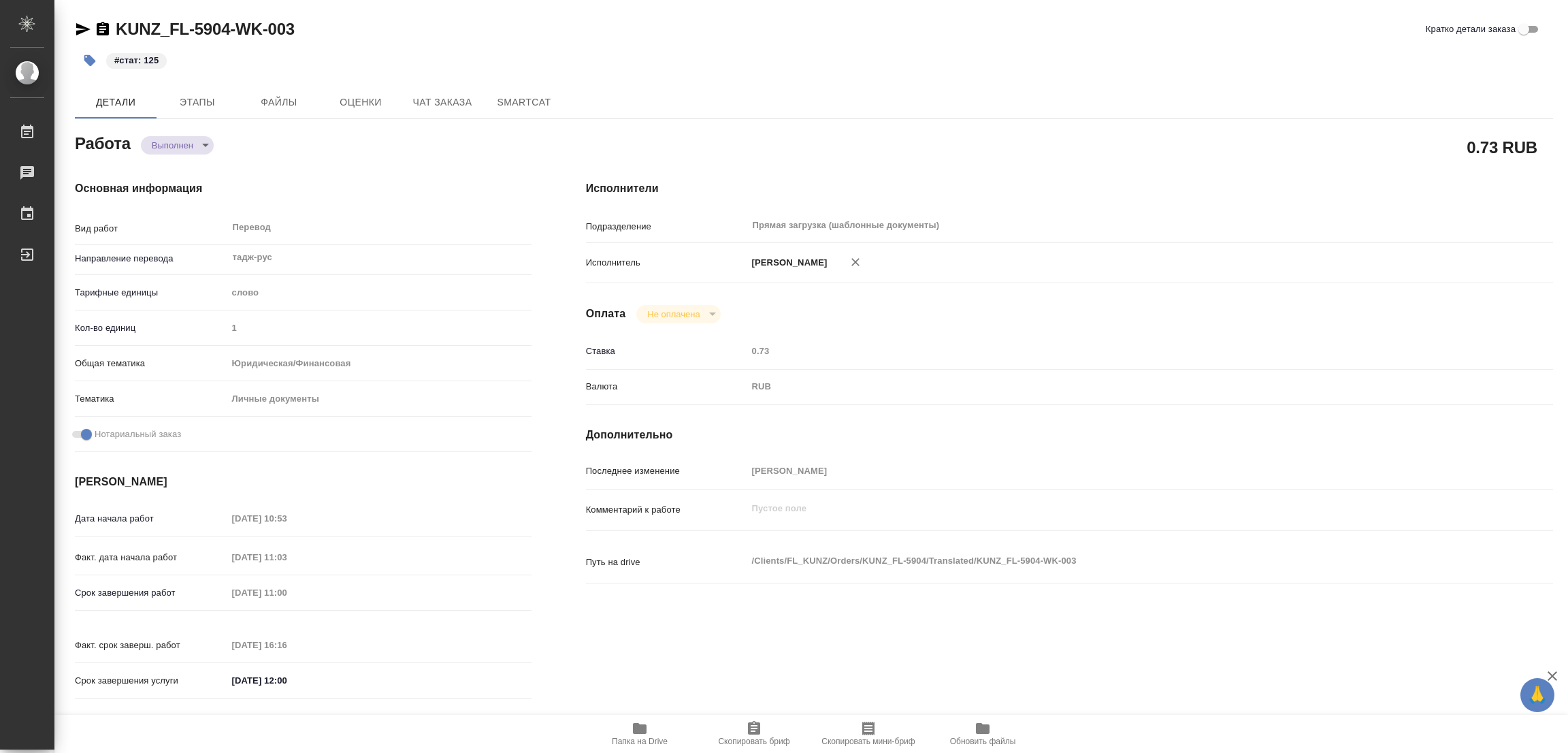
type textarea "x"
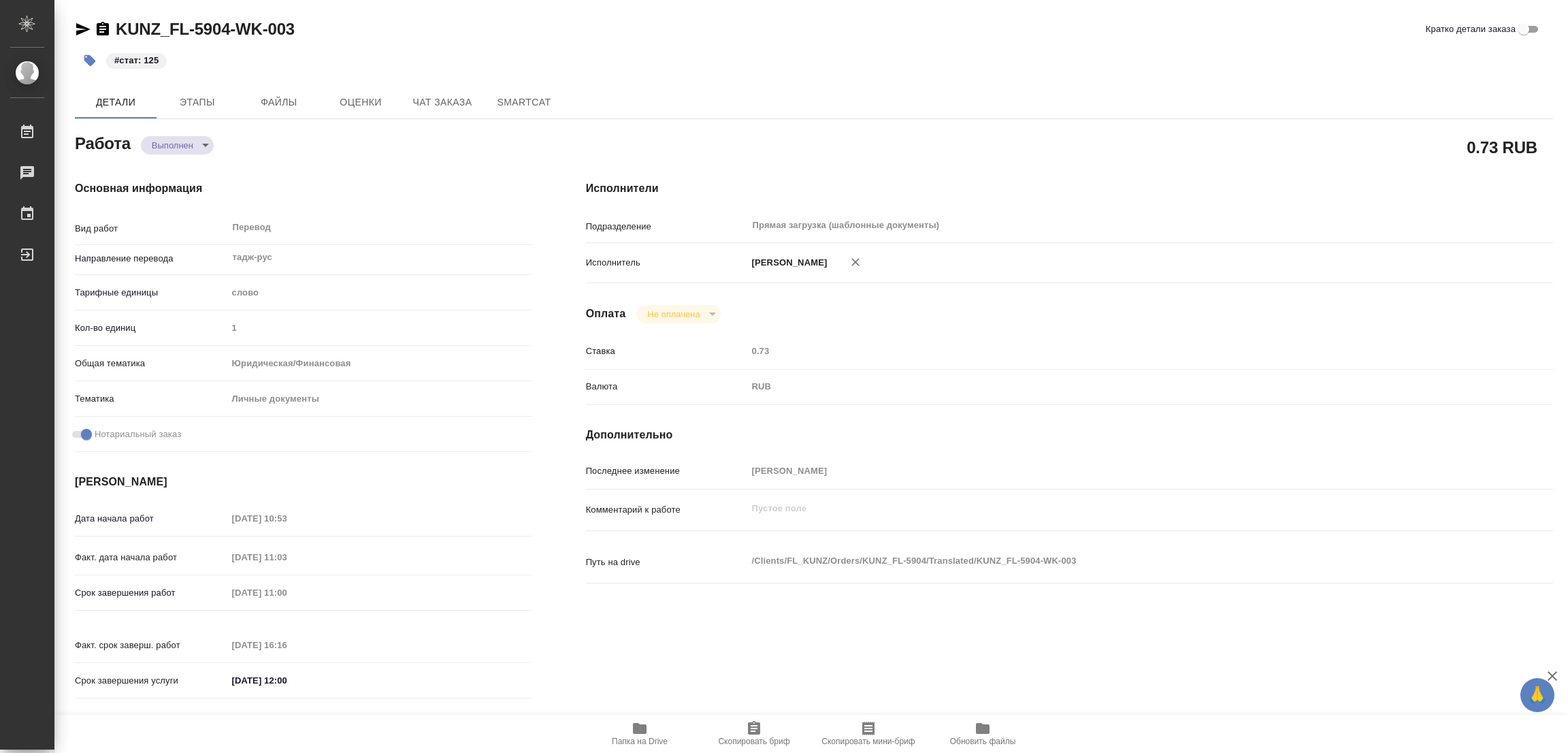
type textarea "x"
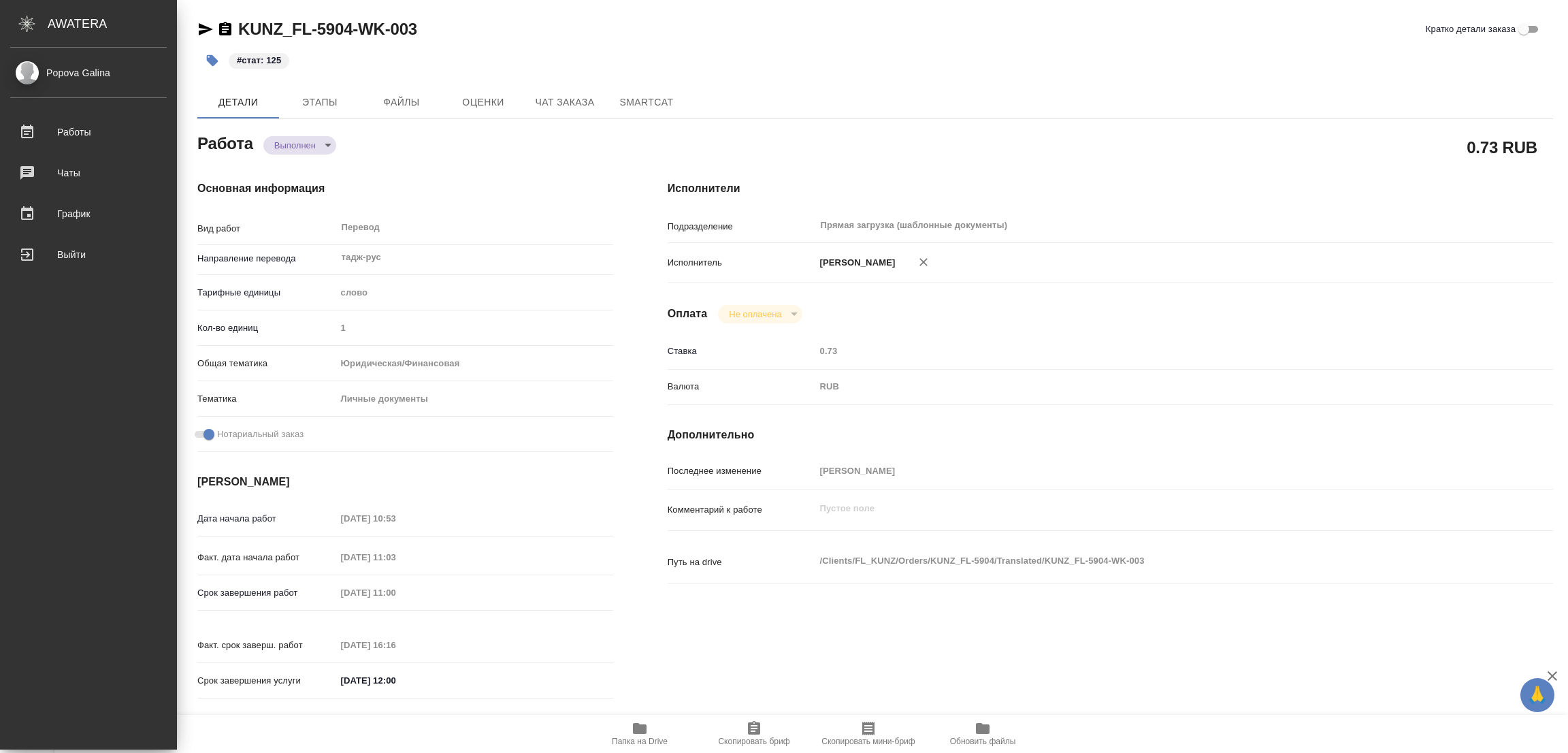
type textarea "x"
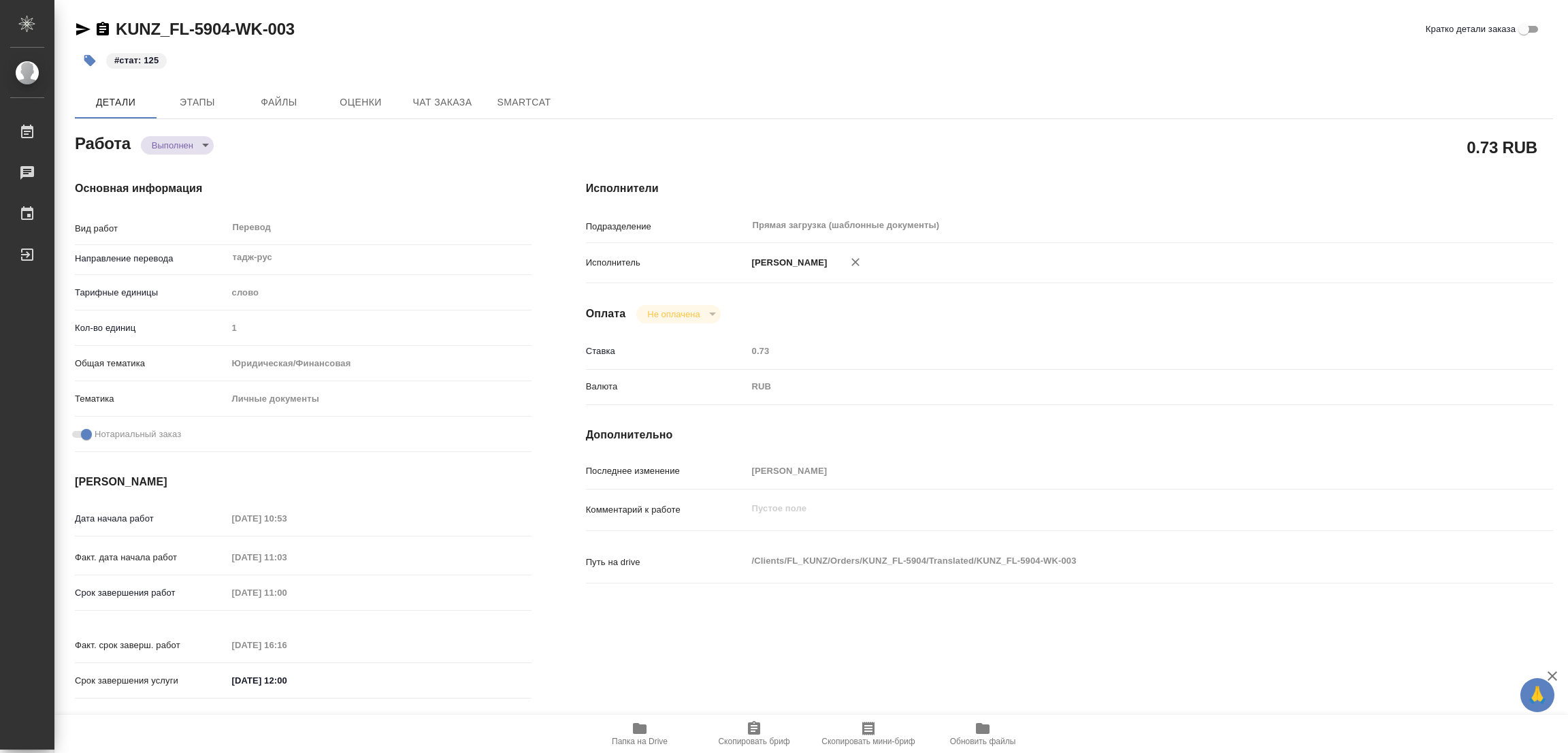
type textarea "x"
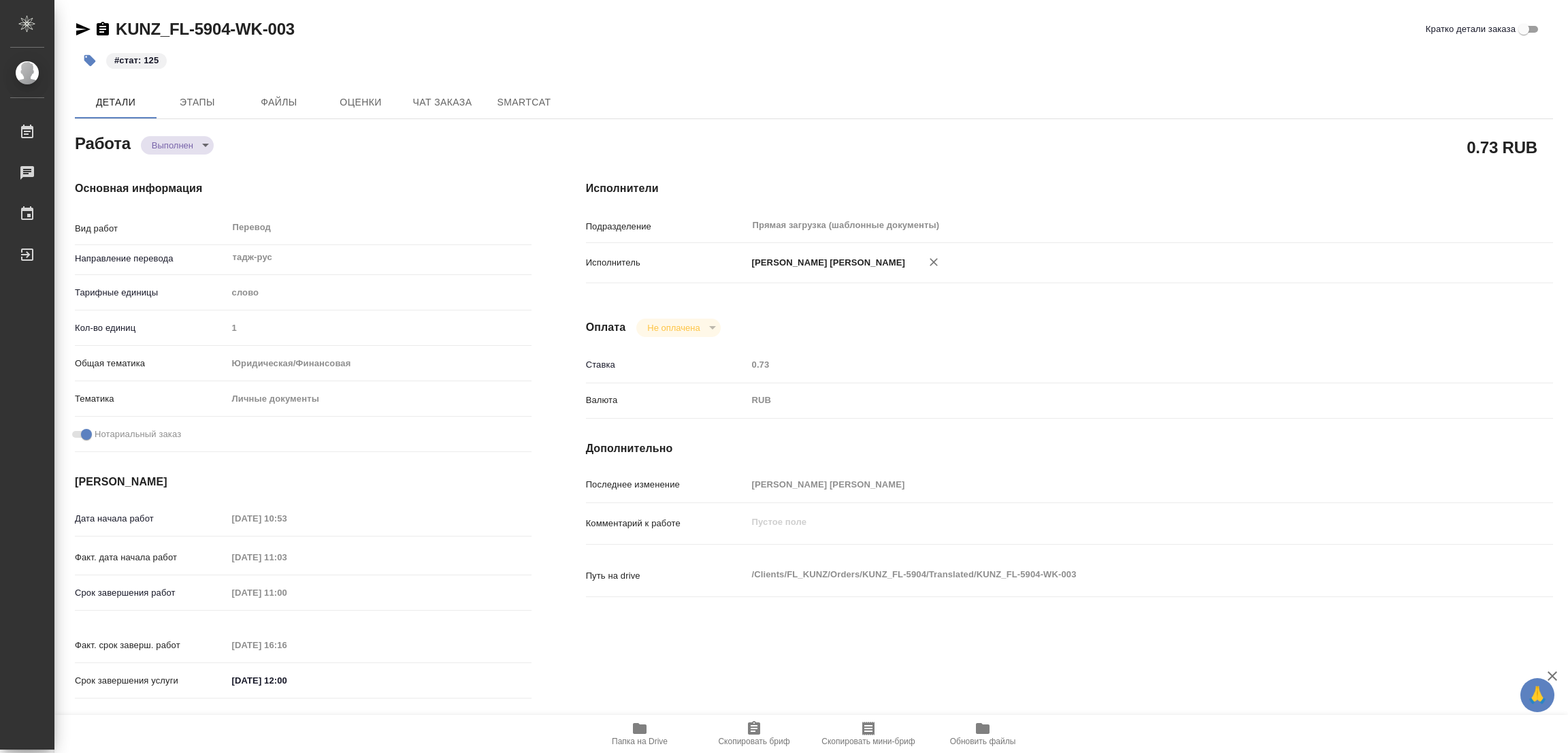
type textarea "x"
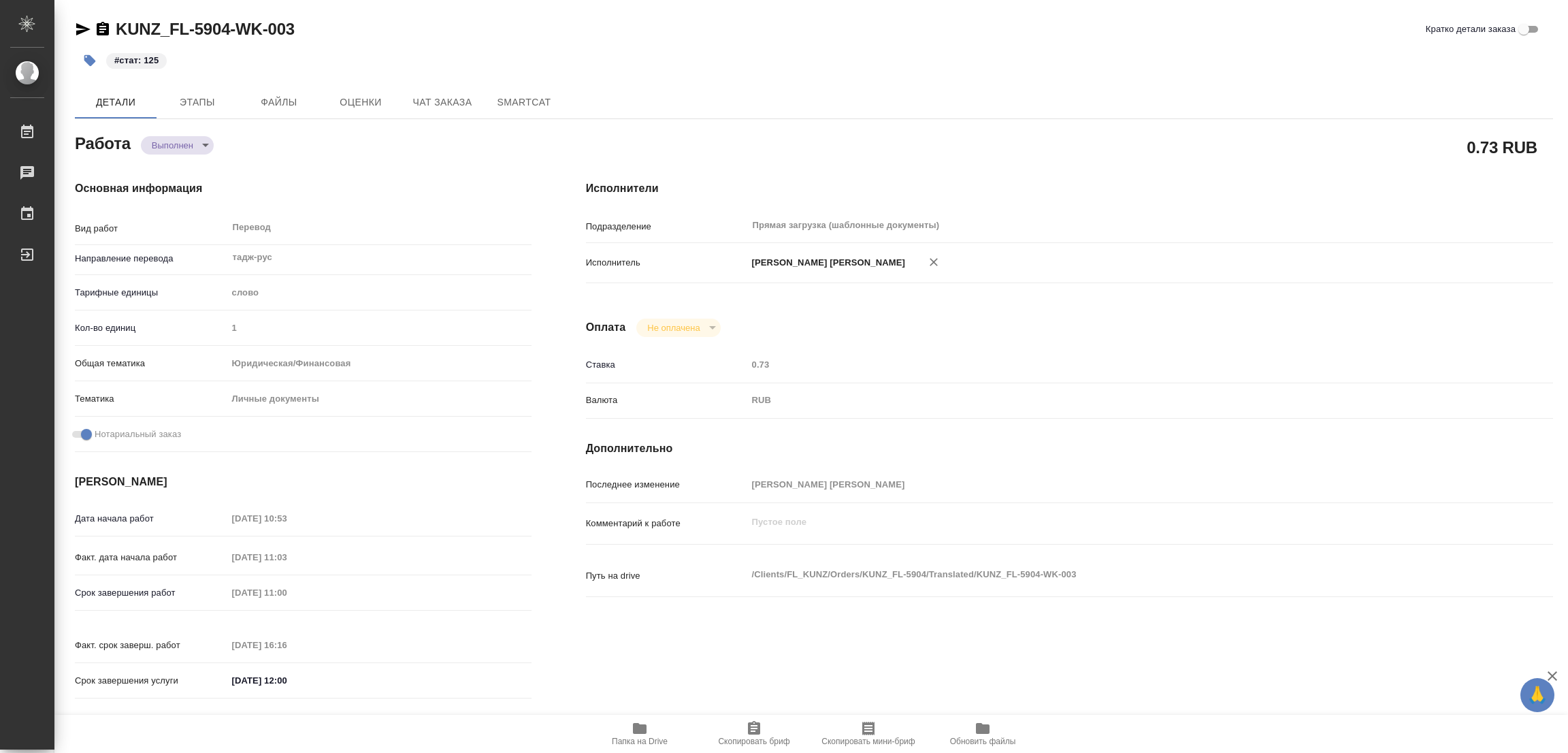
type textarea "x"
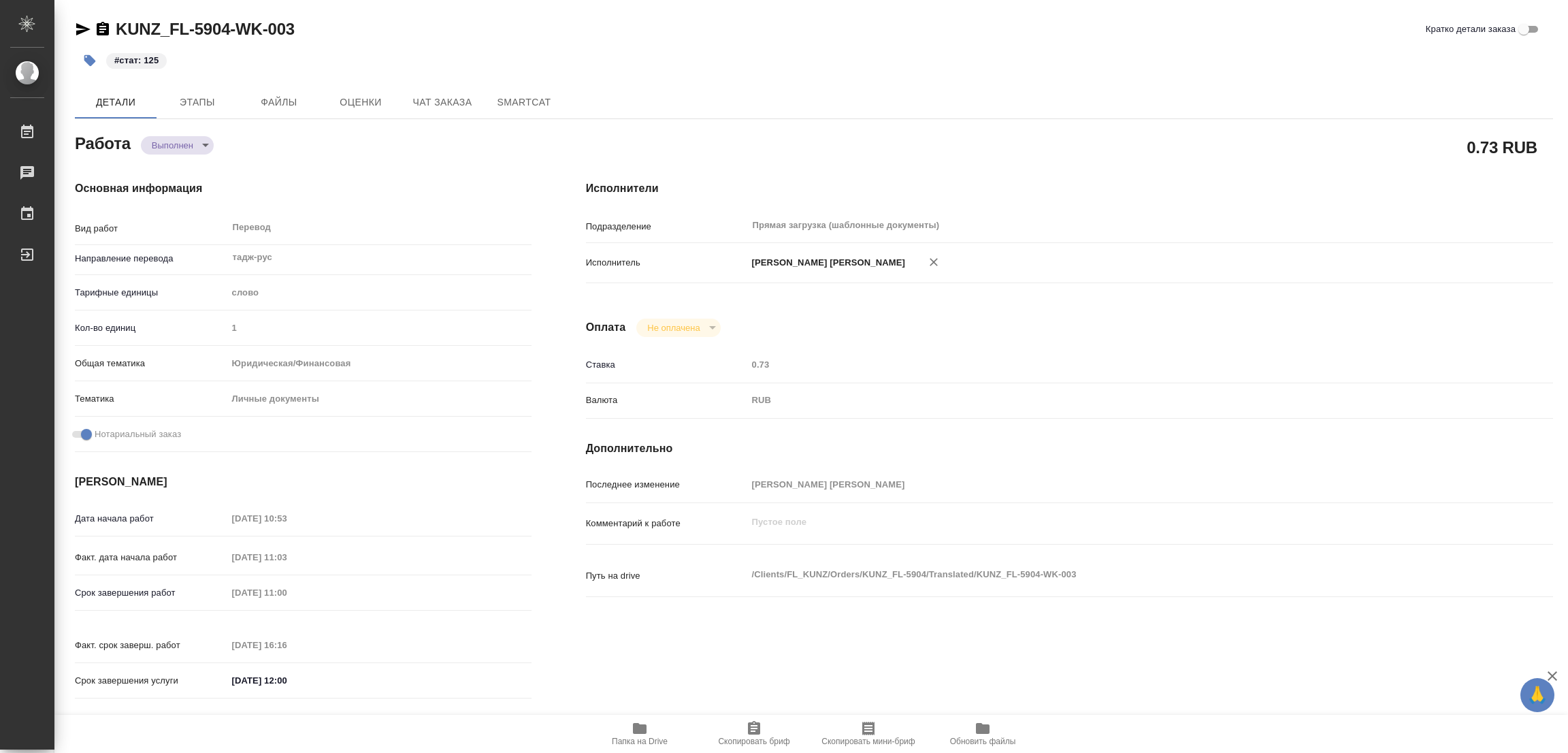
type textarea "x"
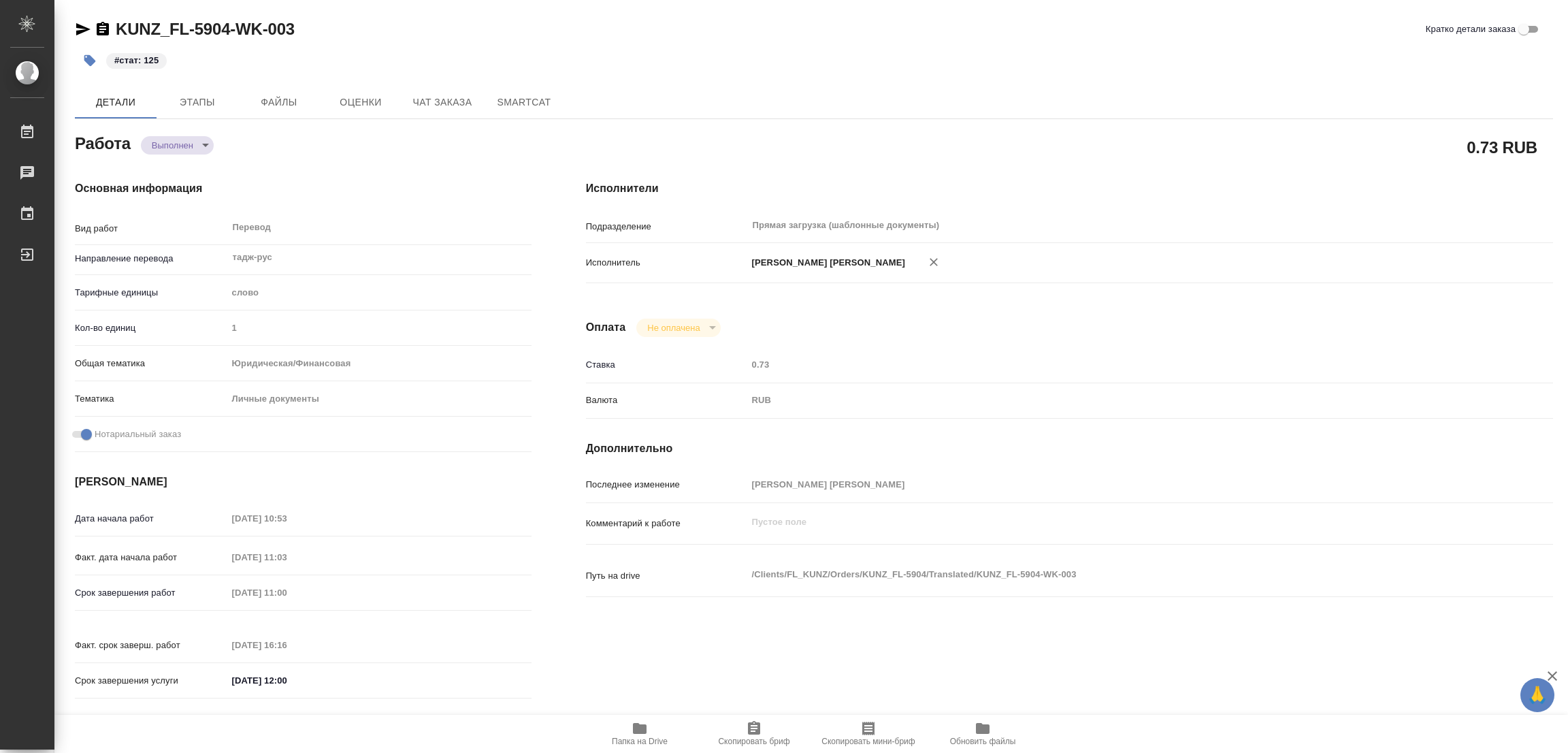
type textarea "x"
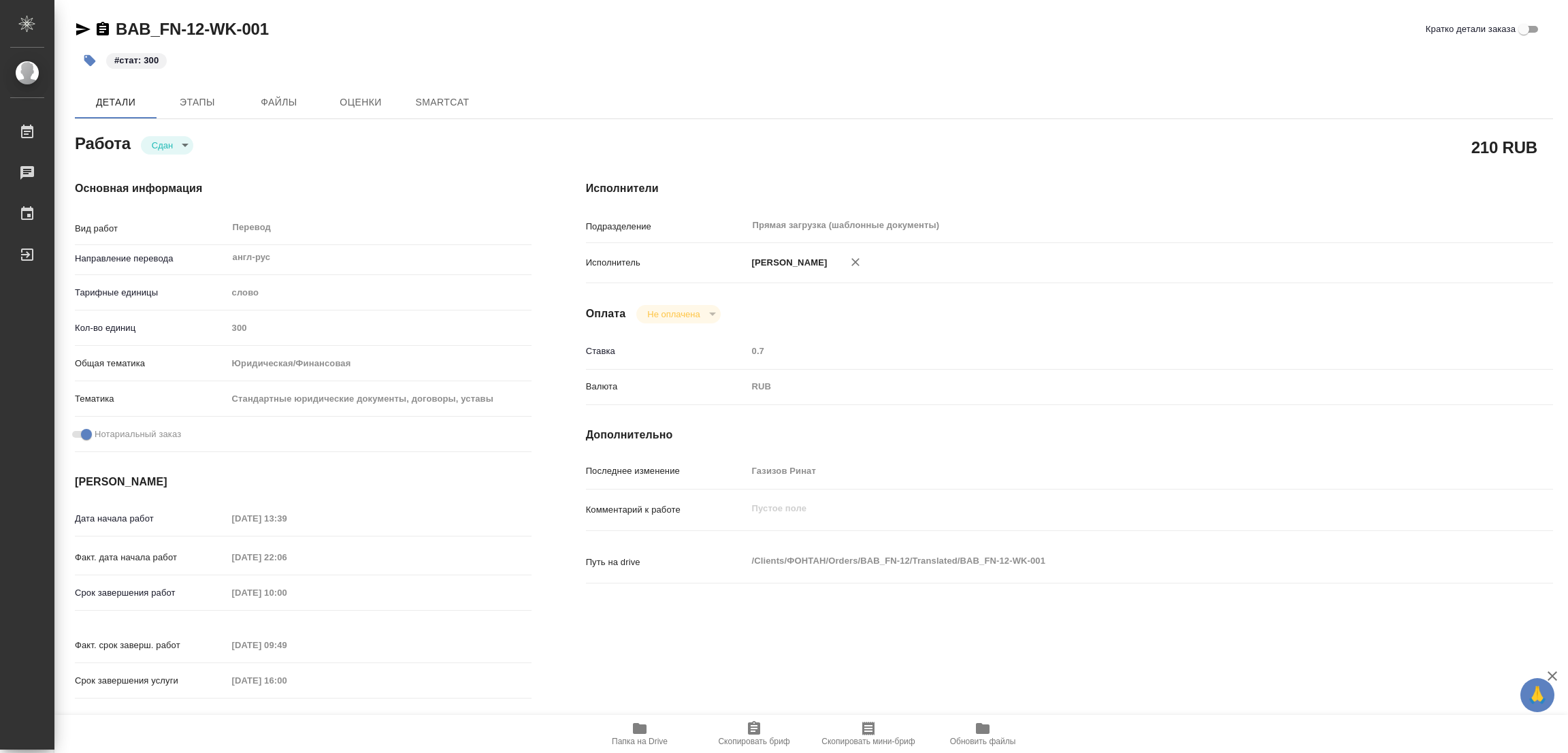
type textarea "x"
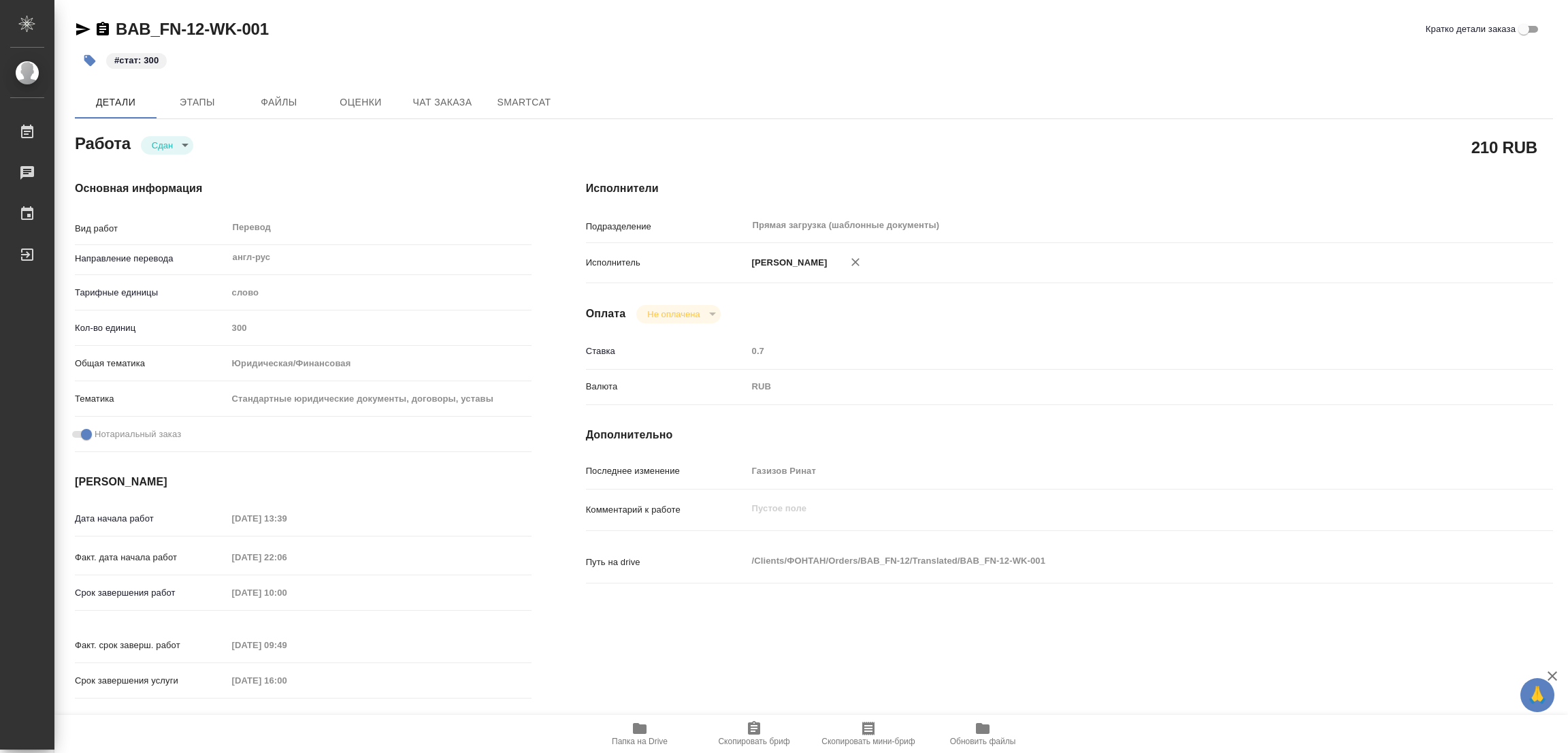
type textarea "x"
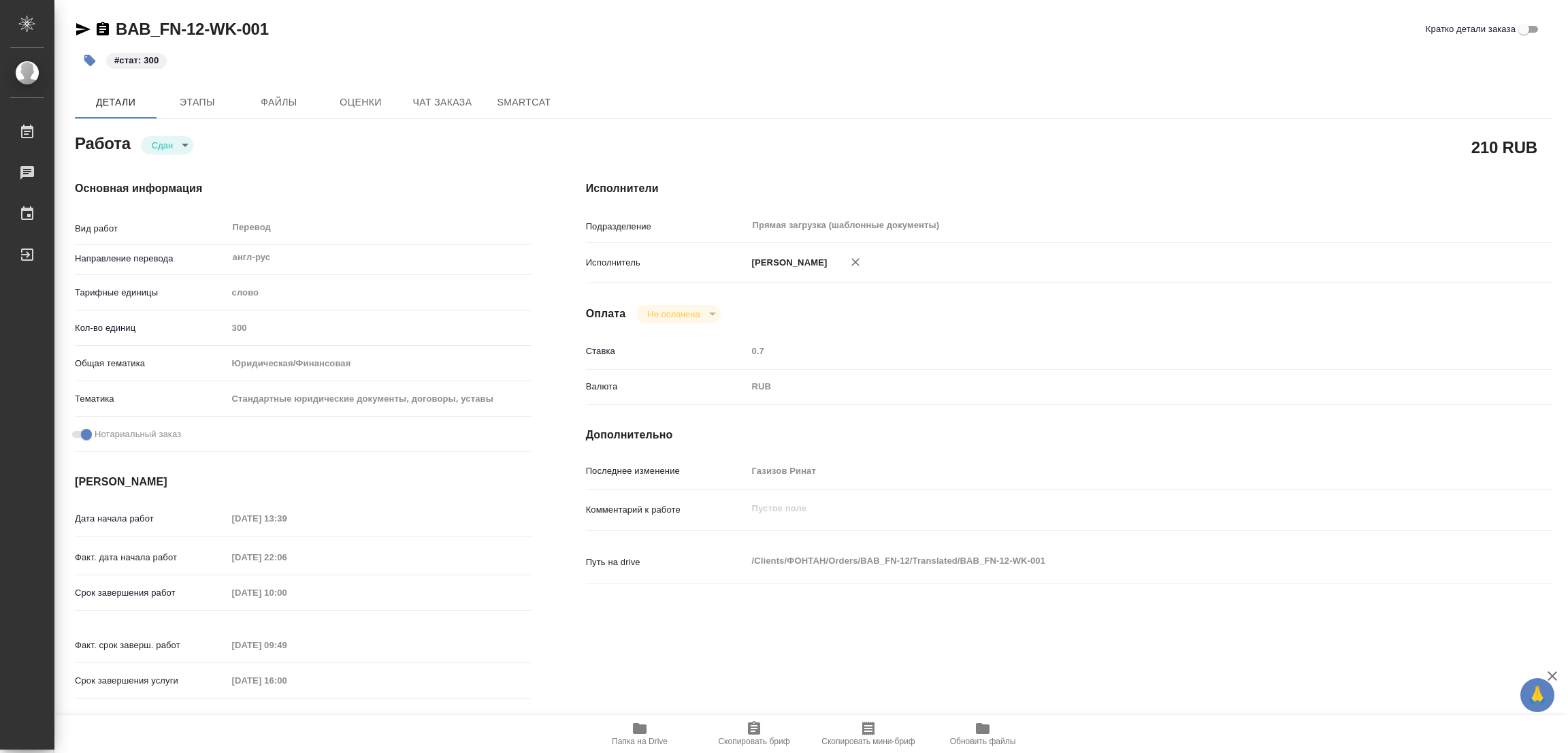
type textarea "x"
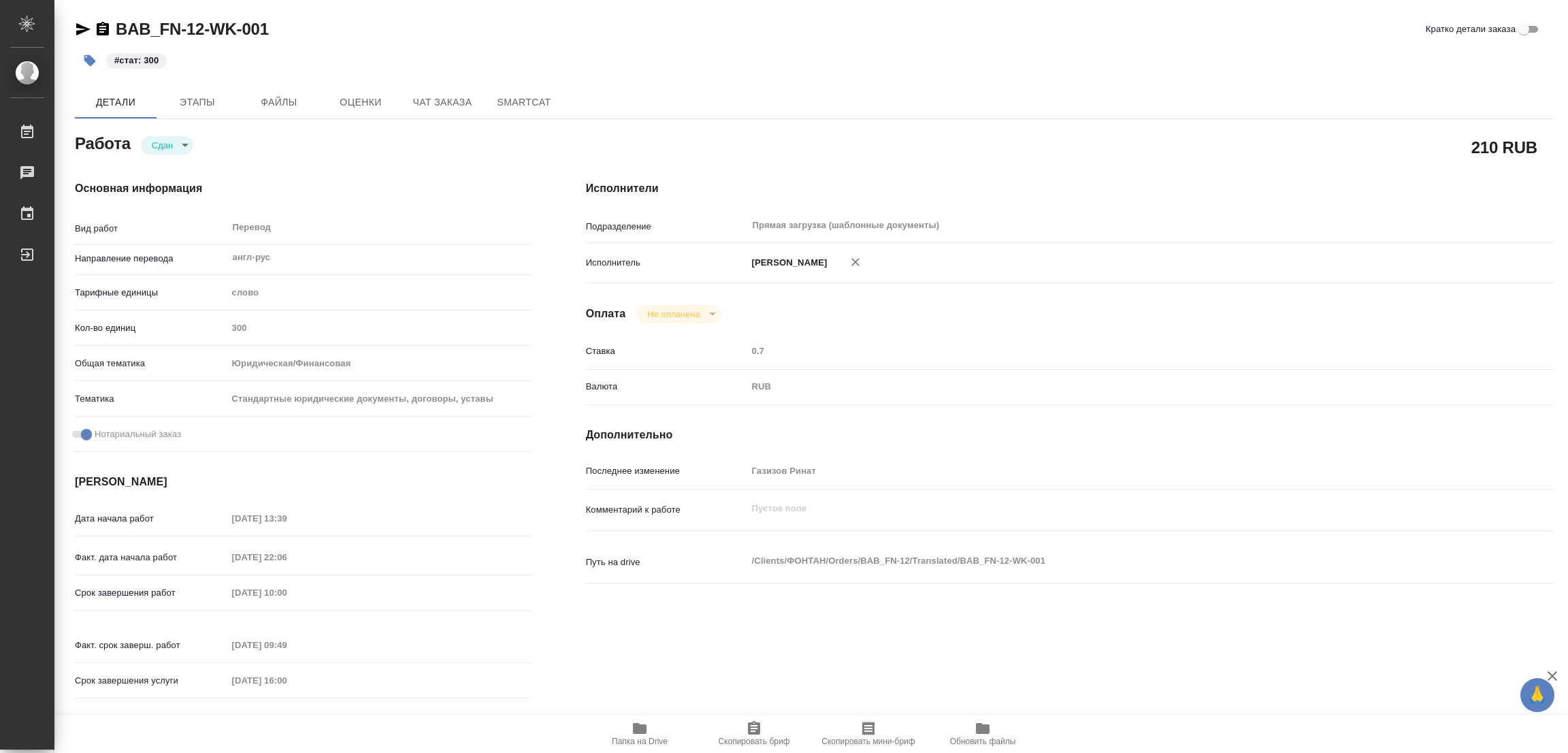
type textarea "x"
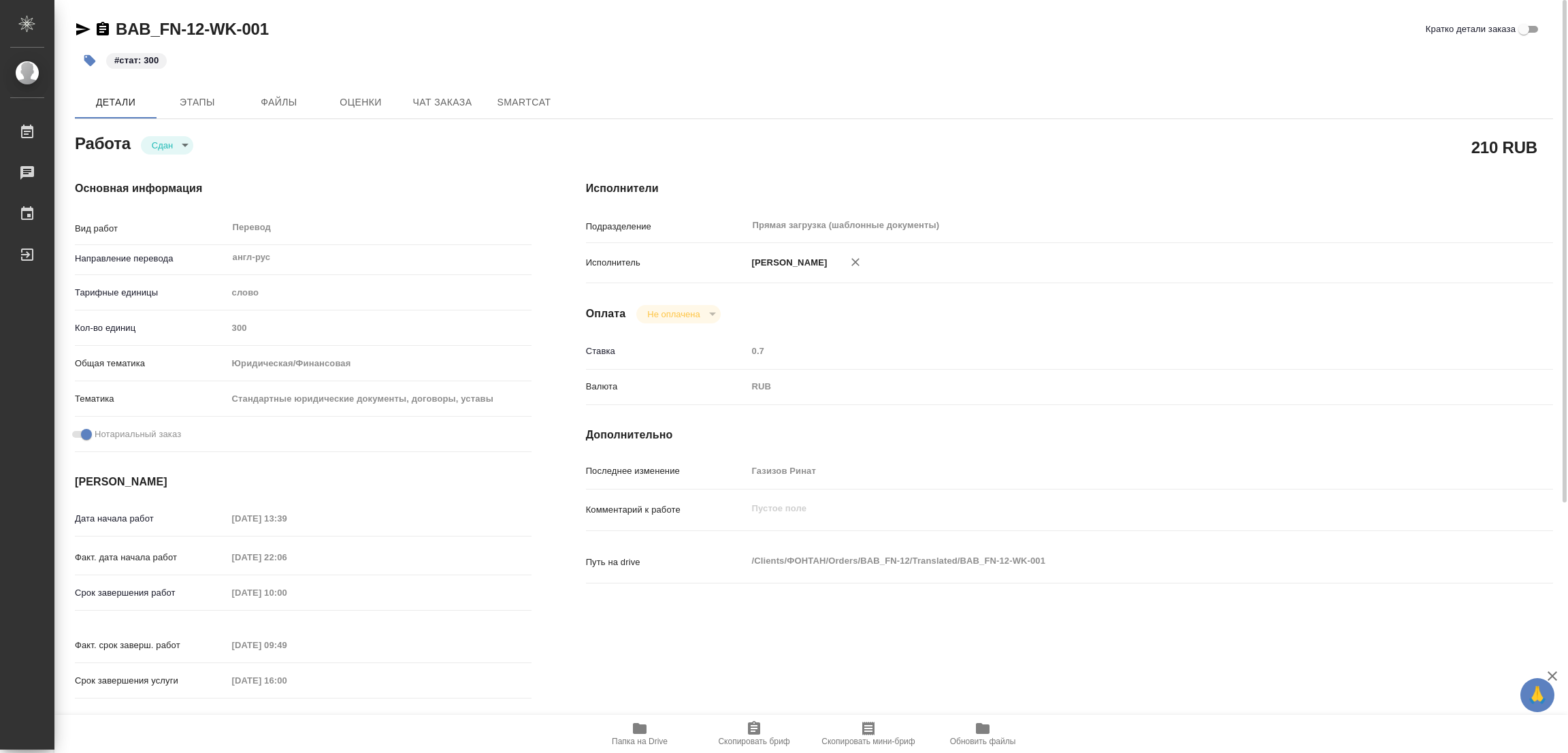
click at [642, 735] on icon "button" at bounding box center [640, 728] width 16 height 16
